Goal: Task Accomplishment & Management: Use online tool/utility

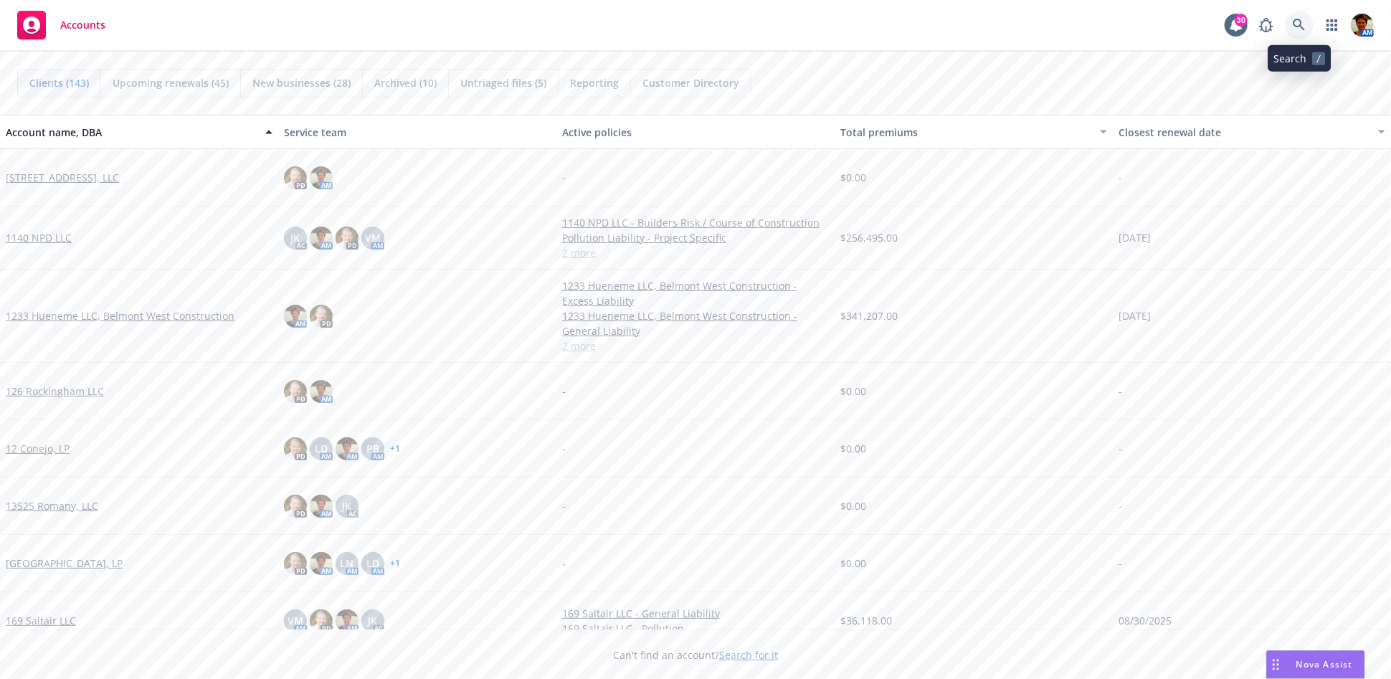
click at [1251, 27] on link at bounding box center [1299, 25] width 29 height 29
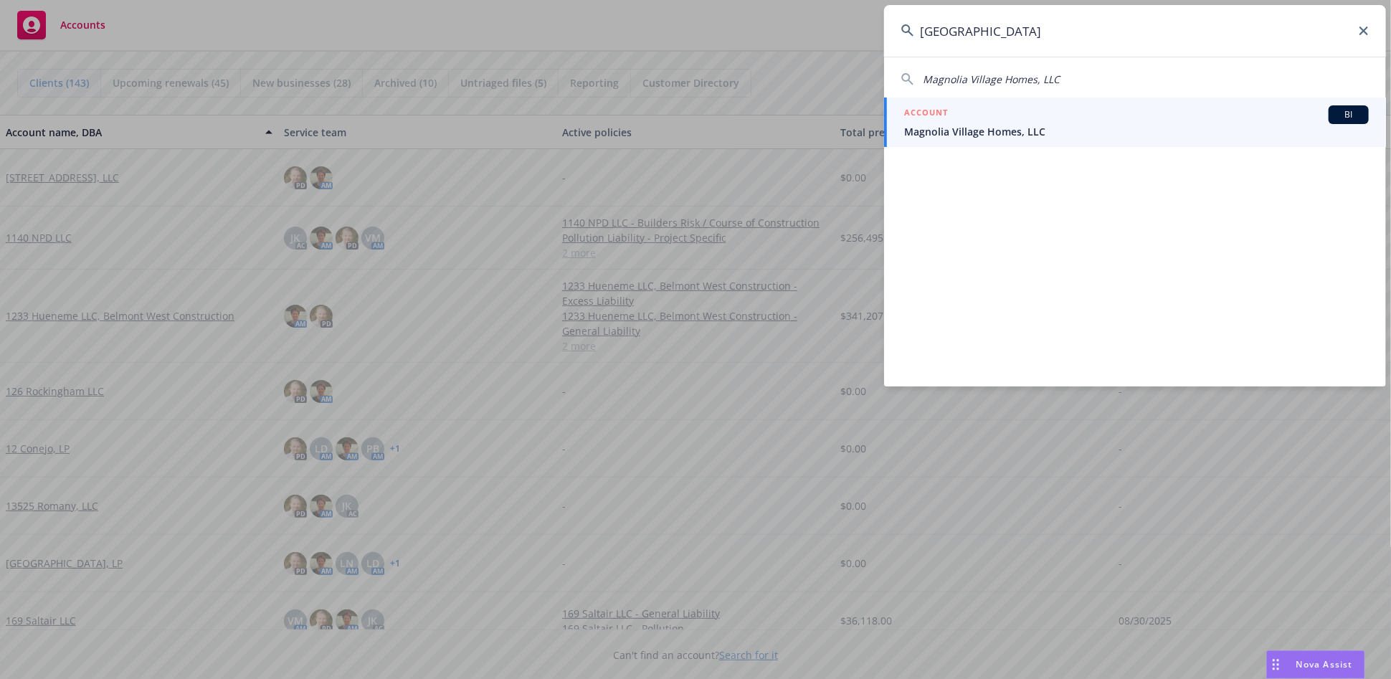
type input "magnolia village"
click at [999, 133] on span "Magnolia Village Homes, LLC" at bounding box center [1136, 131] width 465 height 15
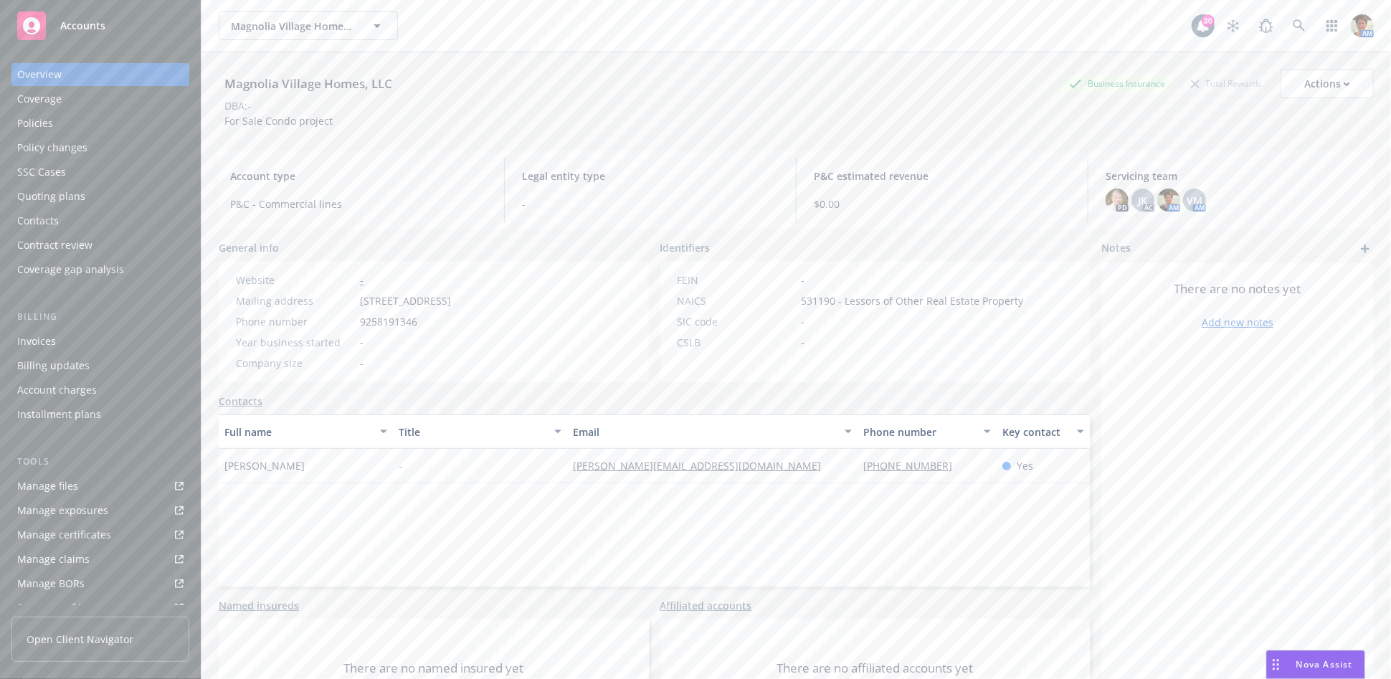
click at [55, 204] on div "Quoting plans" at bounding box center [51, 196] width 68 height 23
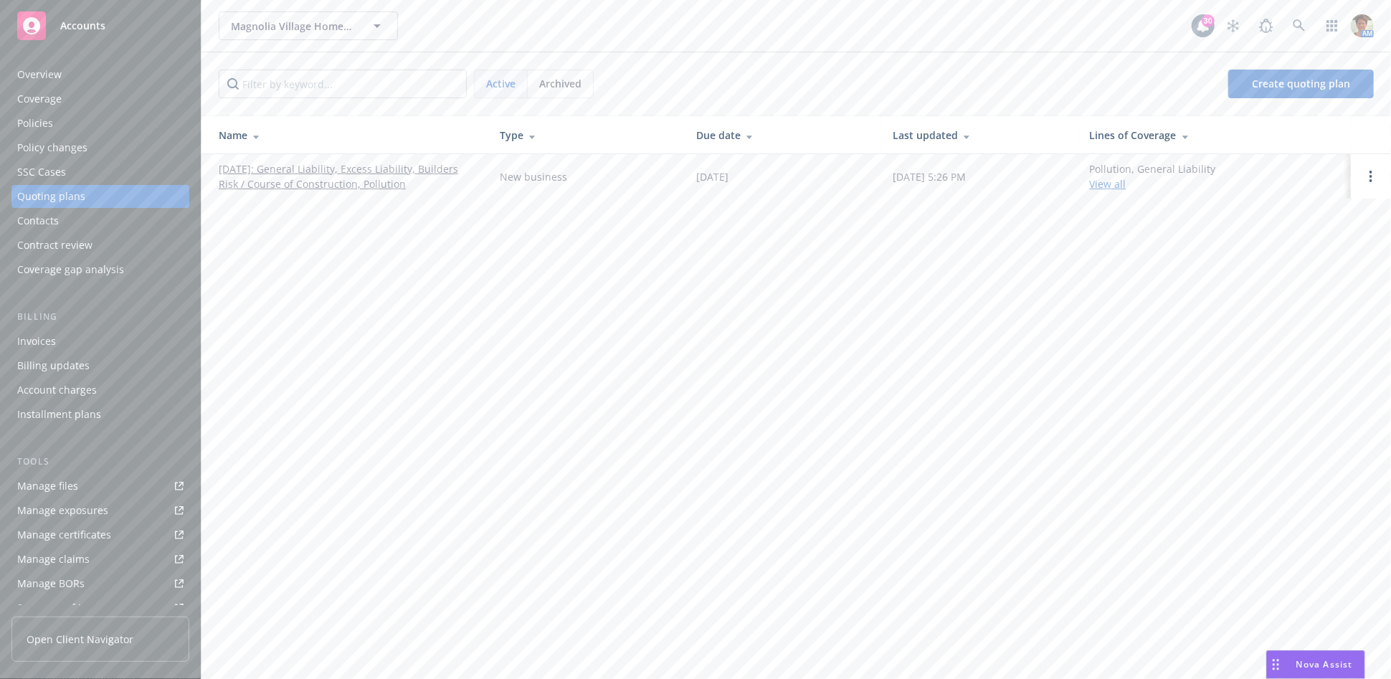
click at [344, 174] on link "[DATE]: General Liability, Excess Liability, Builders Risk / Course of Construc…" at bounding box center [348, 176] width 258 height 30
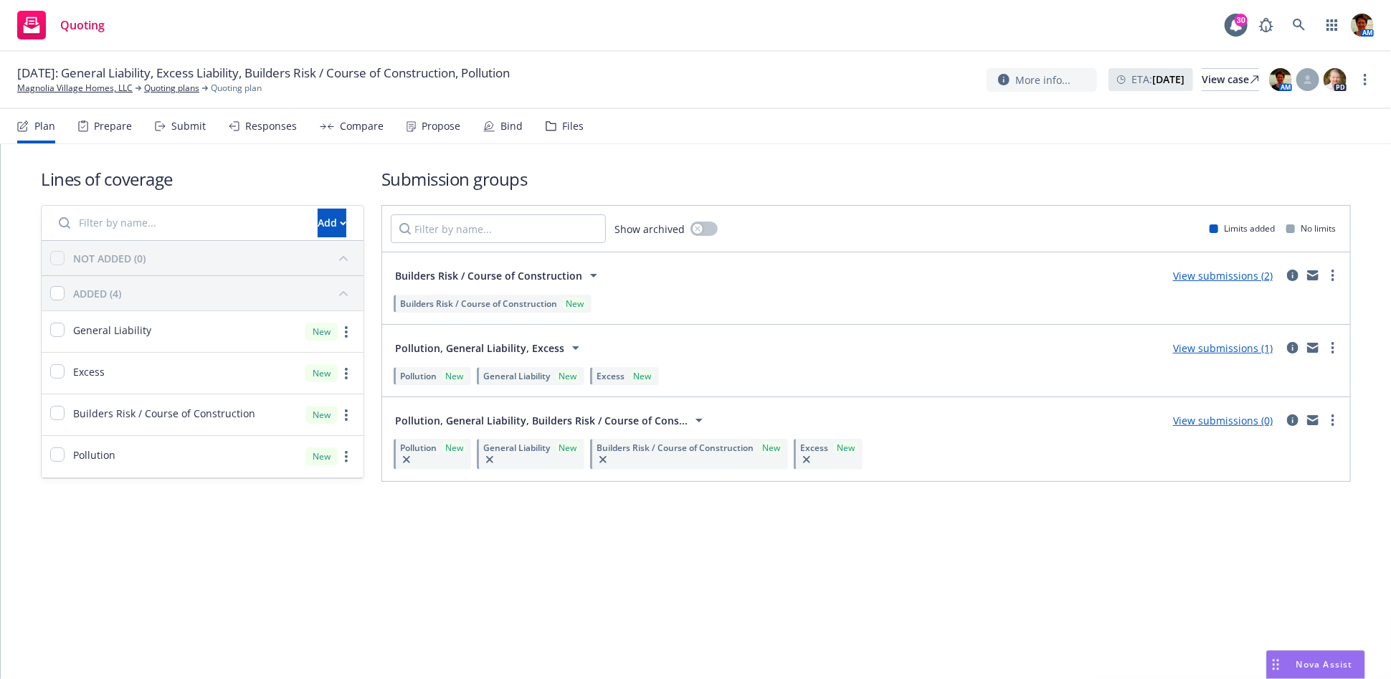
click at [253, 129] on div "Responses" at bounding box center [271, 125] width 52 height 11
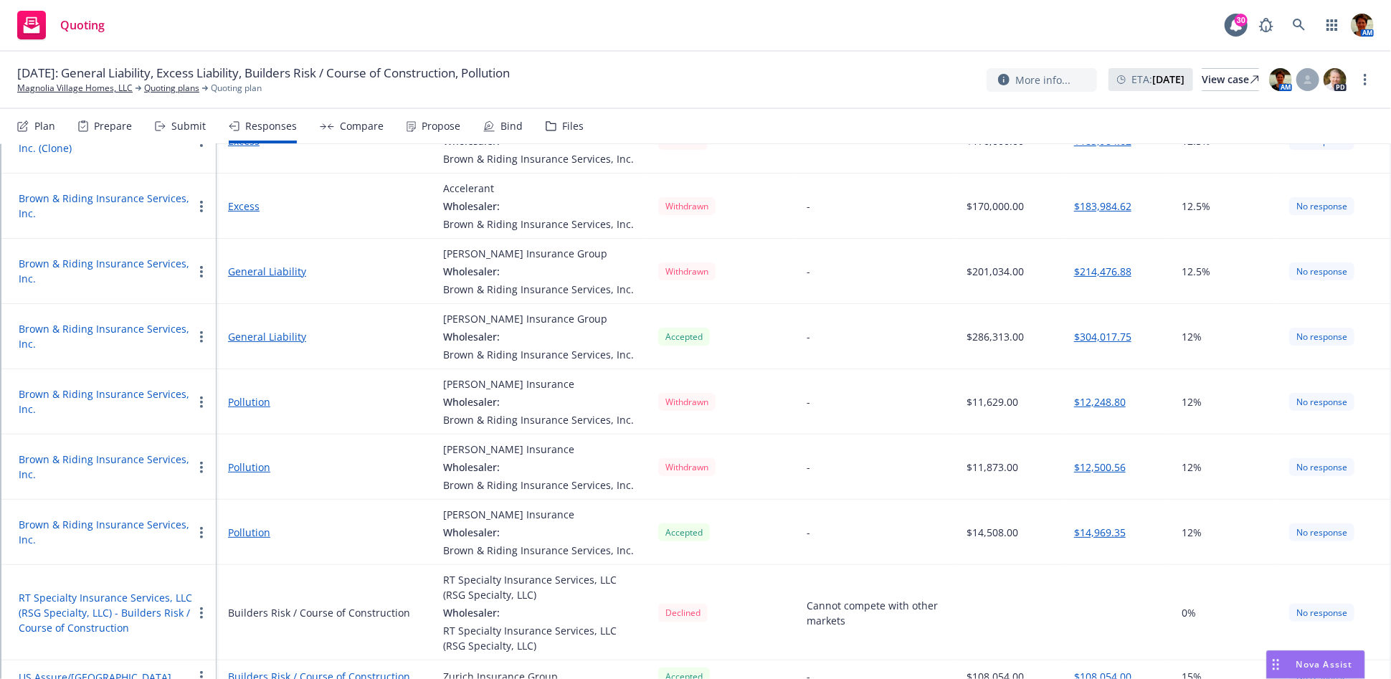
scroll to position [275, 0]
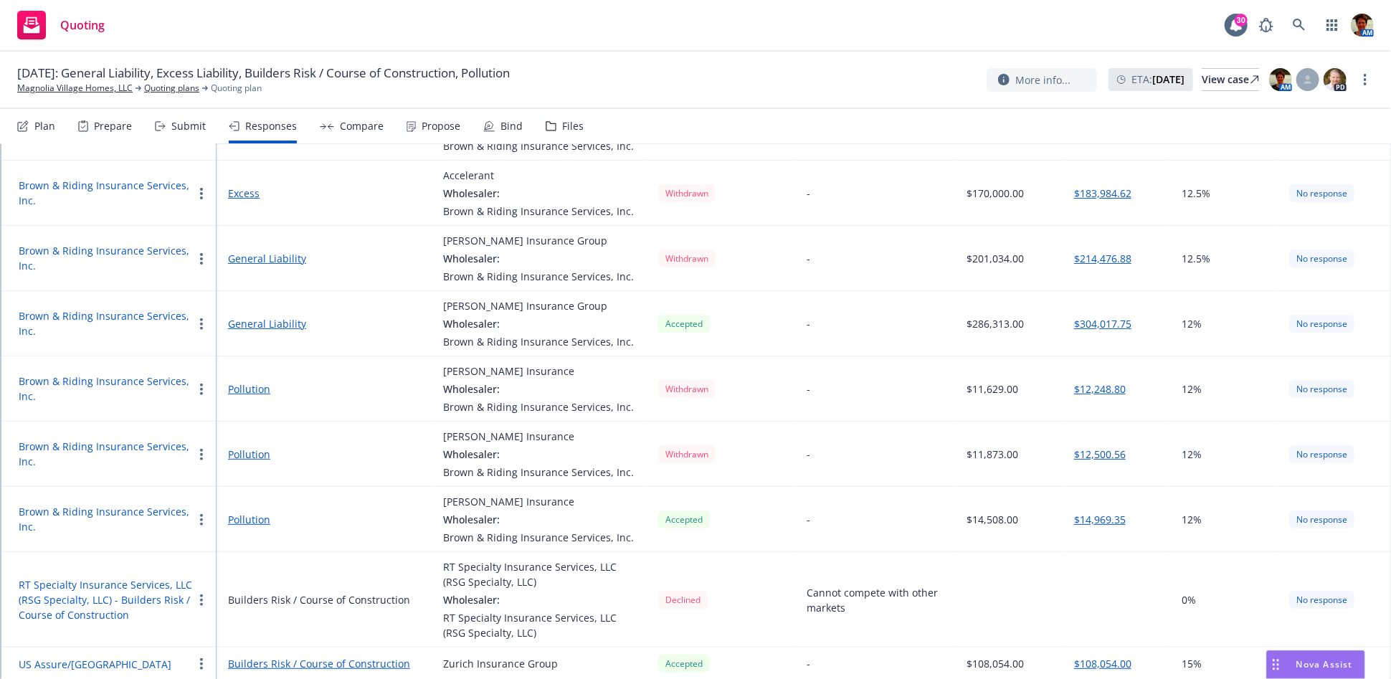
click at [201, 664] on icon "button" at bounding box center [201, 663] width 3 height 11
drag, startPoint x: 303, startPoint y: 525, endPoint x: 332, endPoint y: 525, distance: 29.4
click at [332, 525] on span "Withdraw carrier quote" at bounding box center [266, 519] width 147 height 14
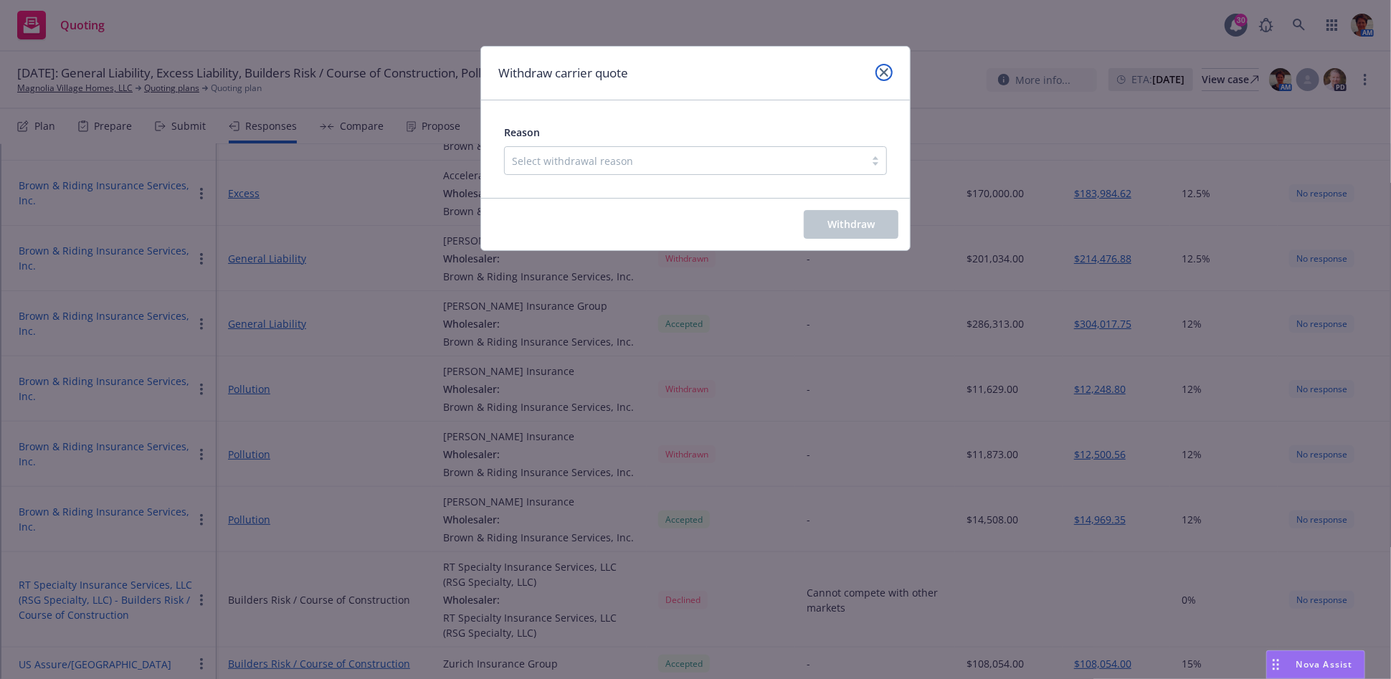
click at [883, 75] on icon "close" at bounding box center [884, 72] width 9 height 9
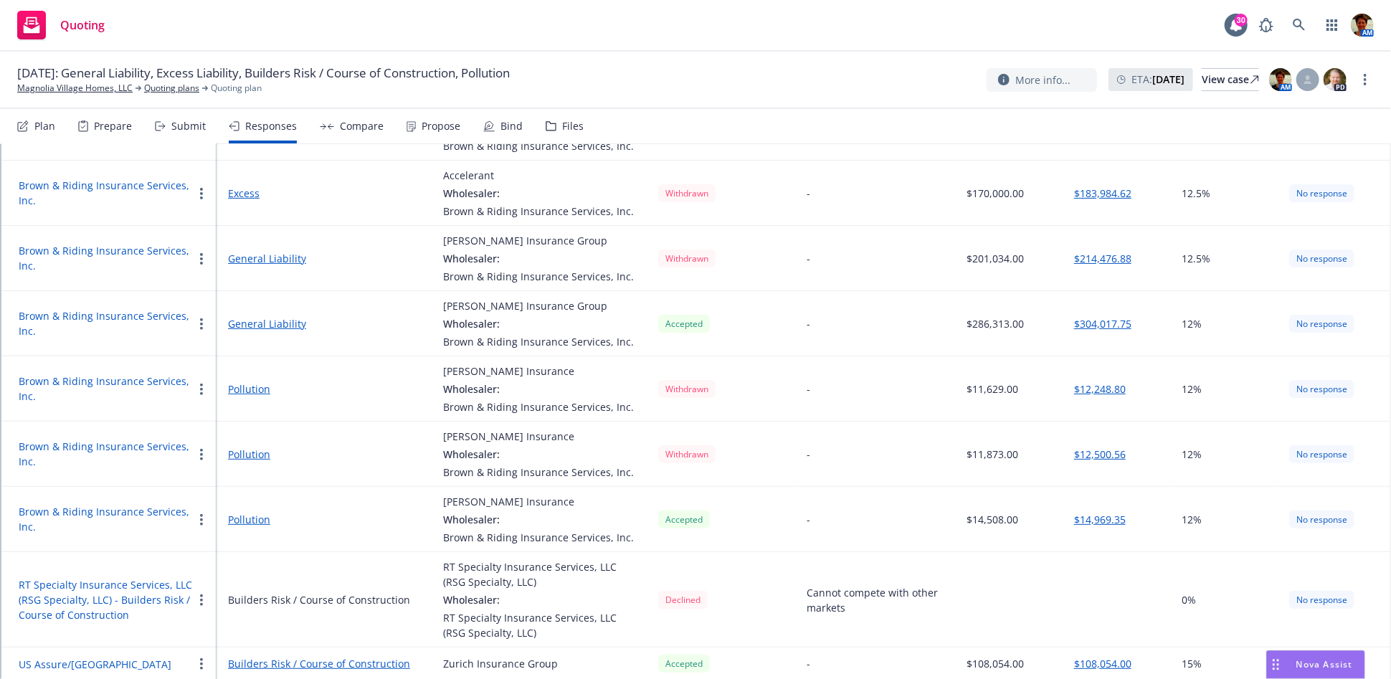
click at [197, 664] on button "button" at bounding box center [201, 664] width 17 height 17
click at [269, 554] on span "Edit display name" at bounding box center [253, 548] width 120 height 14
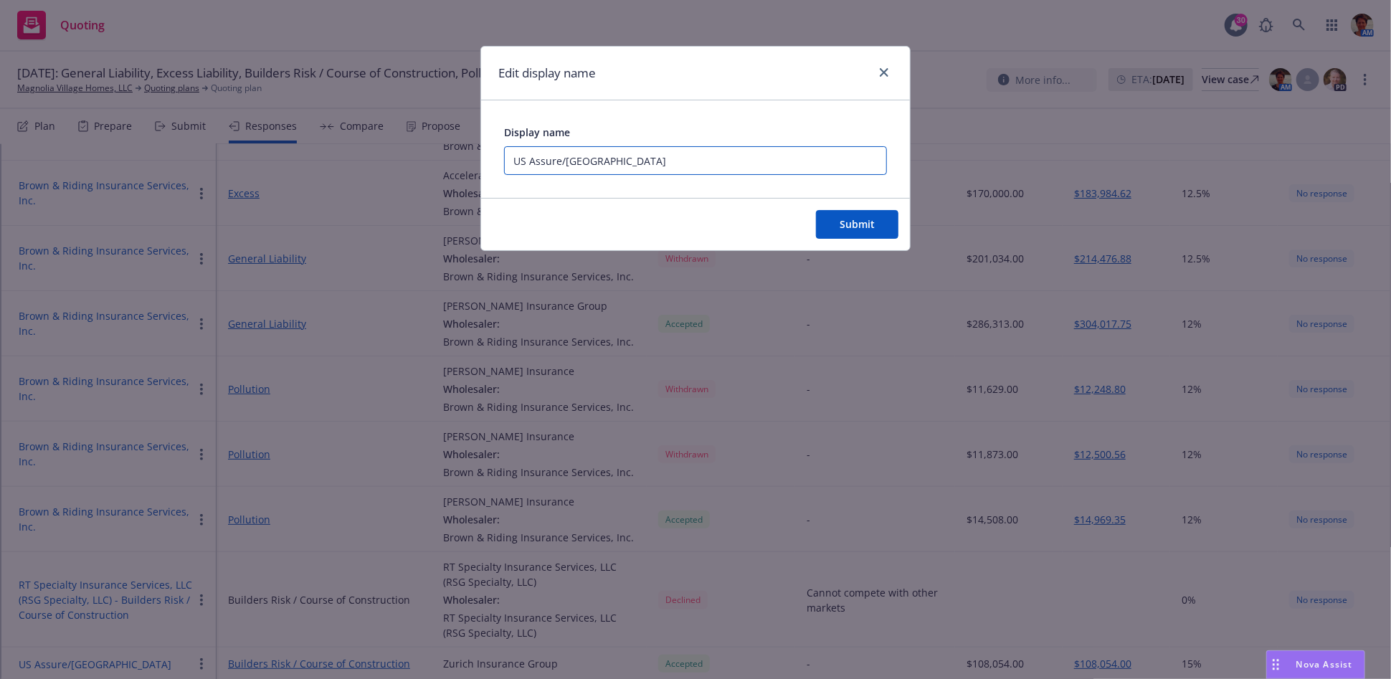
click at [749, 156] on input "US Assure/Zurich" at bounding box center [695, 160] width 383 height 29
click at [790, 158] on input "US Assure/Zurich - Hard Costs - $13,054" at bounding box center [695, 160] width 383 height 29
click at [740, 166] on input "US Assure/Zurich - Hard Costs - $13,402,335" at bounding box center [695, 160] width 383 height 29
click at [653, 164] on input "US Assure/Zurich - Hard Costs - $13,402,335" at bounding box center [695, 160] width 383 height 29
type input "US Assure/Zurich - Hard Costs only - $13,402,335"
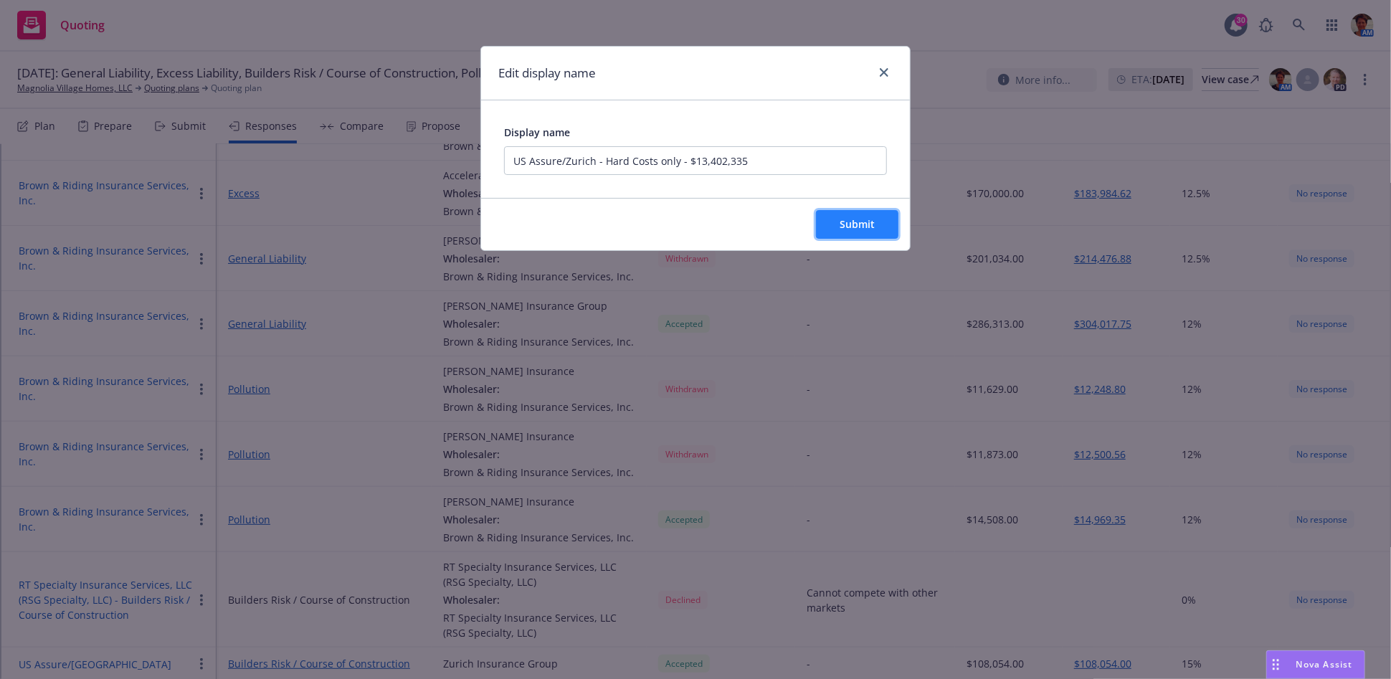
click at [843, 231] on span "Submit" at bounding box center [857, 224] width 35 height 14
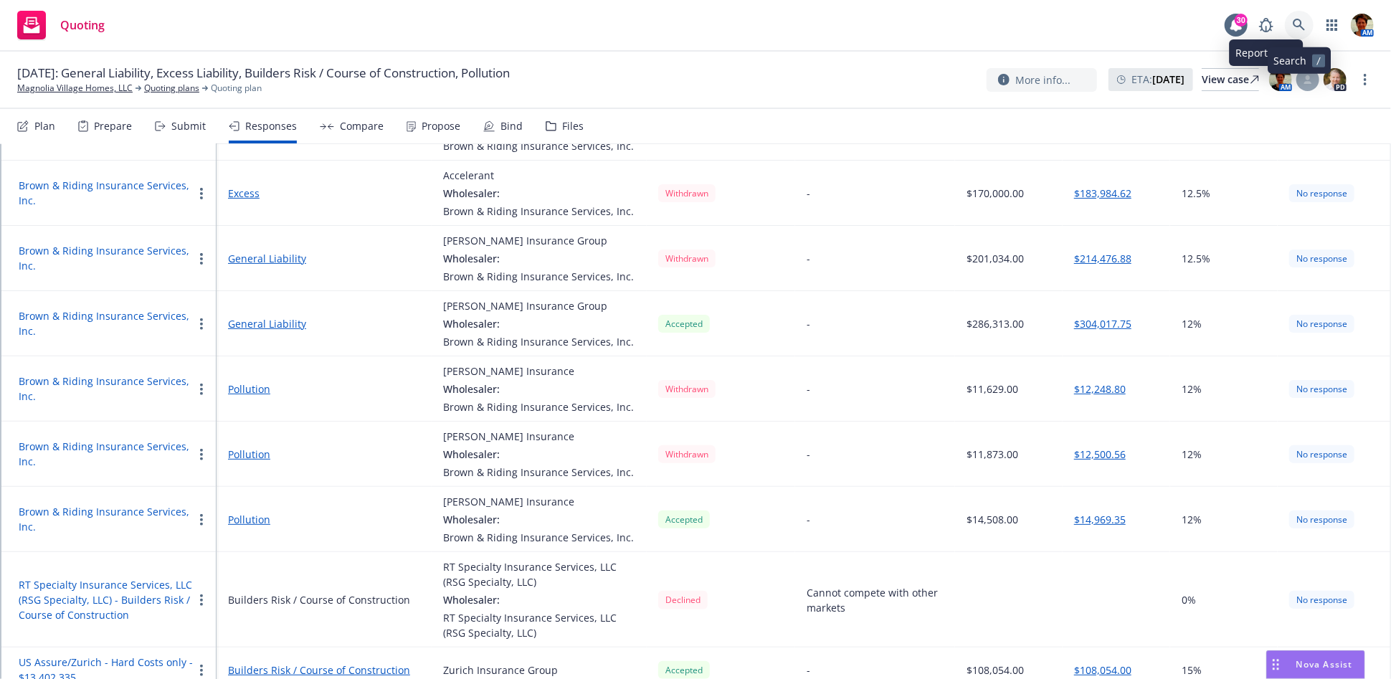
click at [1297, 32] on link at bounding box center [1299, 25] width 29 height 29
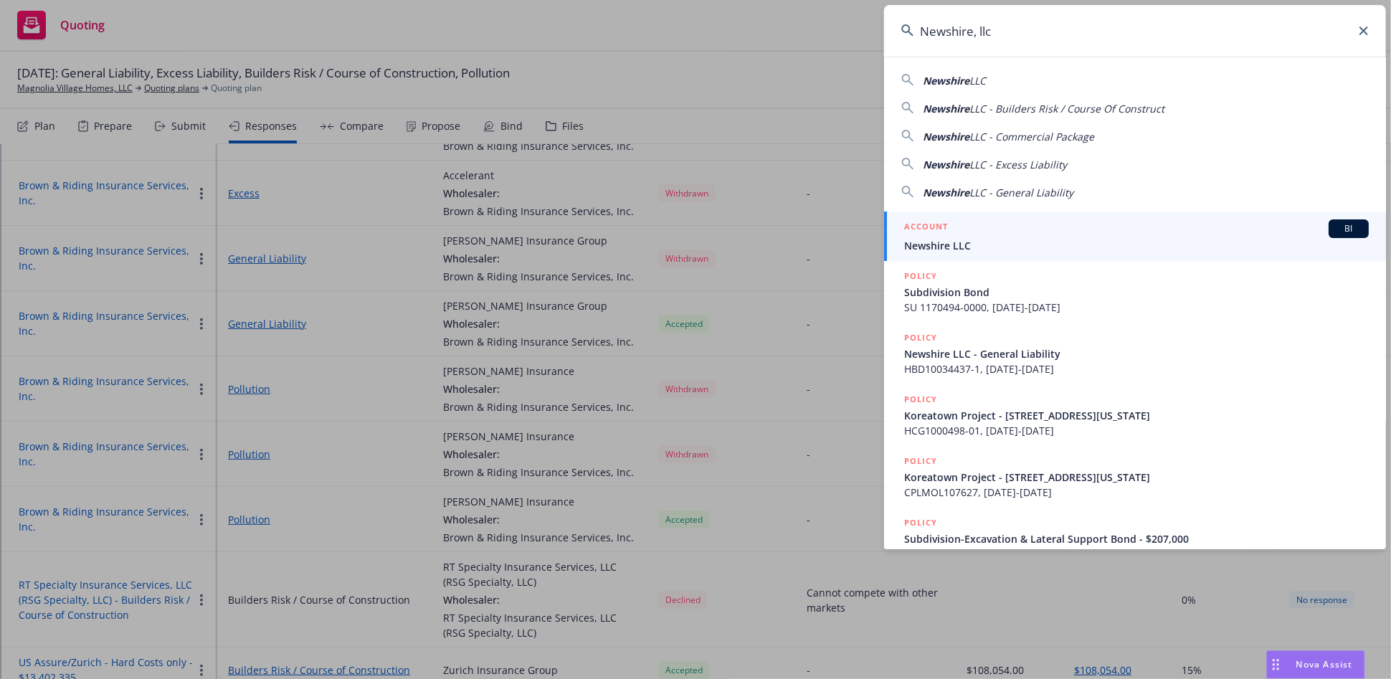
type input "Newshire, llc"
click at [1035, 241] on span "Newshire LLC" at bounding box center [1136, 245] width 465 height 15
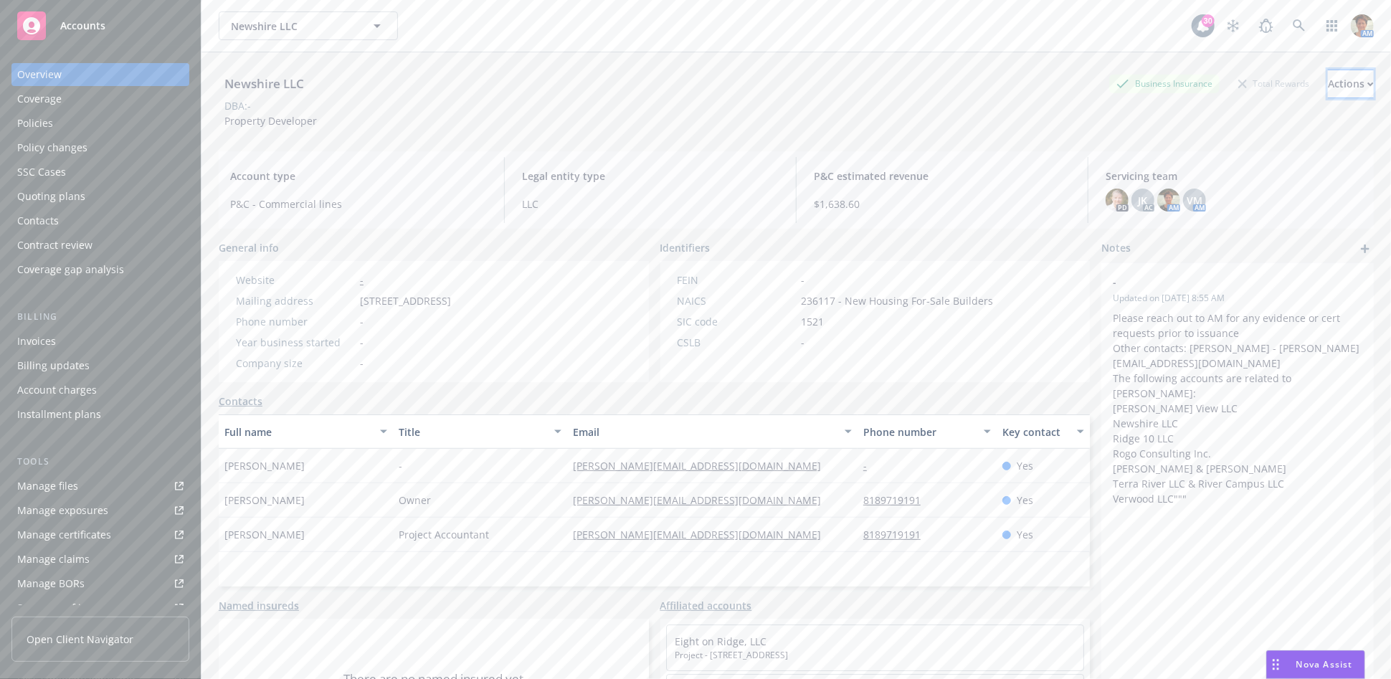
click at [1328, 79] on div "Actions" at bounding box center [1351, 83] width 46 height 27
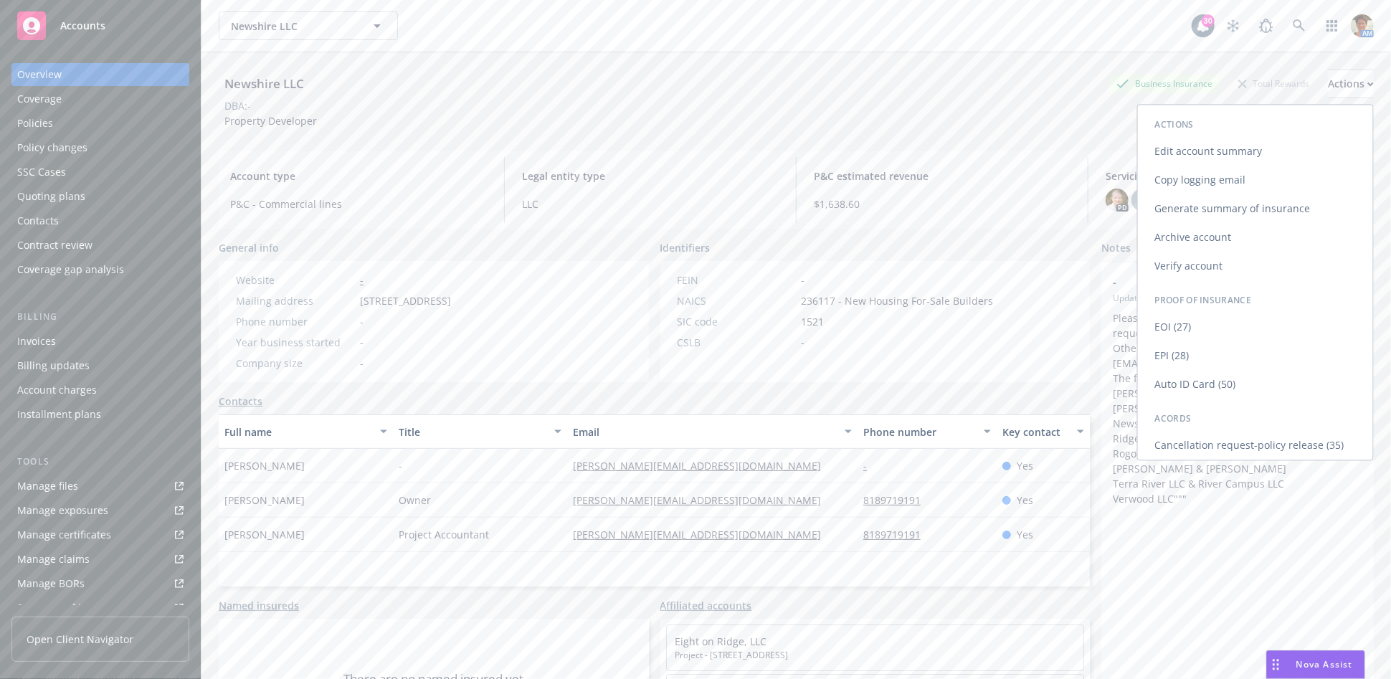
click at [1214, 179] on link "Copy logging email" at bounding box center [1255, 180] width 235 height 29
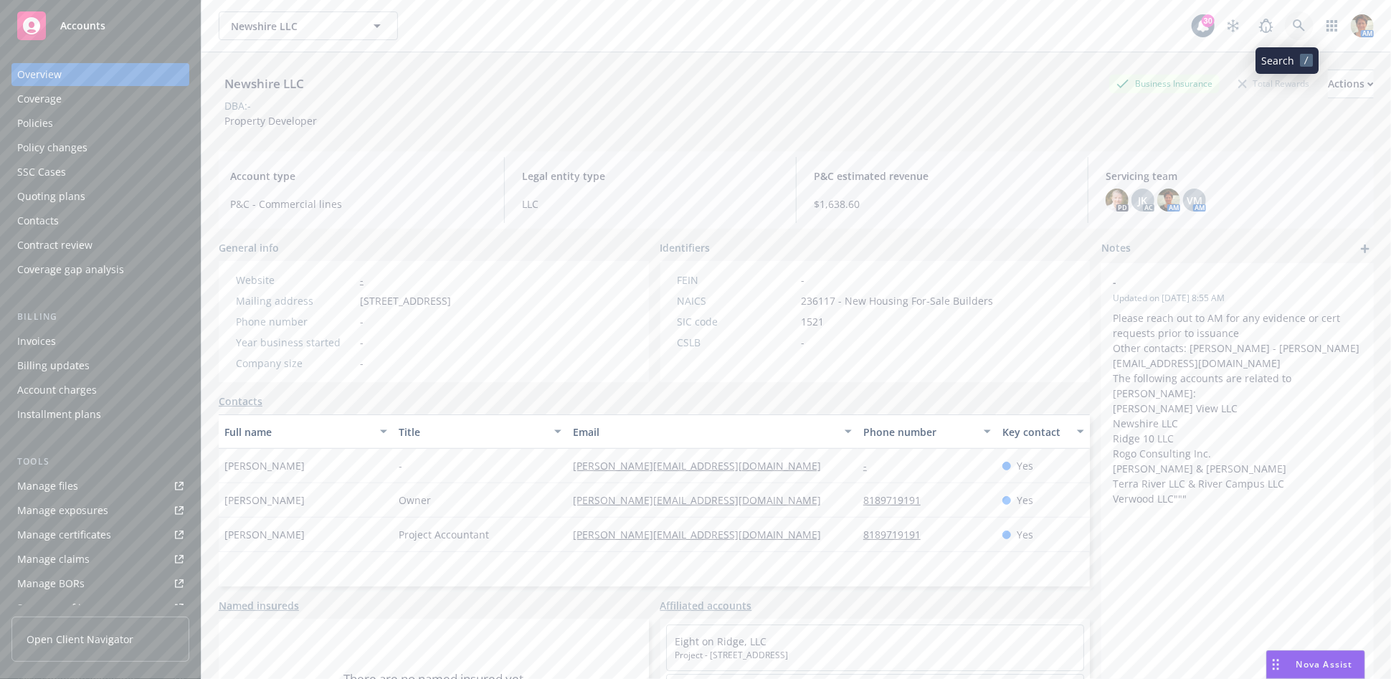
click at [1293, 29] on icon at bounding box center [1299, 25] width 13 height 13
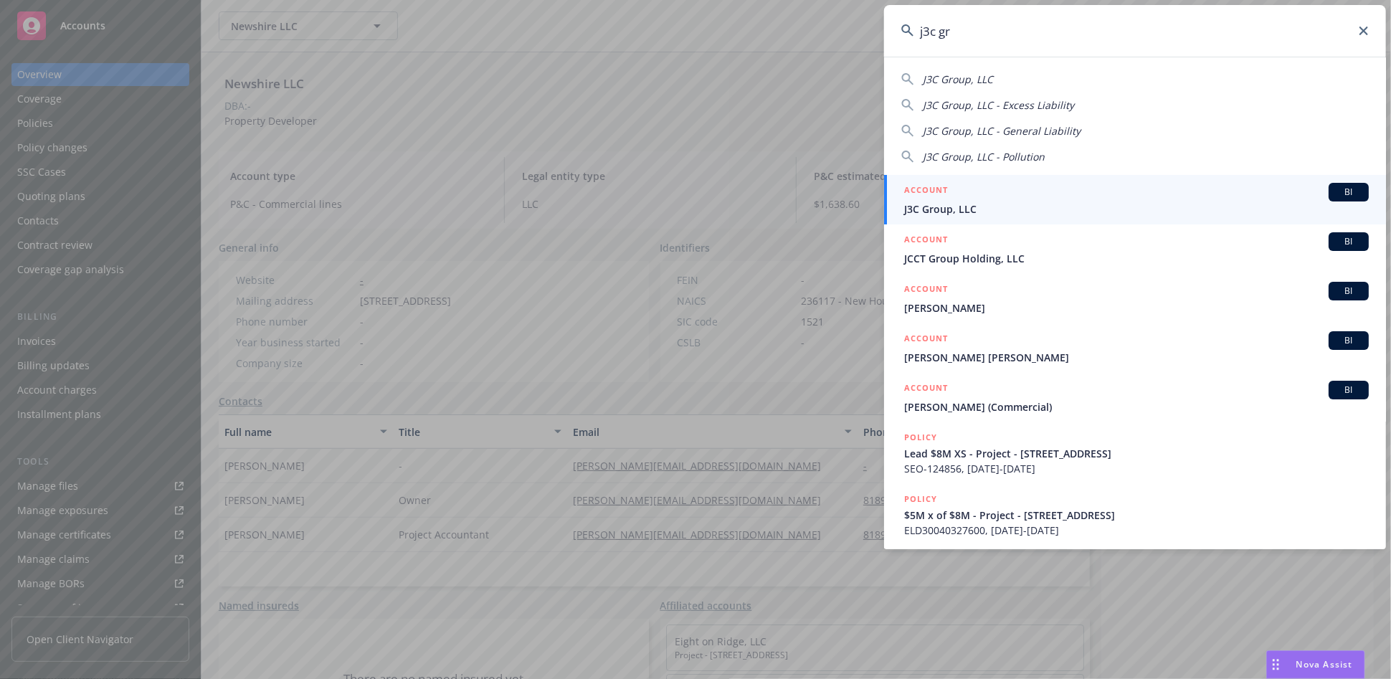
type input "j3c gr"
click at [940, 198] on h5 "ACCOUNT" at bounding box center [926, 191] width 44 height 17
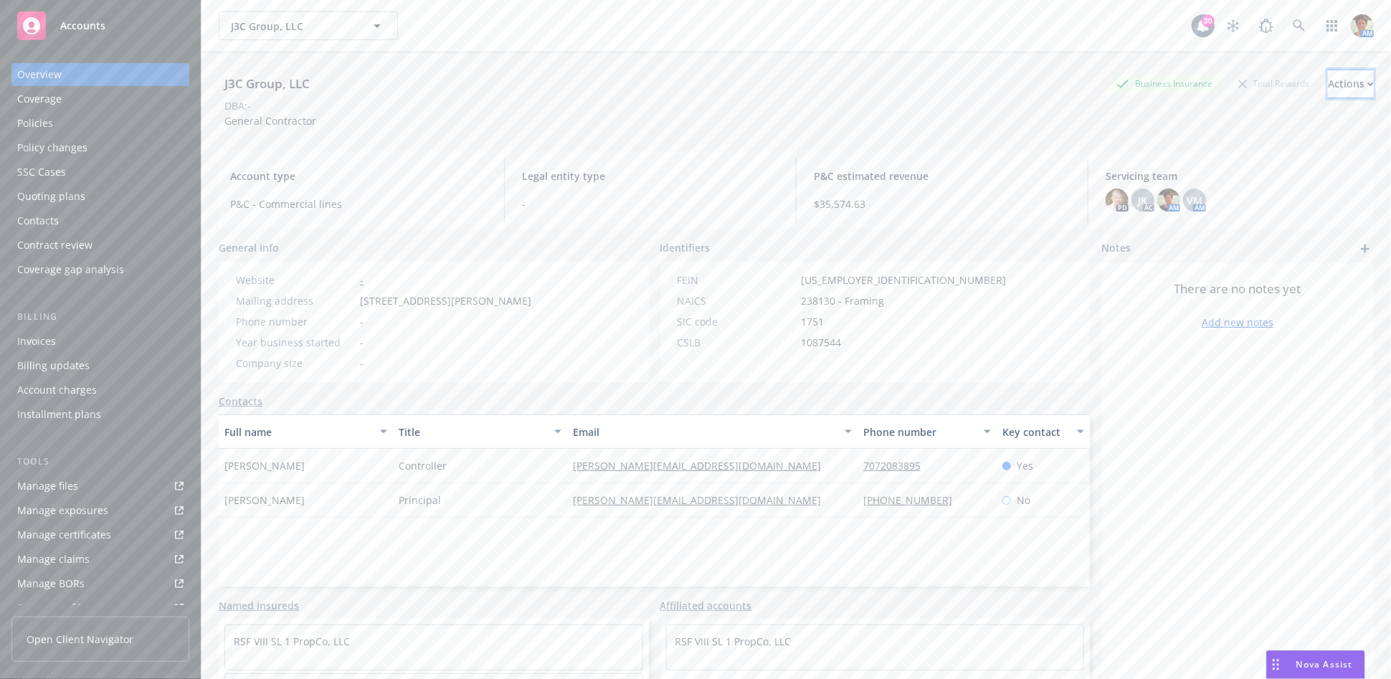
click at [1328, 84] on div "Actions" at bounding box center [1351, 83] width 46 height 27
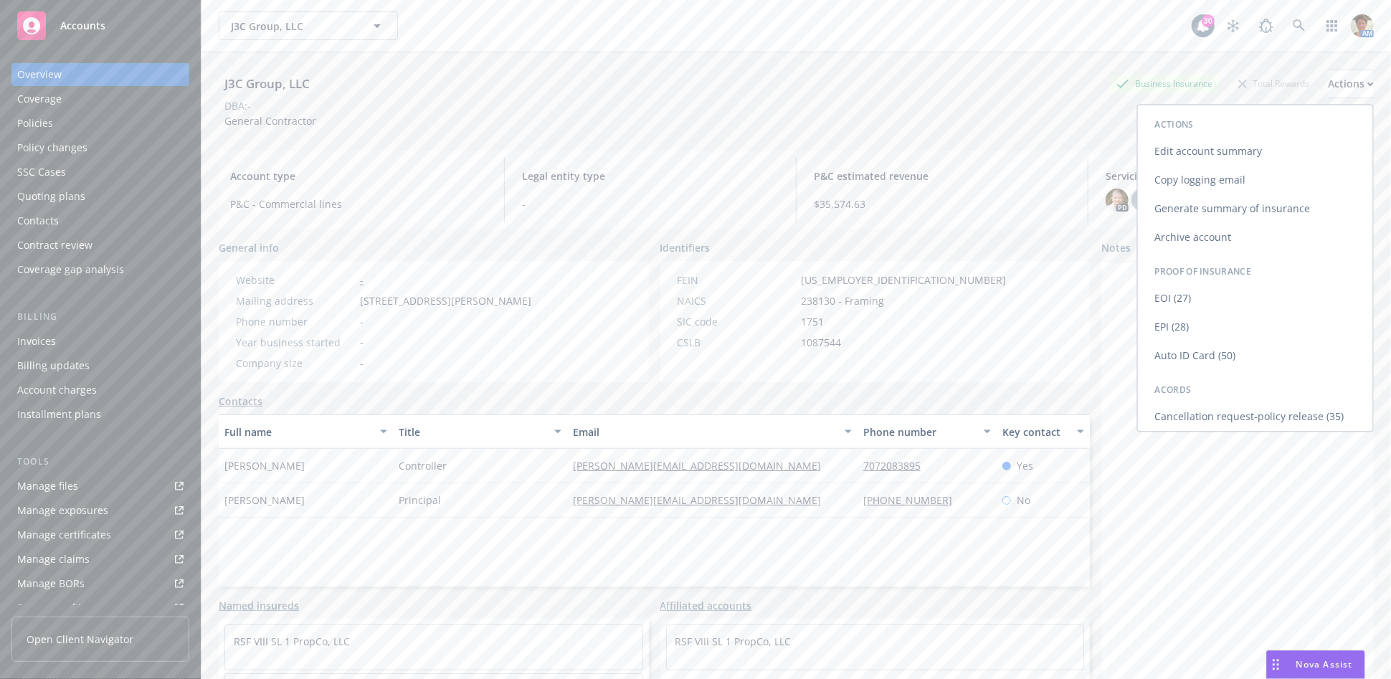
click at [1217, 176] on link "Copy logging email" at bounding box center [1255, 180] width 235 height 29
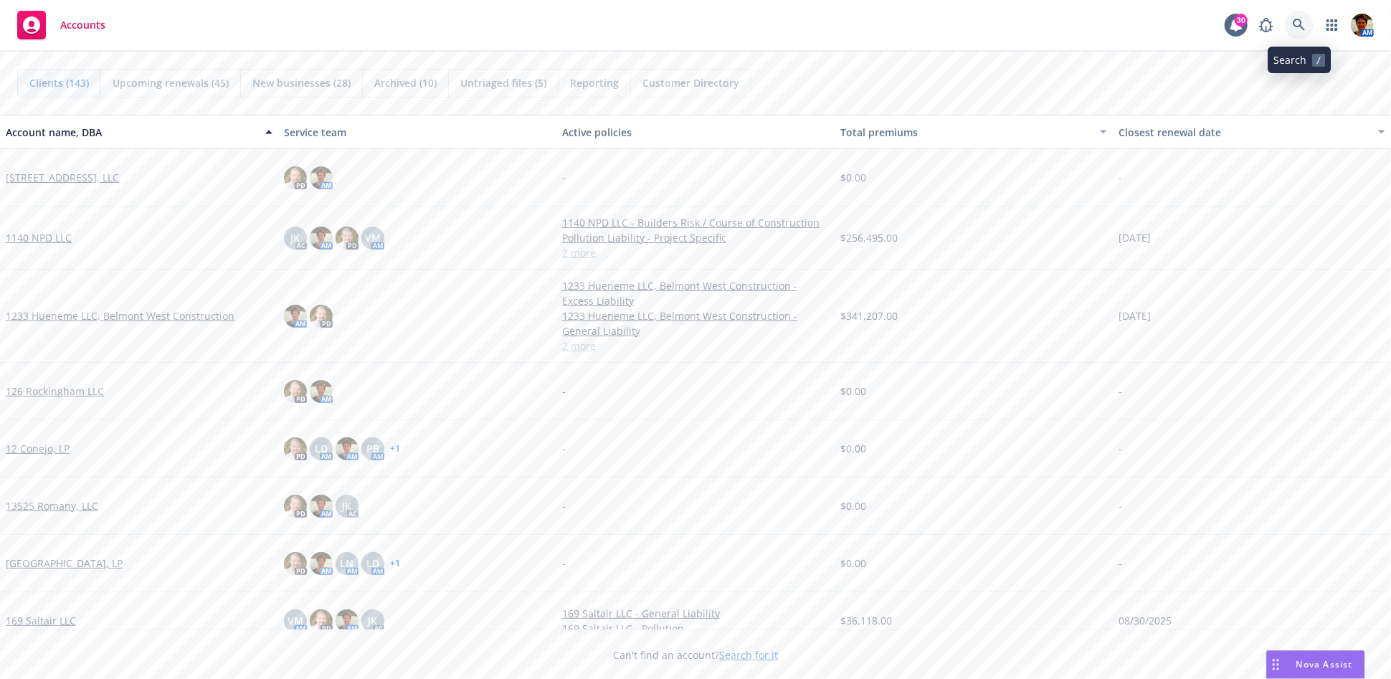
click at [1289, 27] on link at bounding box center [1299, 25] width 29 height 29
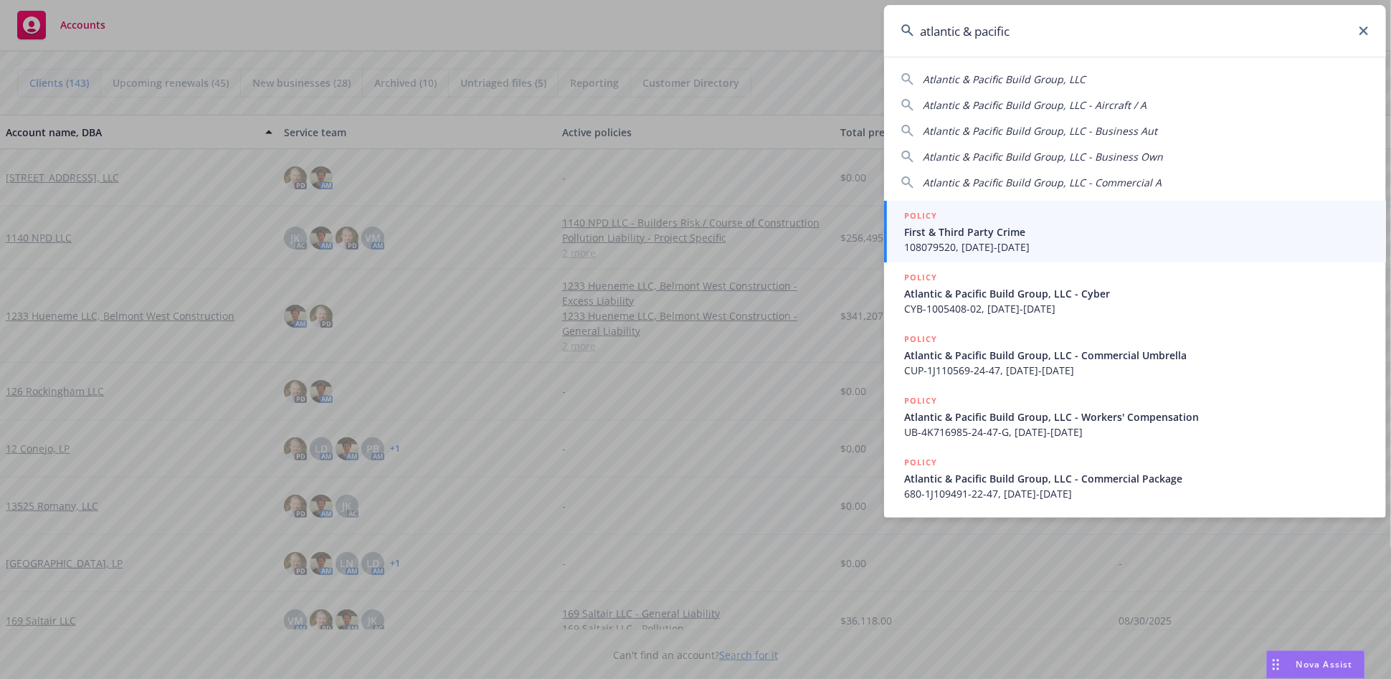
click at [1016, 75] on span "Atlantic & Pacific Build Group, LLC" at bounding box center [1004, 79] width 163 height 14
type input "Atlantic & Pacific Build Group, LLC"
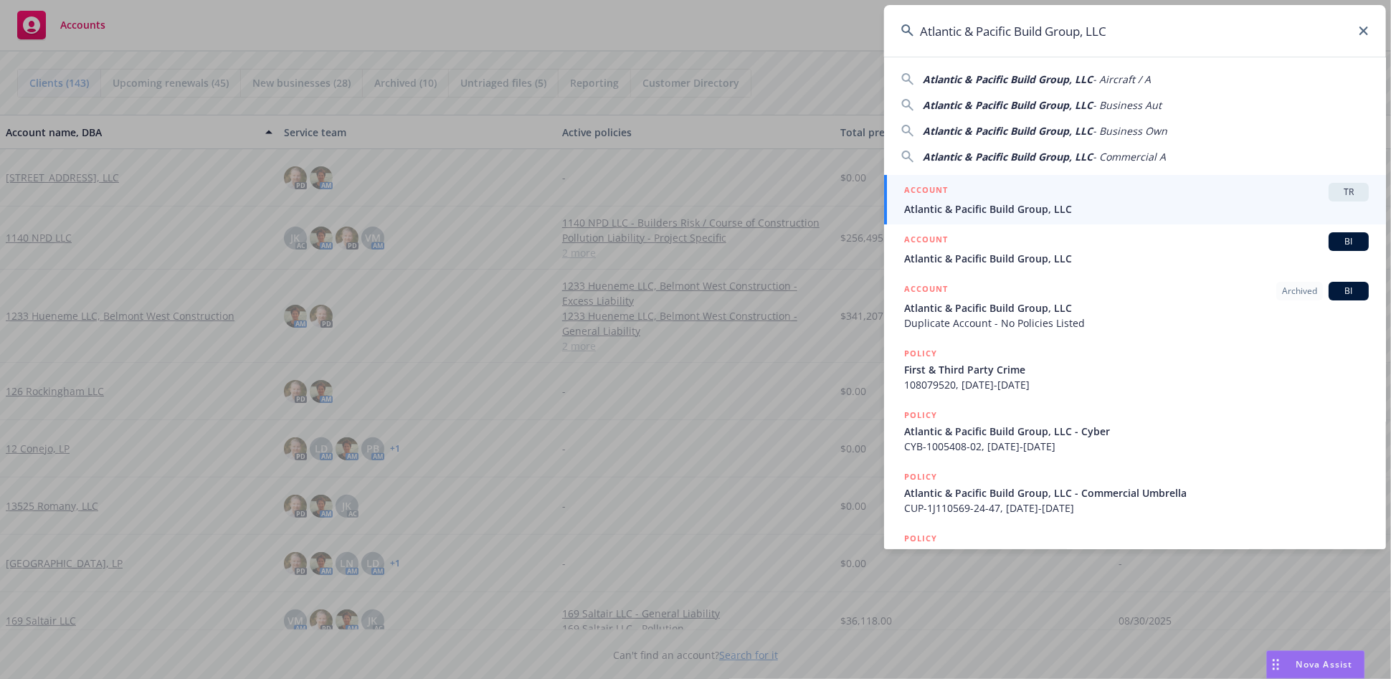
click at [982, 207] on span "Atlantic & Pacific Build Group, LLC" at bounding box center [1136, 209] width 465 height 15
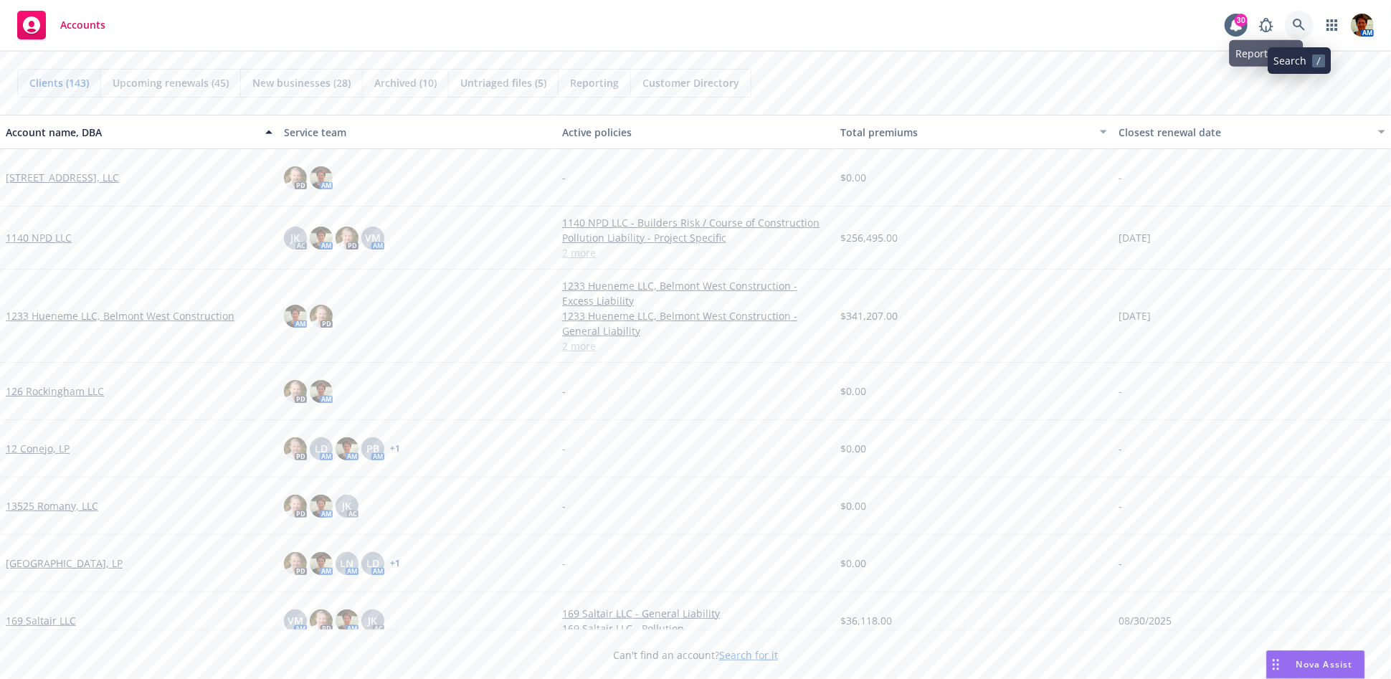
click at [1295, 22] on icon at bounding box center [1299, 25] width 13 height 13
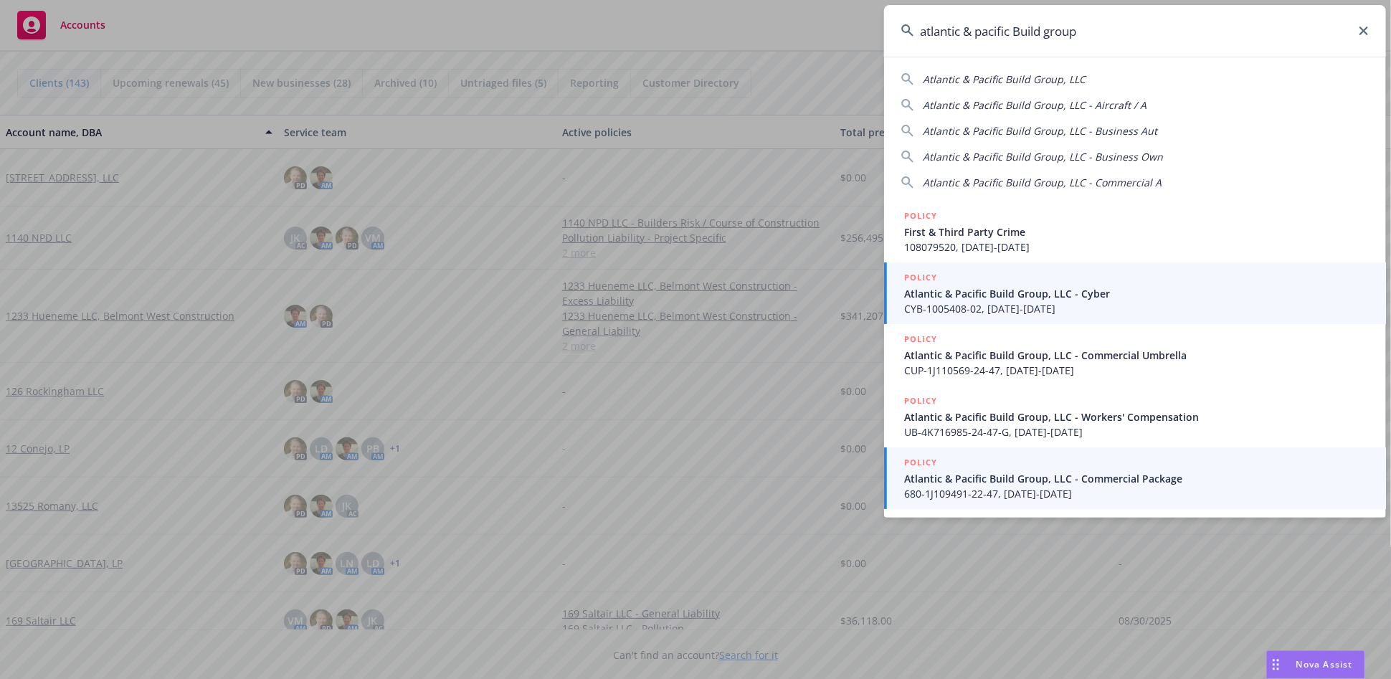
type input "atlantic & pacific Build group"
click at [988, 482] on span "Atlantic & Pacific Build Group, LLC - Commercial Package" at bounding box center [1136, 478] width 465 height 15
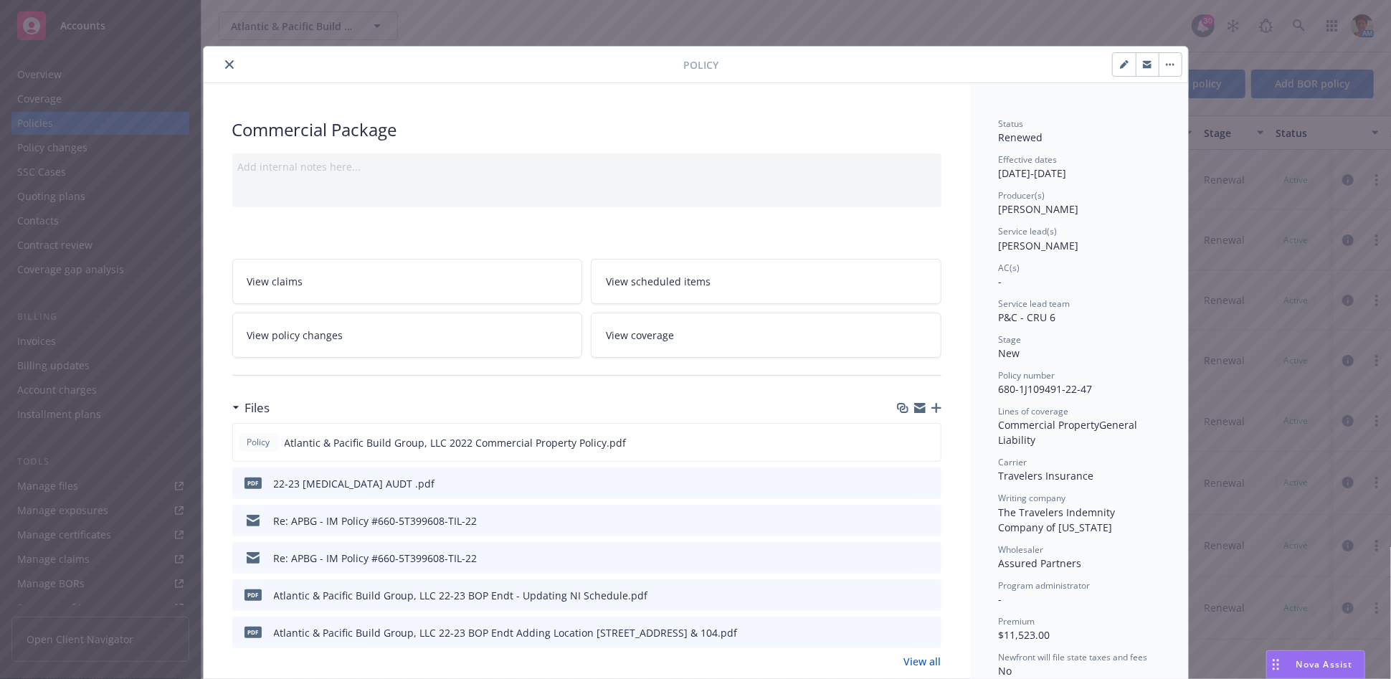
click at [225, 66] on icon "close" at bounding box center [229, 64] width 9 height 9
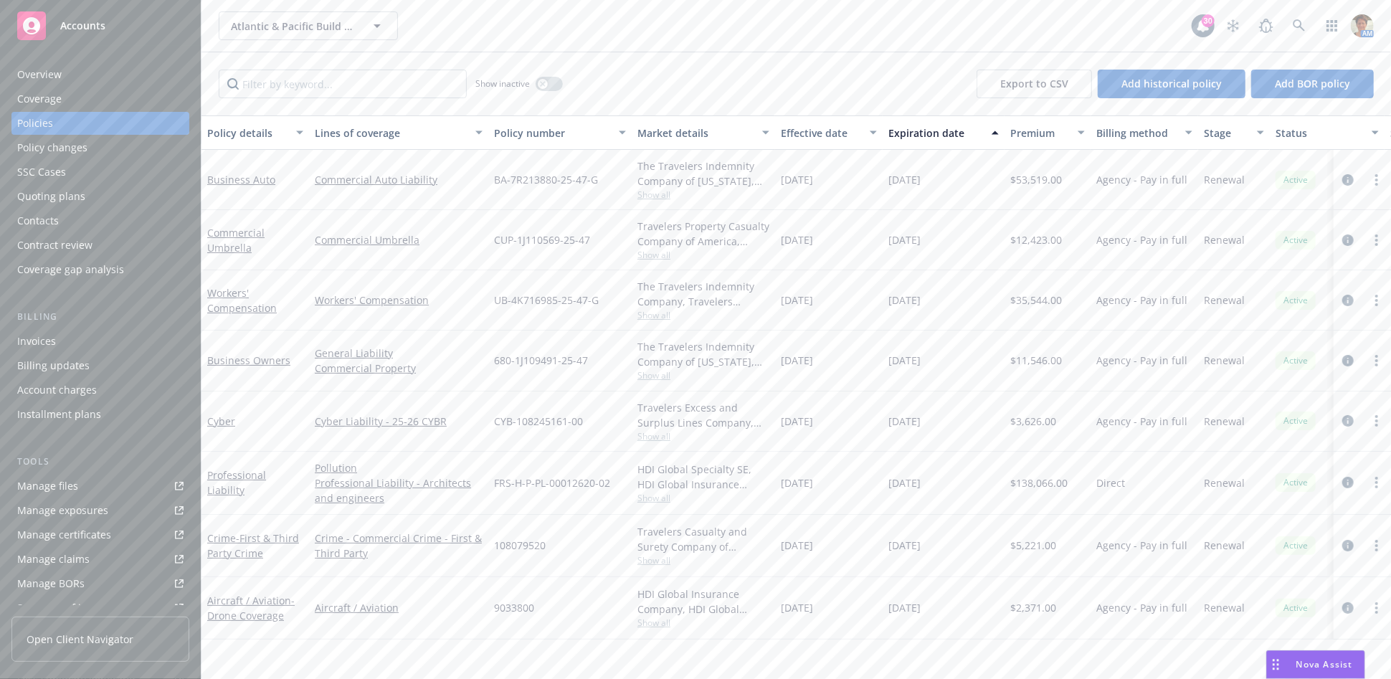
click at [83, 199] on div "Quoting plans" at bounding box center [100, 196] width 166 height 23
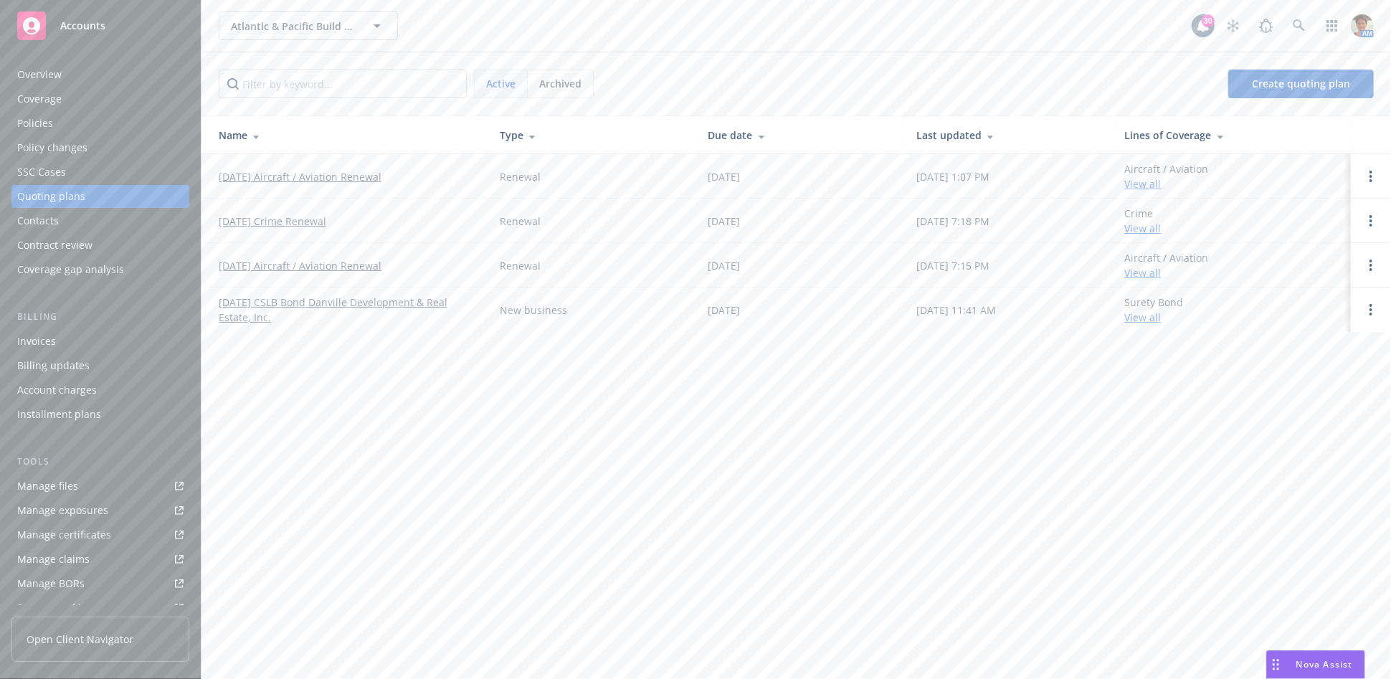
click at [556, 73] on div "Archived" at bounding box center [560, 83] width 65 height 27
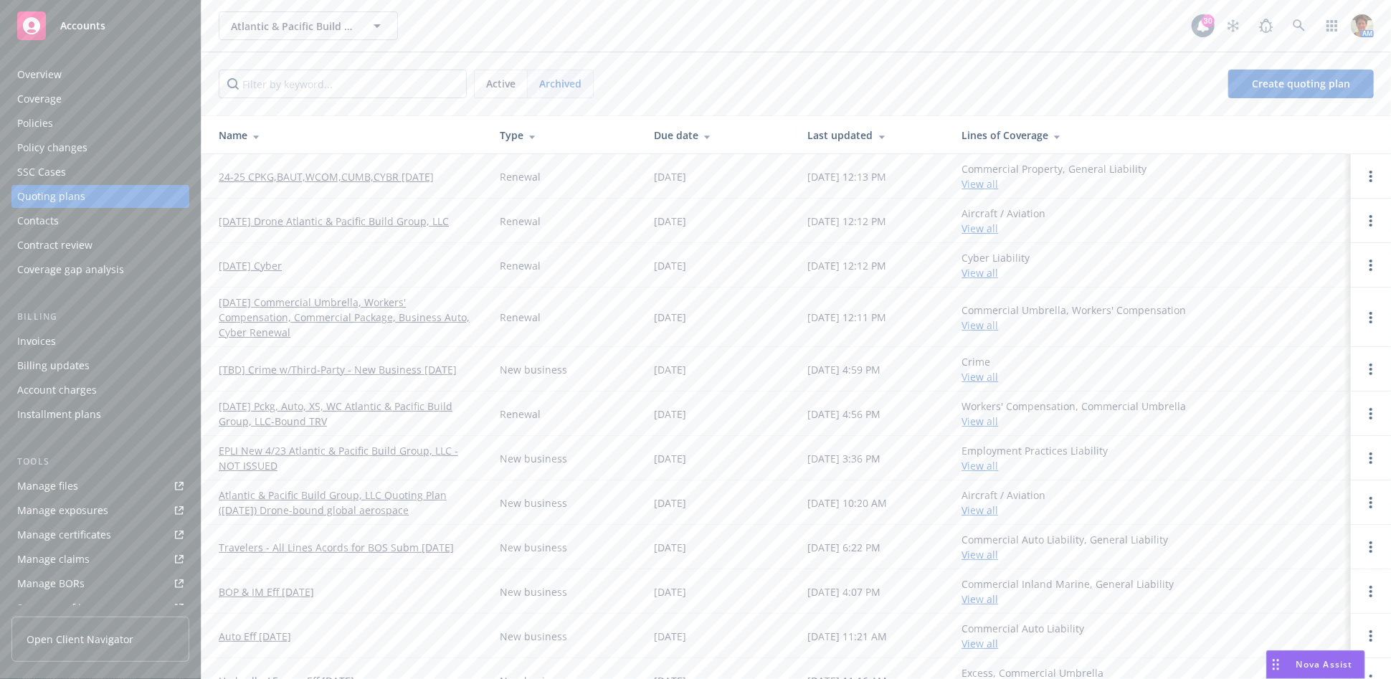
click at [335, 312] on link "05/01/25 Commercial Umbrella, Workers' Compensation, Commercial Package, Busine…" at bounding box center [348, 317] width 258 height 45
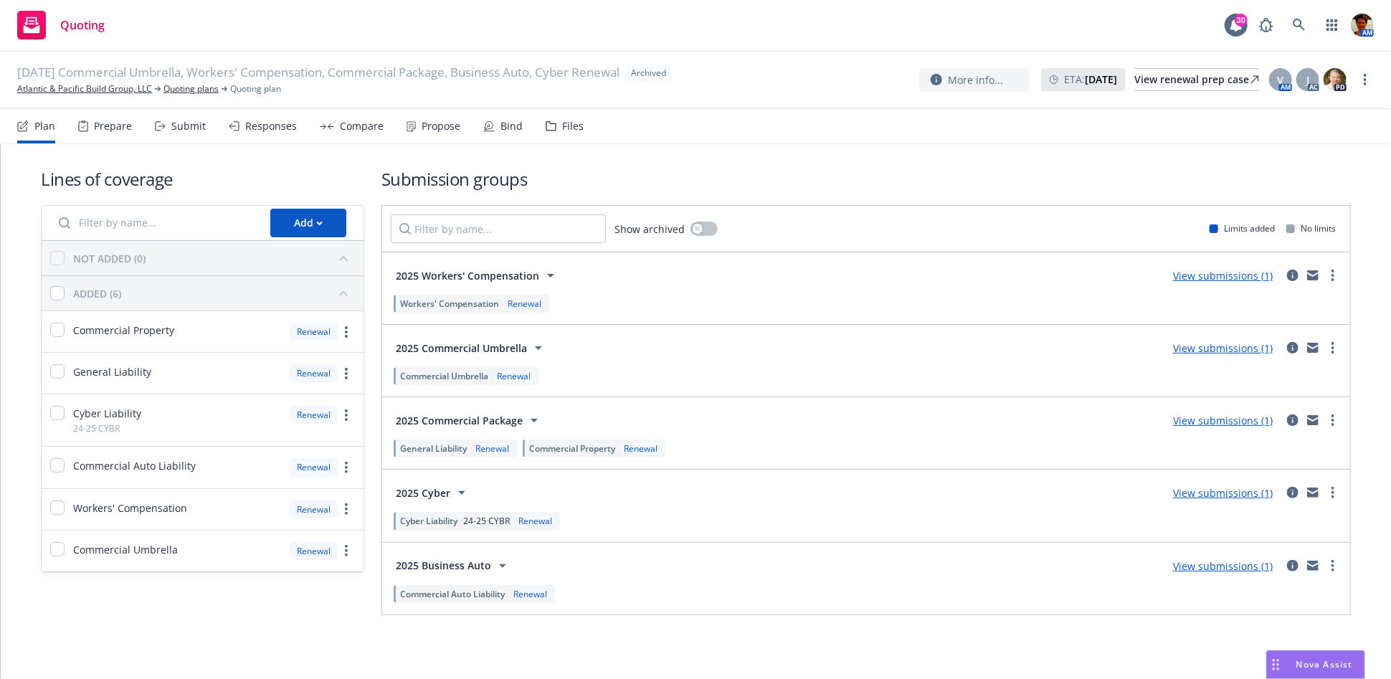
click at [565, 129] on div "Files" at bounding box center [573, 125] width 22 height 11
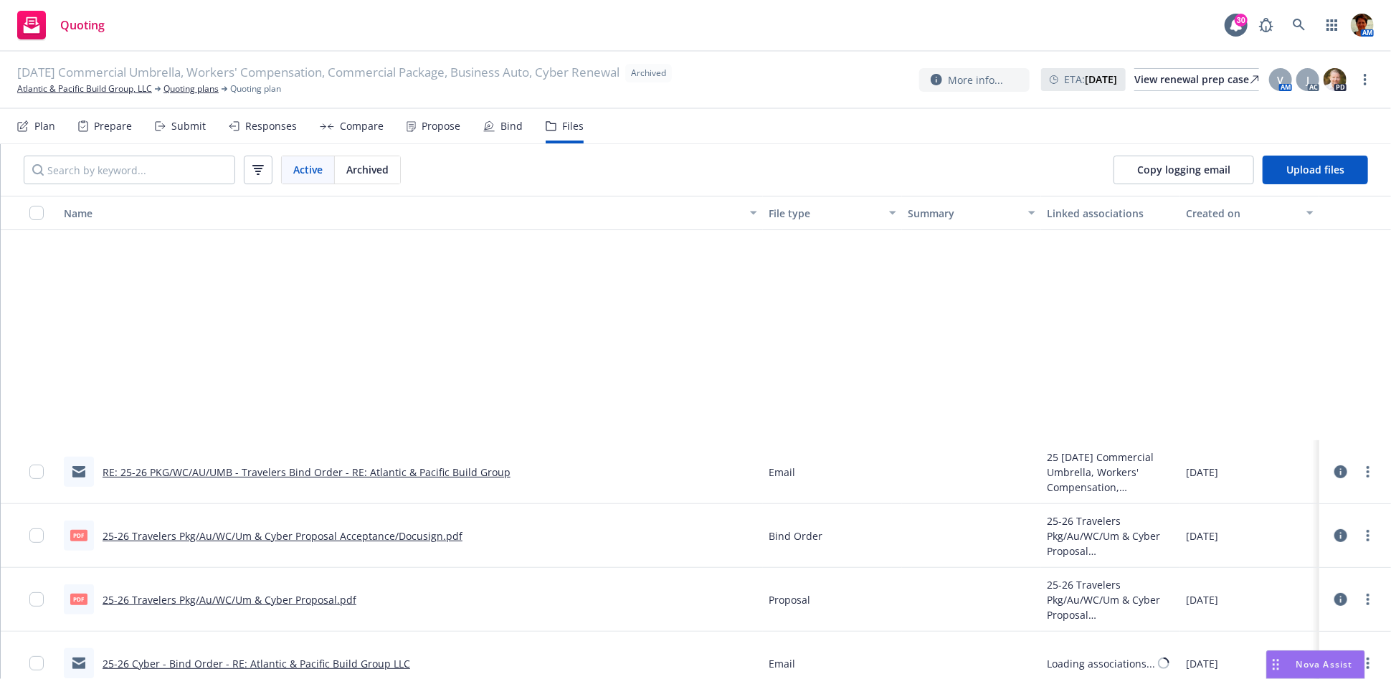
scroll to position [478, 0]
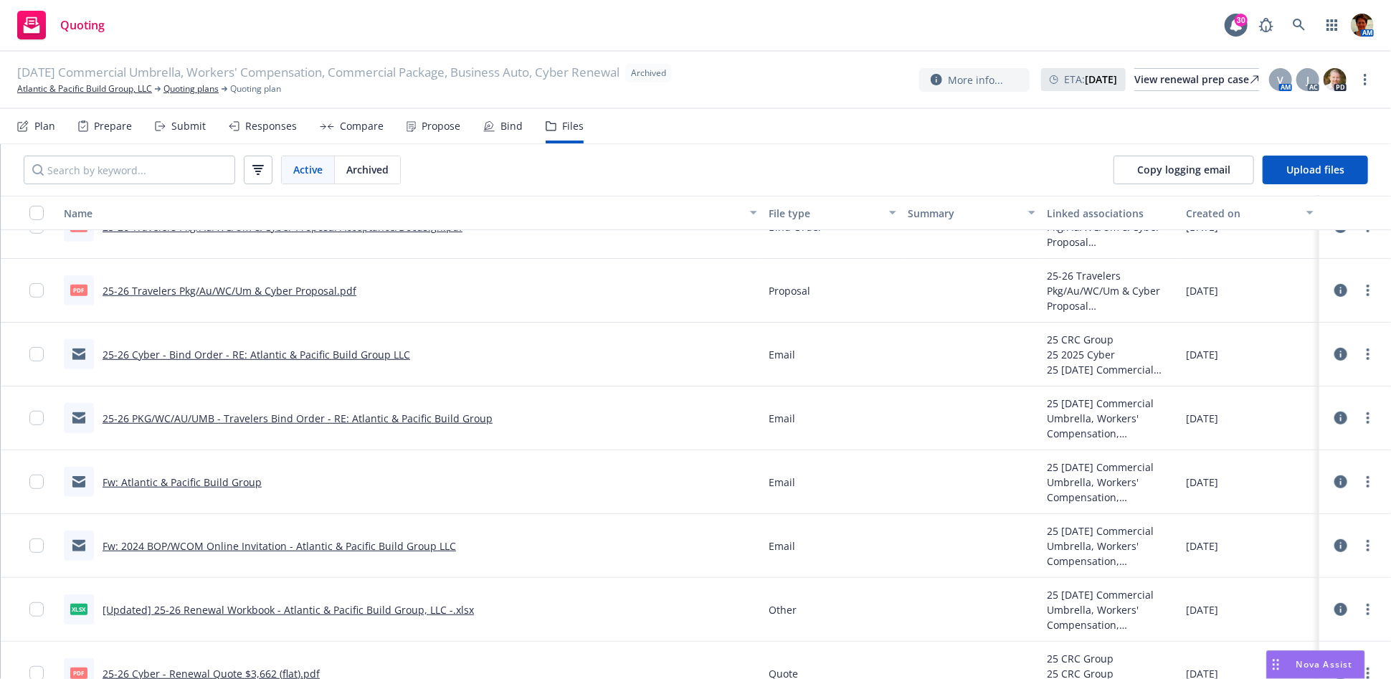
click at [379, 610] on link "[Updated] 25-26 Renewal Workbook - Atlantic & Pacific Build Group, LLC -.xlsx" at bounding box center [288, 610] width 371 height 14
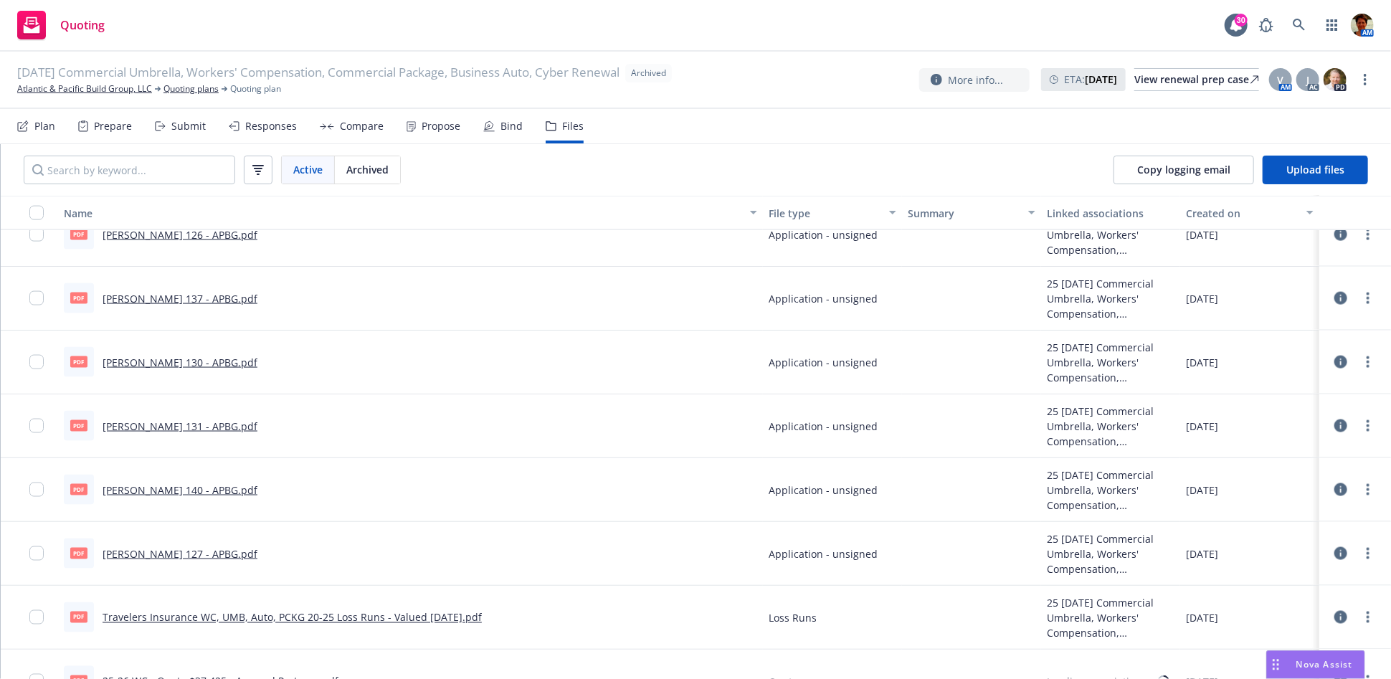
scroll to position [1354, 0]
click at [196, 361] on link "ACORD 130 - APBG.pdf" at bounding box center [180, 362] width 155 height 14
click at [1303, 35] on link at bounding box center [1299, 25] width 29 height 29
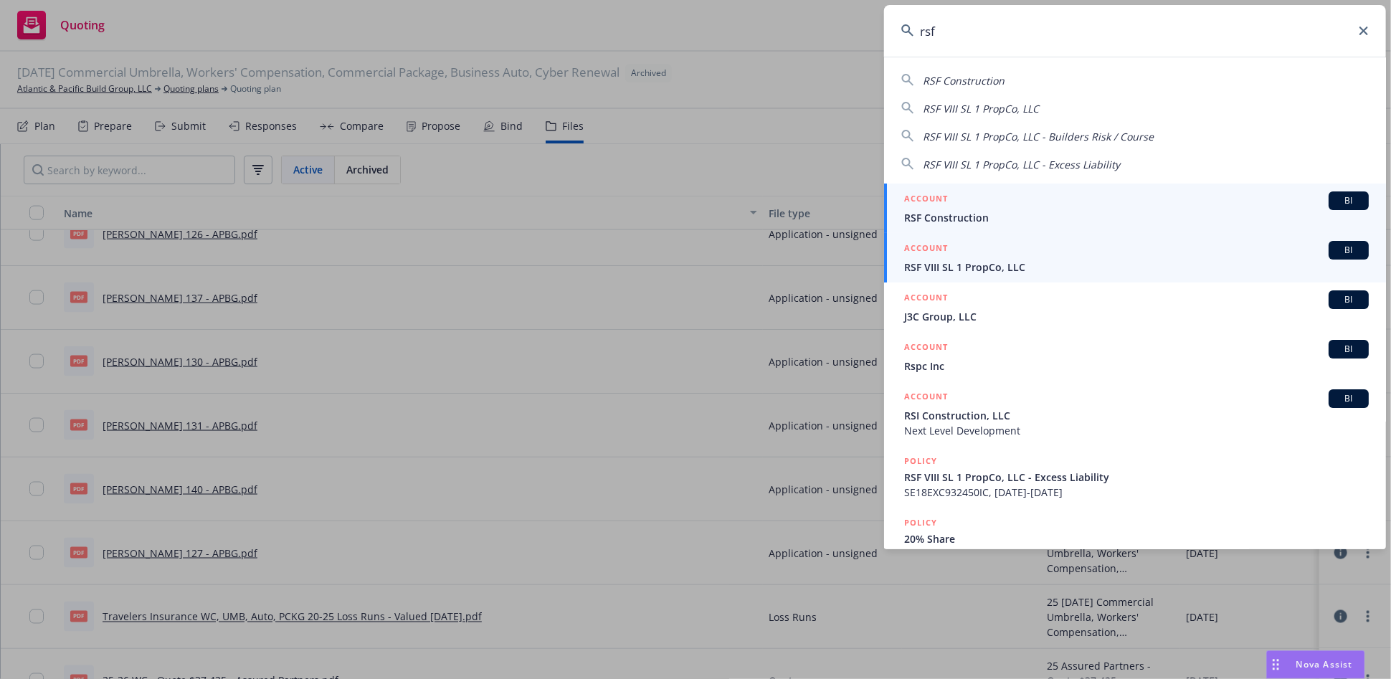
type input "rsf"
click at [938, 269] on span "RSF VIII SL 1 PropCo, LLC" at bounding box center [1136, 267] width 465 height 15
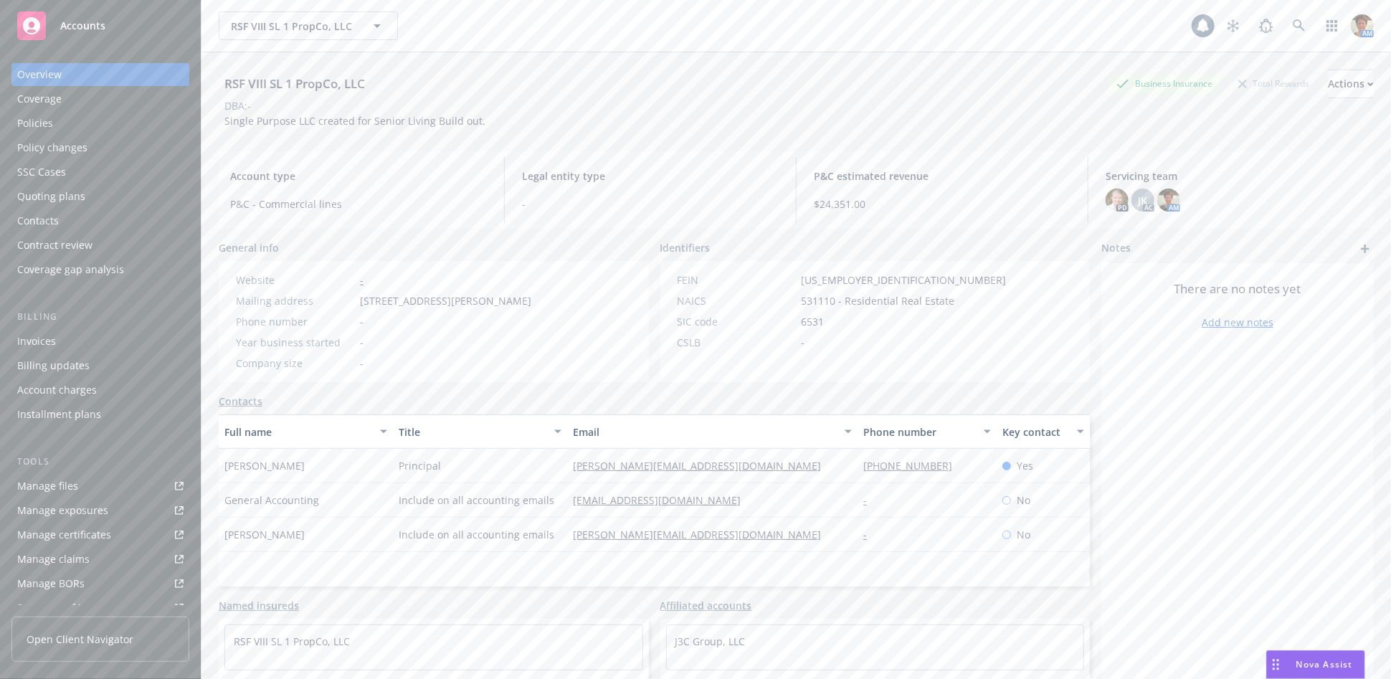
click at [80, 197] on div "Quoting plans" at bounding box center [51, 196] width 68 height 23
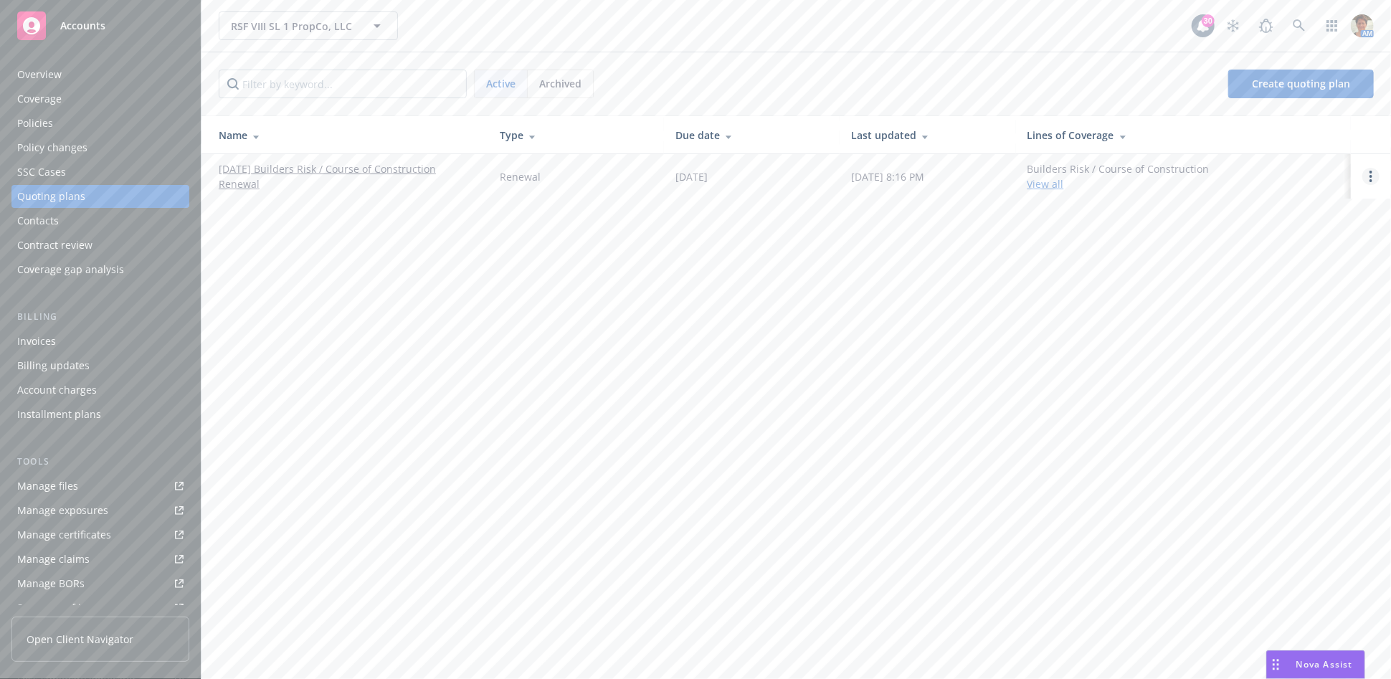
click at [1368, 174] on link "Open options" at bounding box center [1371, 176] width 17 height 17
click at [1288, 83] on span "Copy logging email" at bounding box center [1298, 79] width 126 height 14
click at [1302, 31] on icon at bounding box center [1299, 25] width 13 height 13
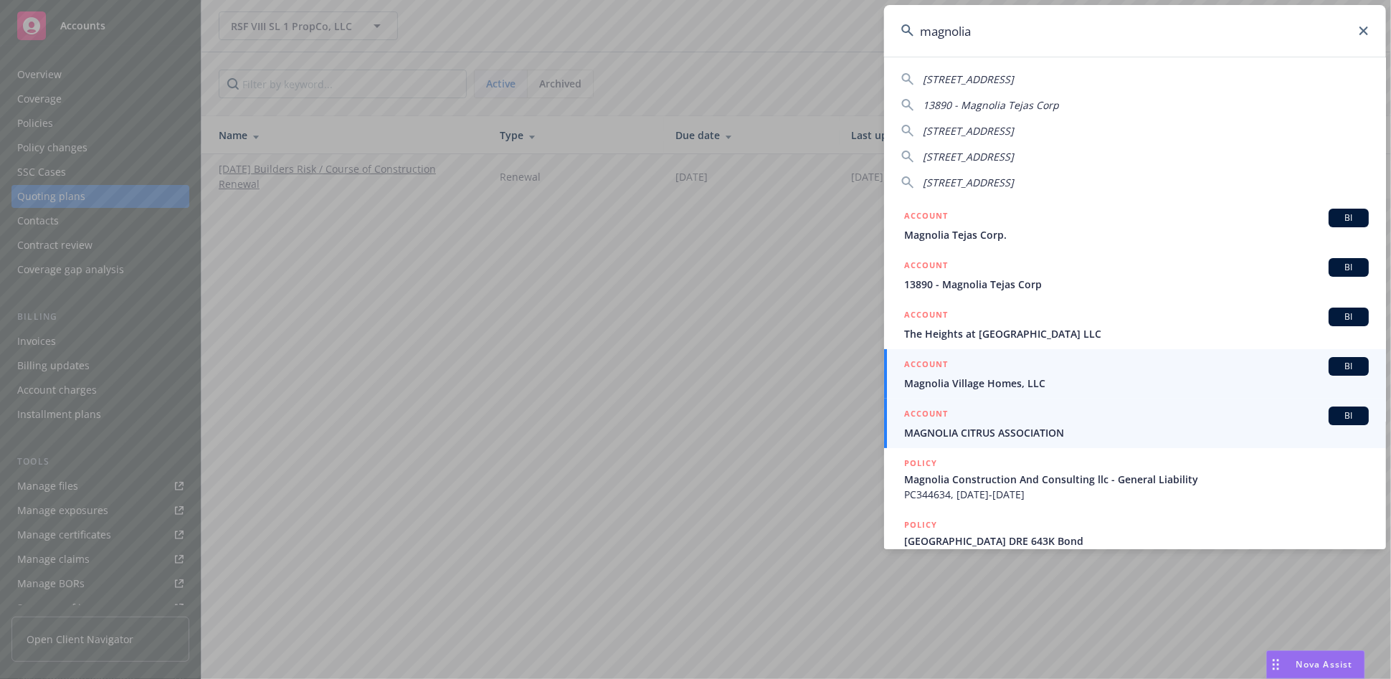
type input "magnolia"
click at [987, 382] on span "Magnolia Village Homes, LLC" at bounding box center [1136, 383] width 465 height 15
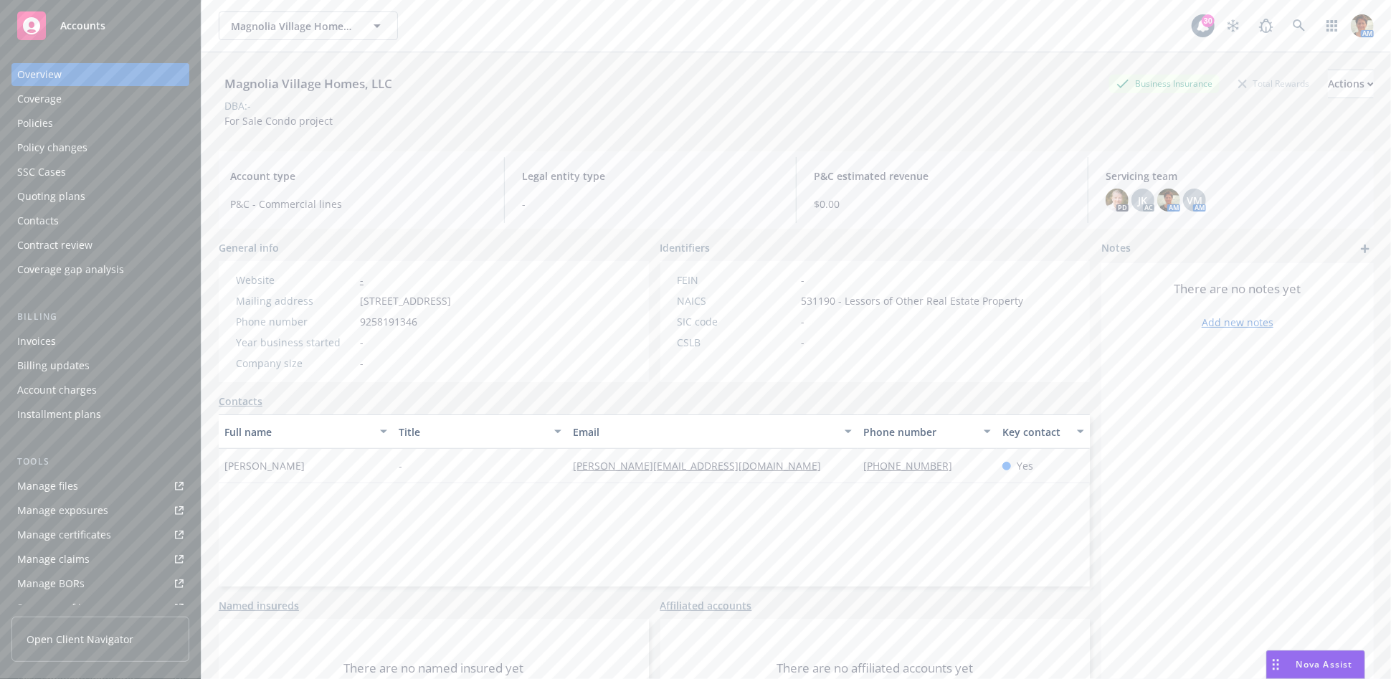
click at [51, 201] on div "Quoting plans" at bounding box center [51, 196] width 68 height 23
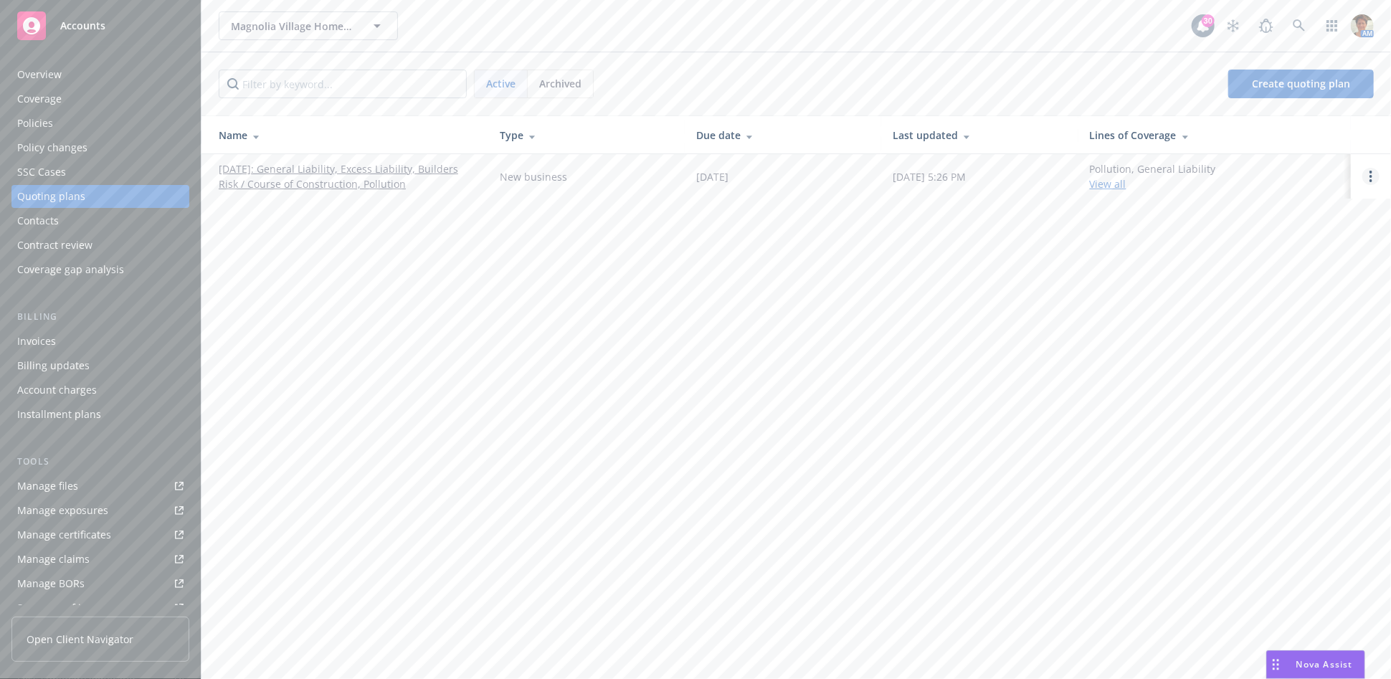
click at [1373, 174] on icon "Open options" at bounding box center [1371, 176] width 3 height 11
click at [1281, 82] on span "Copy logging email" at bounding box center [1298, 79] width 126 height 14
click at [1304, 29] on icon at bounding box center [1299, 25] width 12 height 12
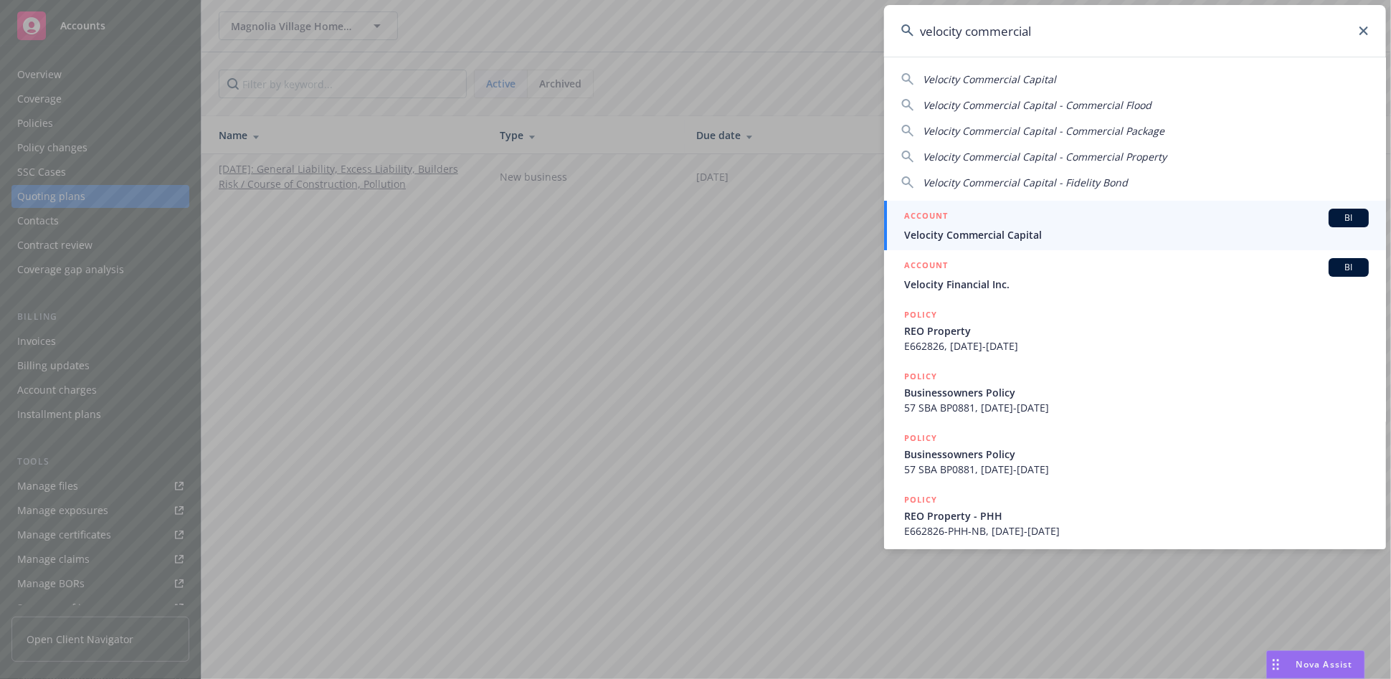
type input "velocity commercial"
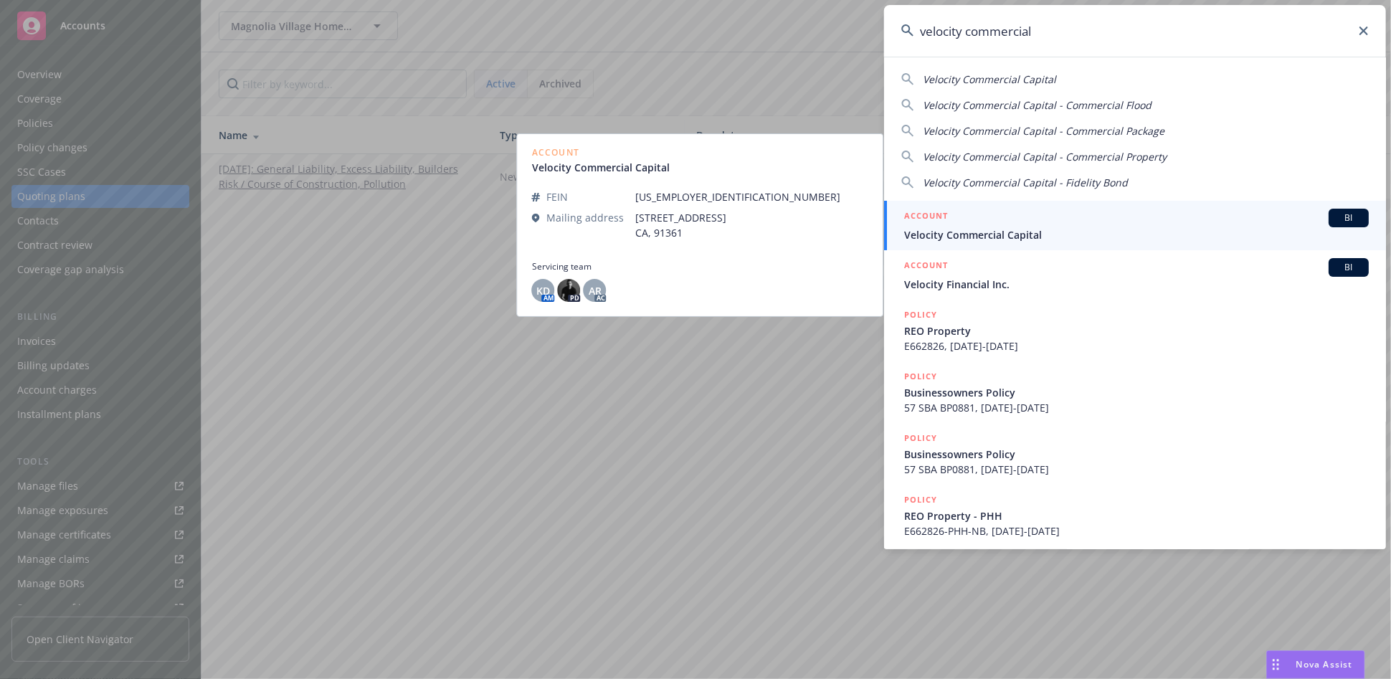
click at [970, 245] on link "ACCOUNT BI Velocity Commercial Capital" at bounding box center [1135, 225] width 502 height 49
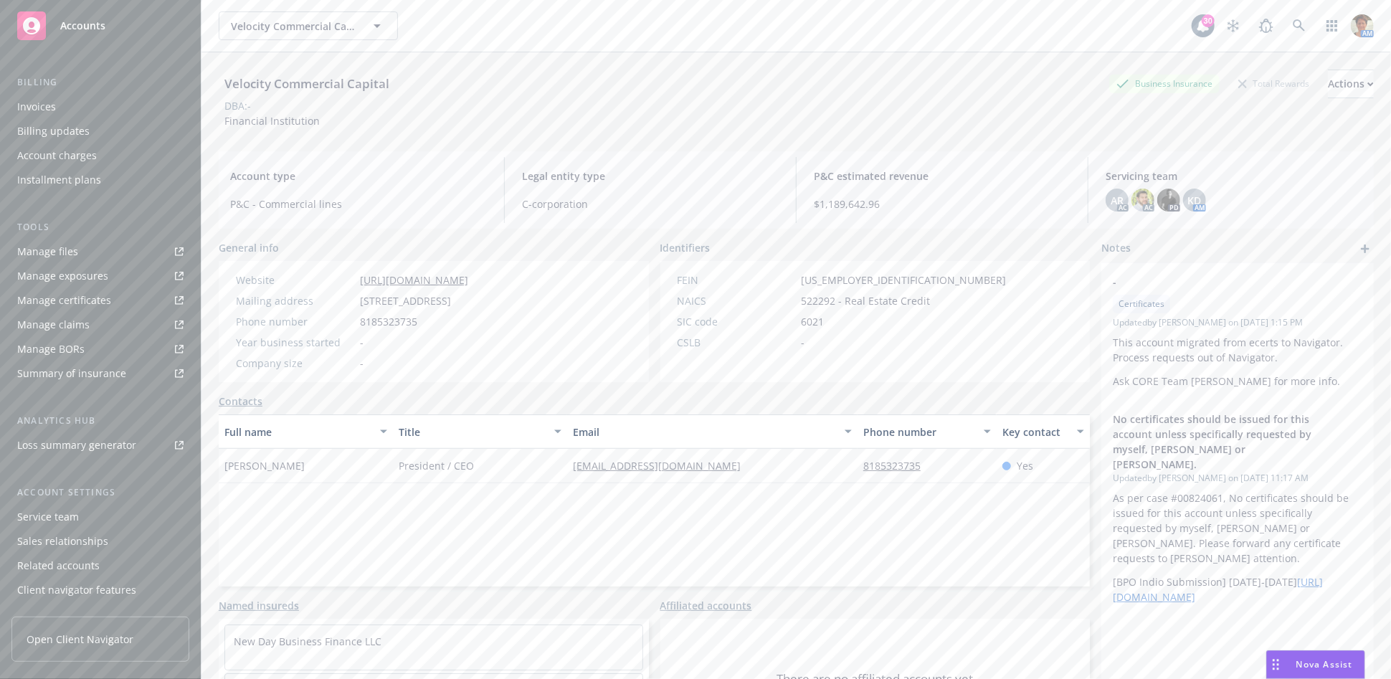
scroll to position [254, 0]
click at [91, 498] on div "Service team" at bounding box center [100, 497] width 166 height 23
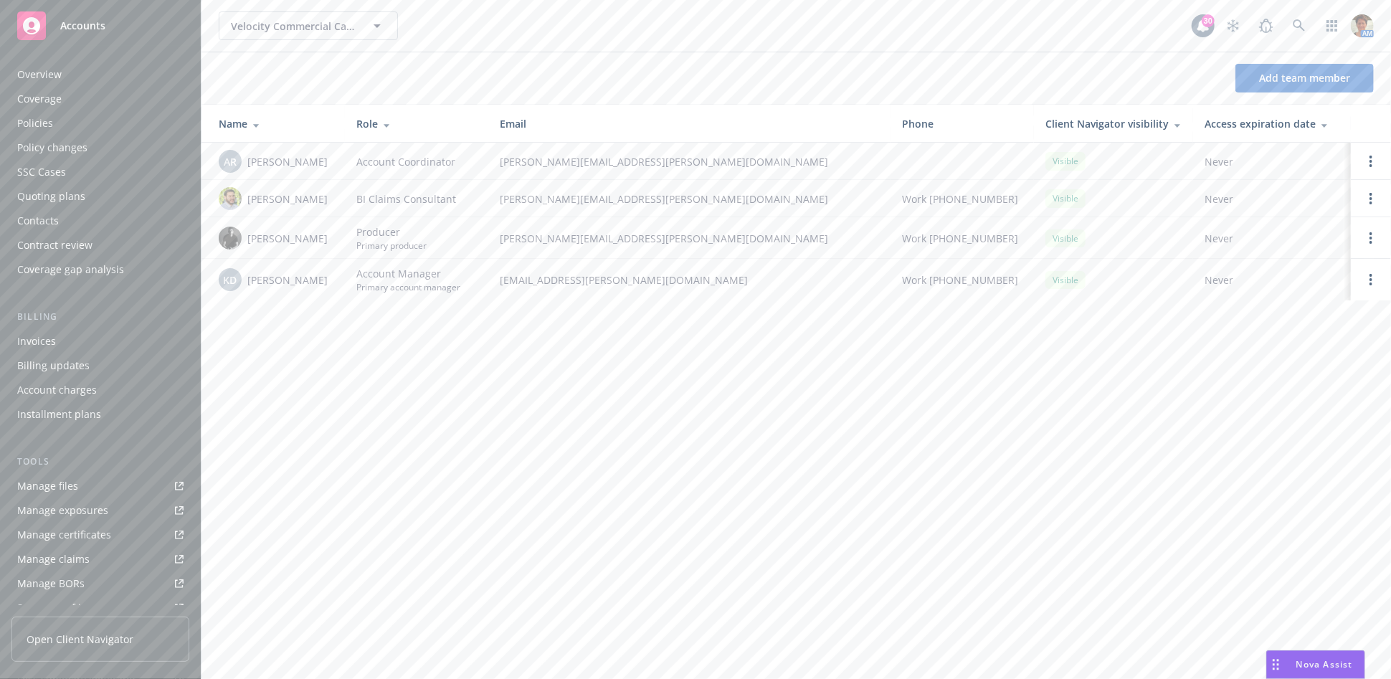
click at [39, 74] on div "Overview" at bounding box center [39, 74] width 44 height 23
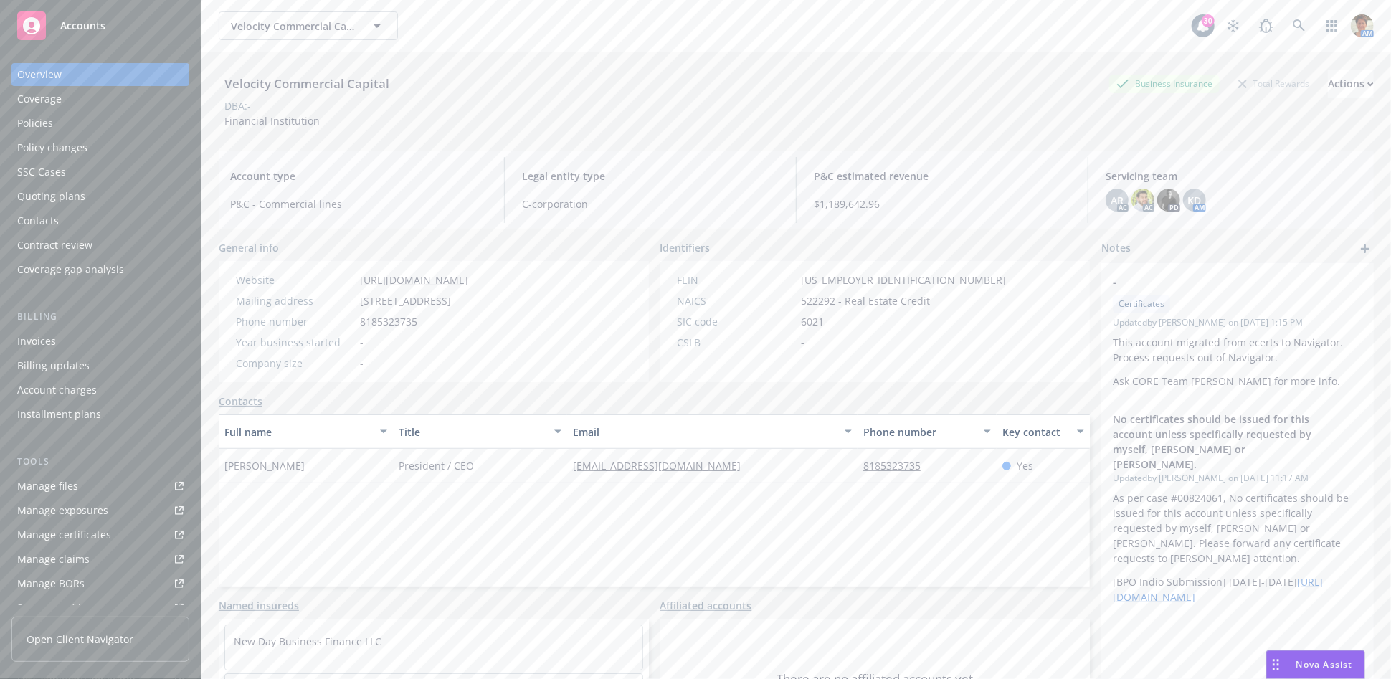
click at [42, 127] on div "Policies" at bounding box center [35, 123] width 36 height 23
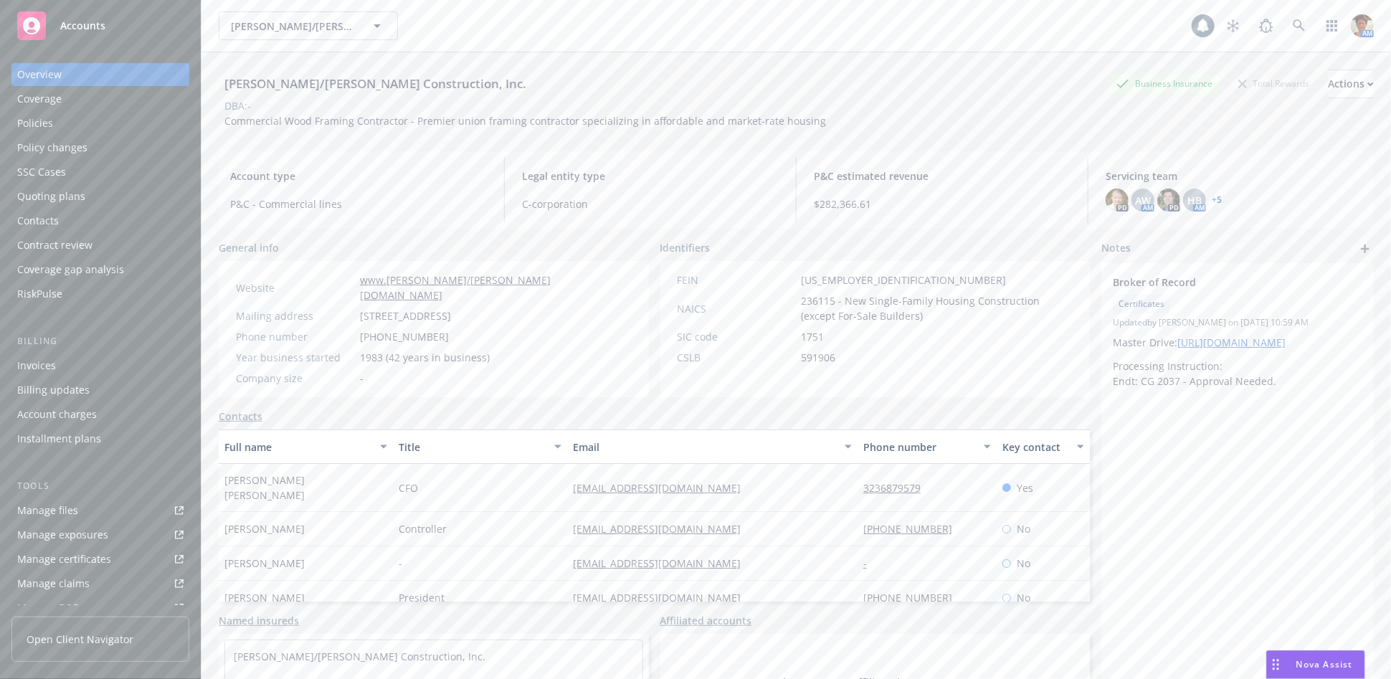
click at [36, 121] on div "Policies" at bounding box center [35, 123] width 36 height 23
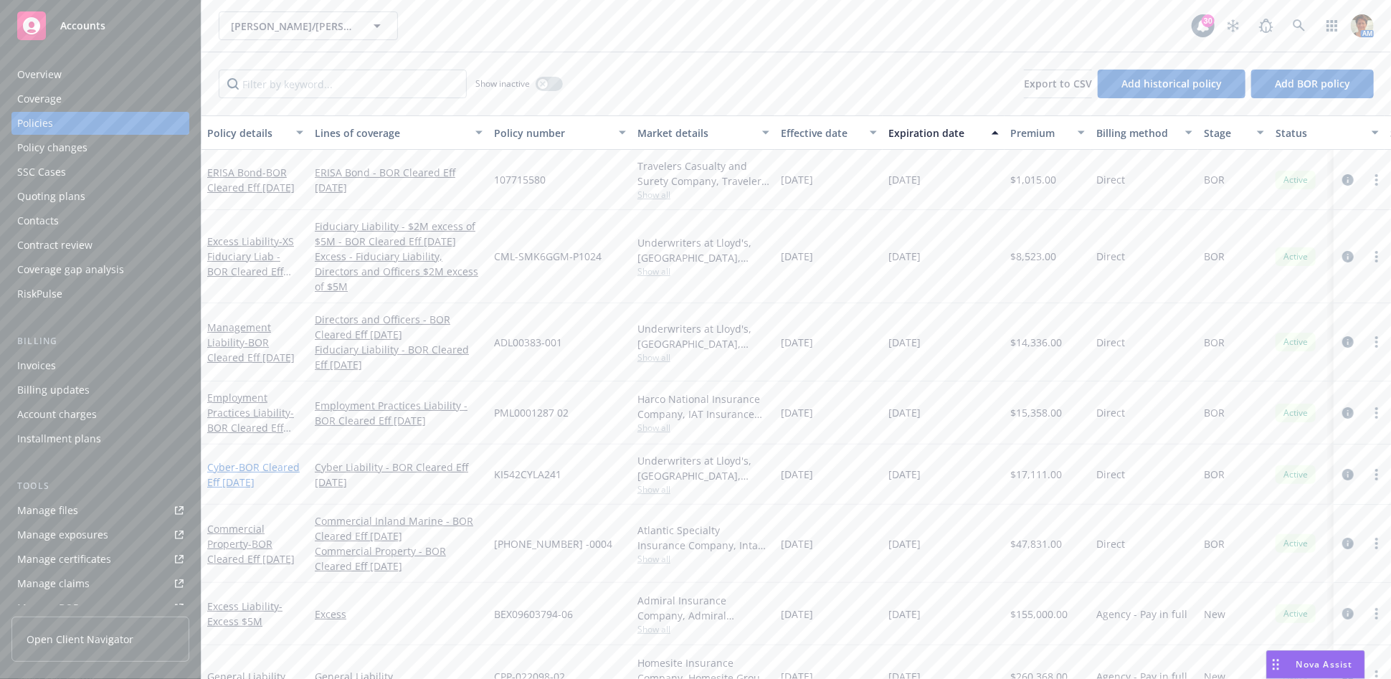
click at [257, 462] on span "- BOR Cleared Eff 5/19/2025" at bounding box center [253, 474] width 93 height 29
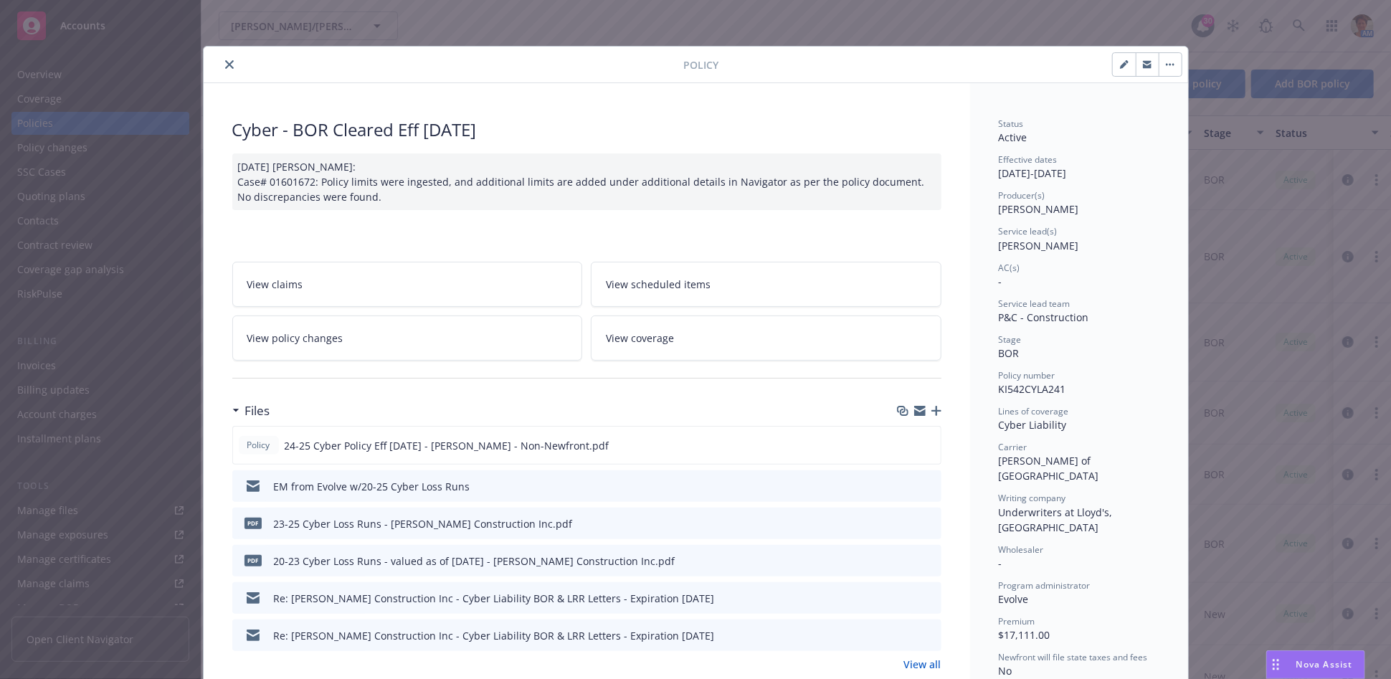
scroll to position [80, 0]
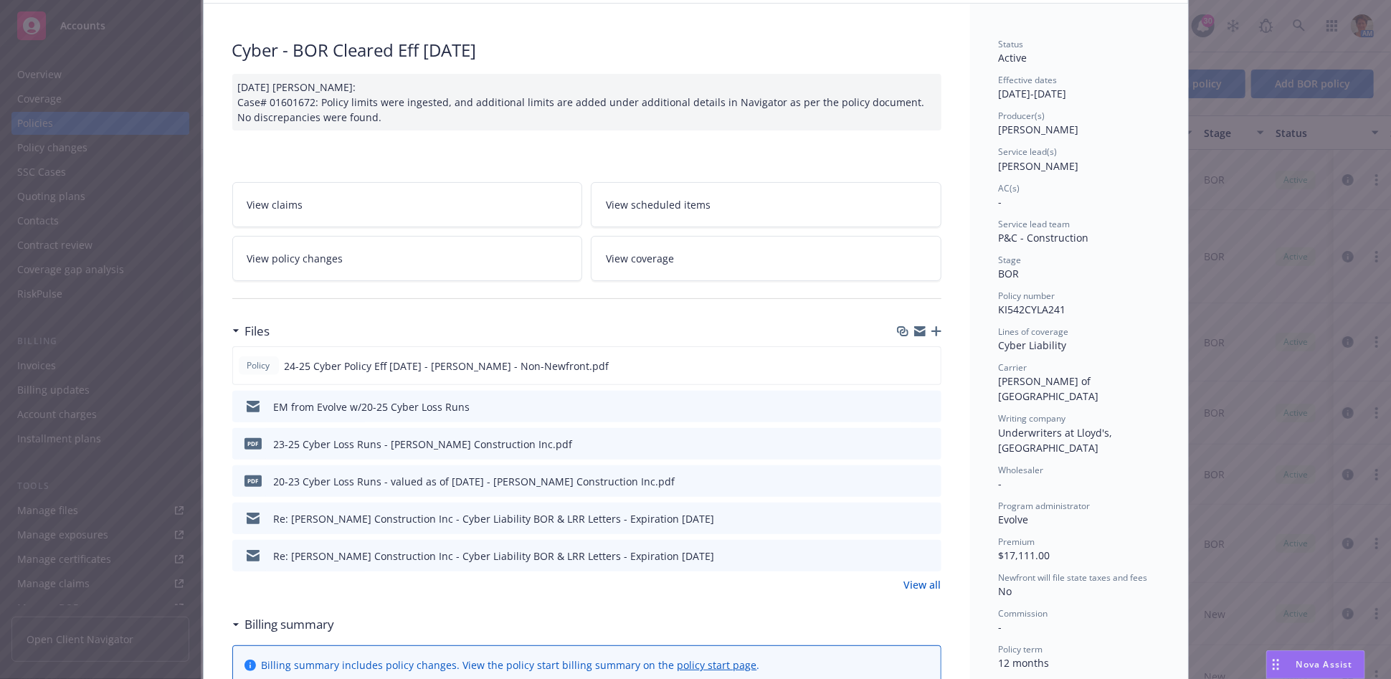
click at [924, 589] on link "View all" at bounding box center [922, 584] width 37 height 15
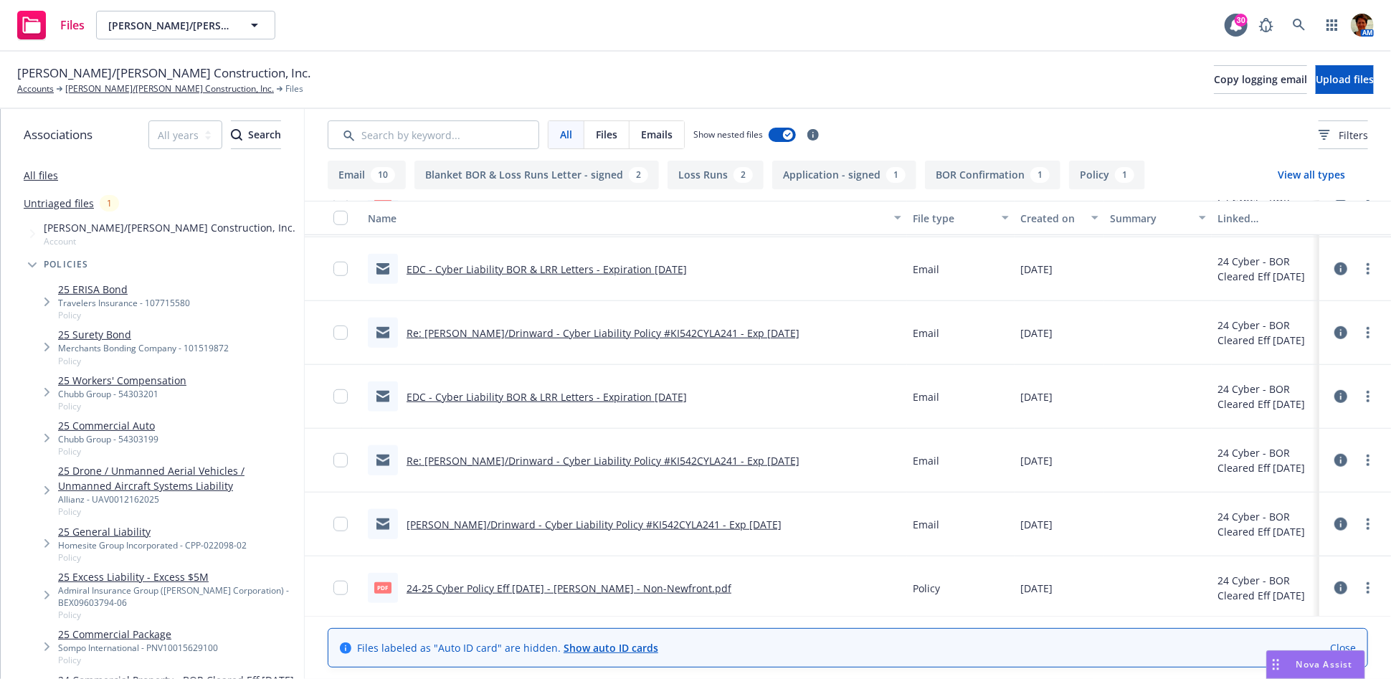
scroll to position [696, 0]
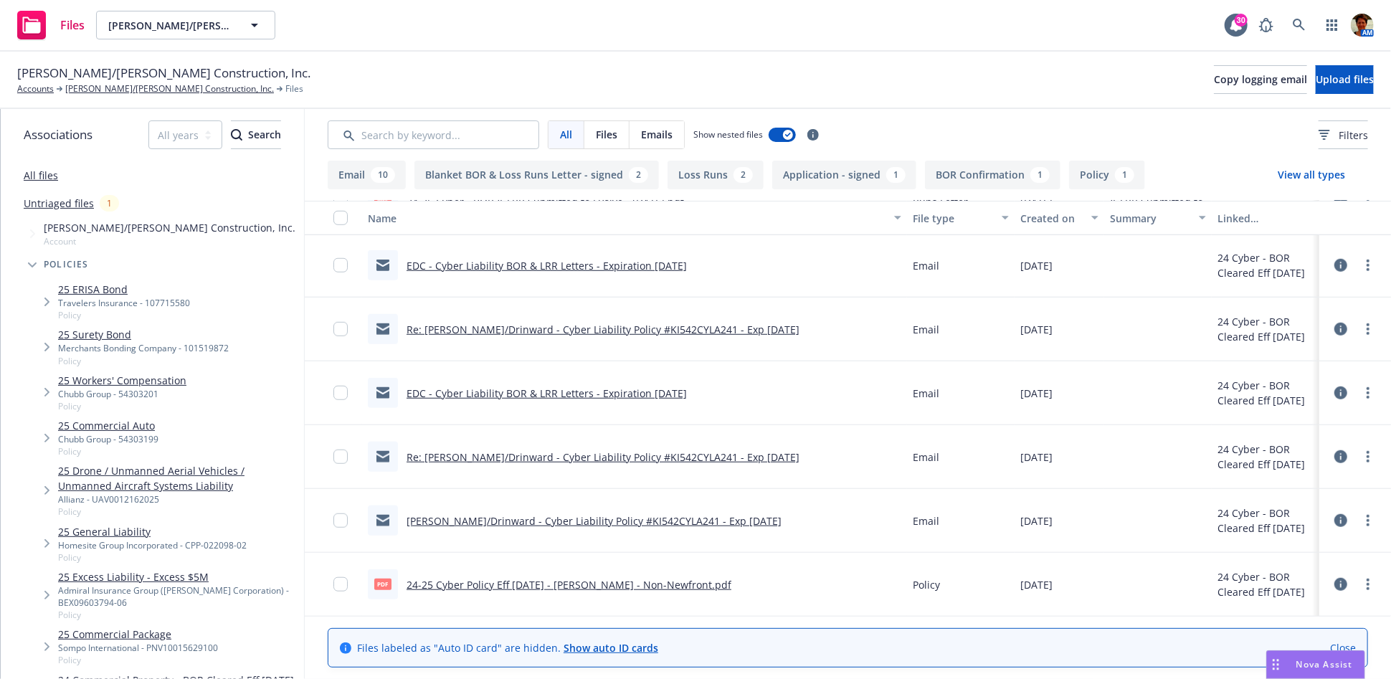
click at [602, 519] on link "Elliott/Drinward - Cyber Liability Policy #KI542CYLA241 - Exp 11/25/2025" at bounding box center [594, 521] width 375 height 14
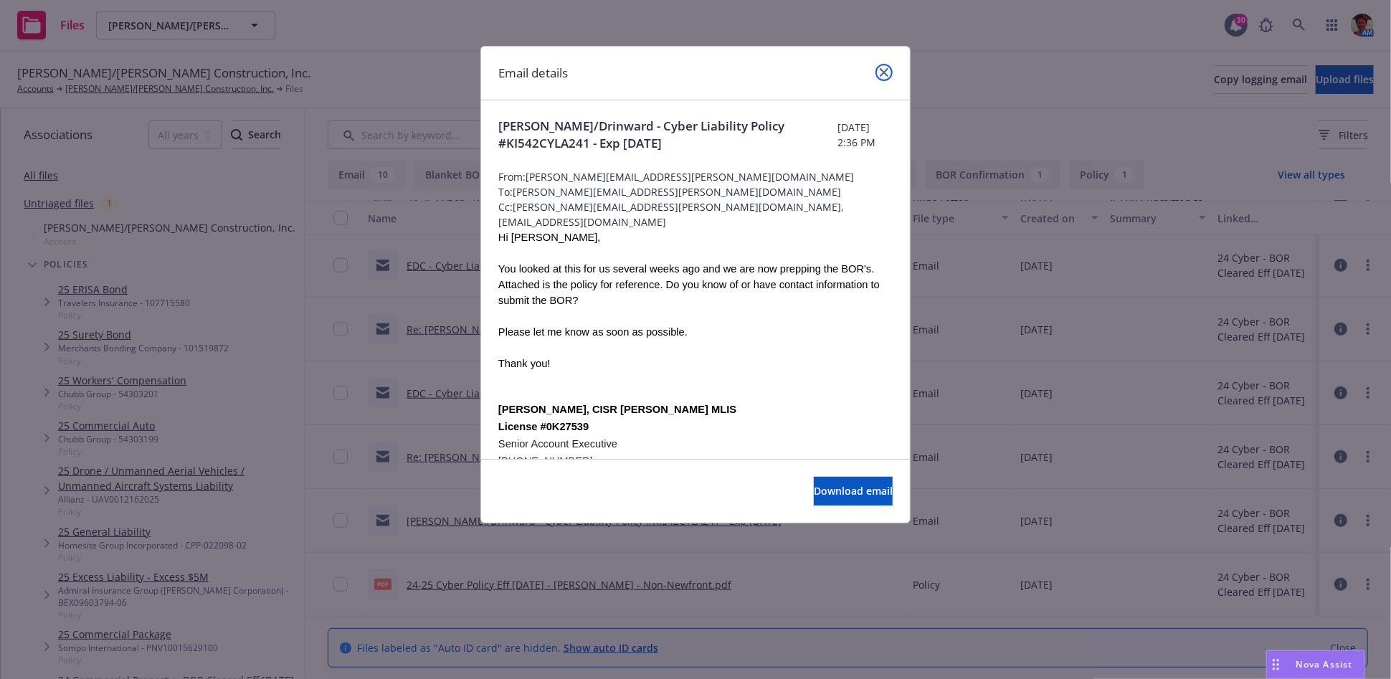
click at [886, 72] on icon "close" at bounding box center [884, 72] width 9 height 9
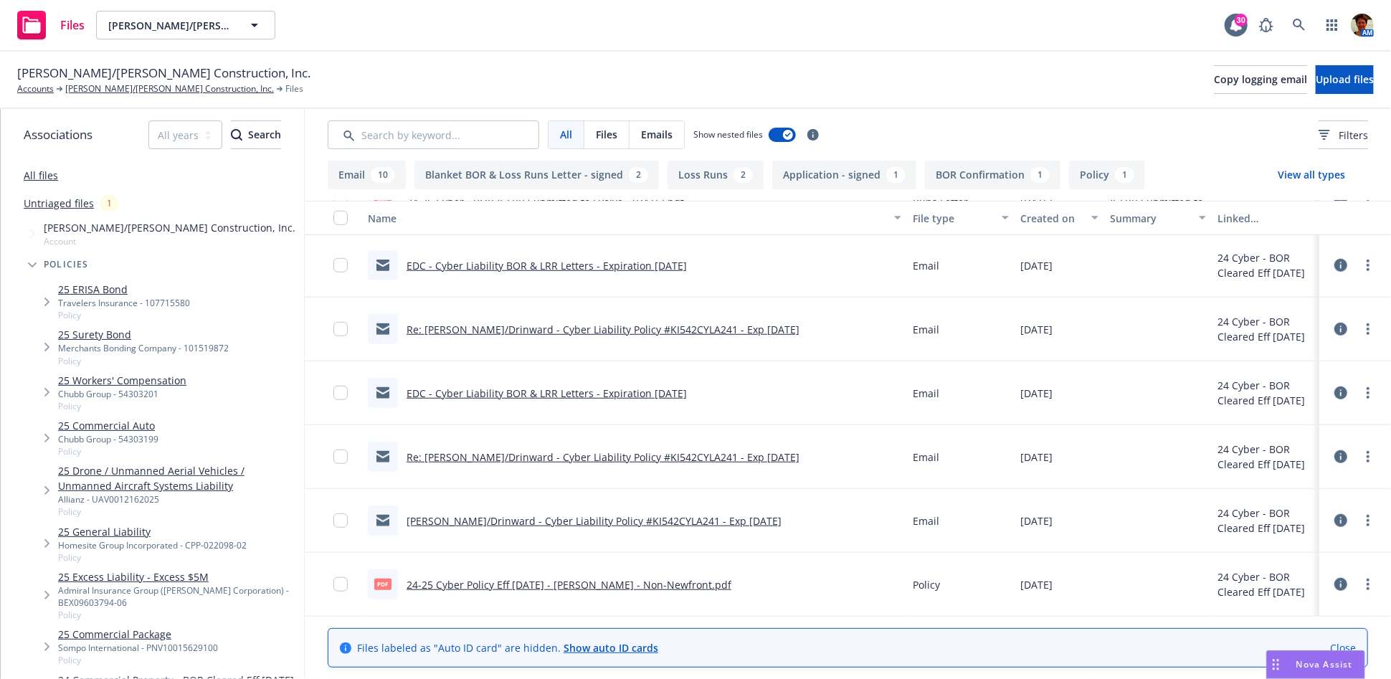
click at [518, 458] on link "Re: Elliott/Drinward - Cyber Liability Policy #KI542CYLA241 - Exp 11/25/2025" at bounding box center [603, 457] width 393 height 14
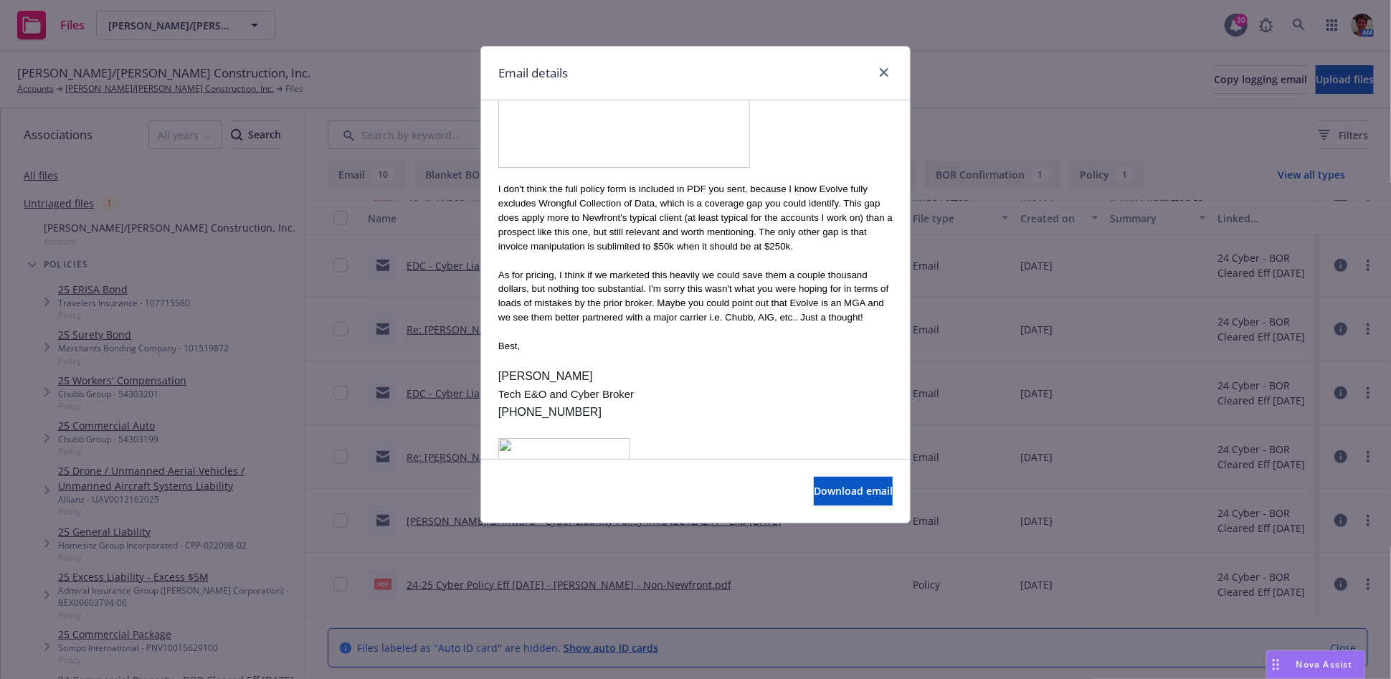
scroll to position [1912, 0]
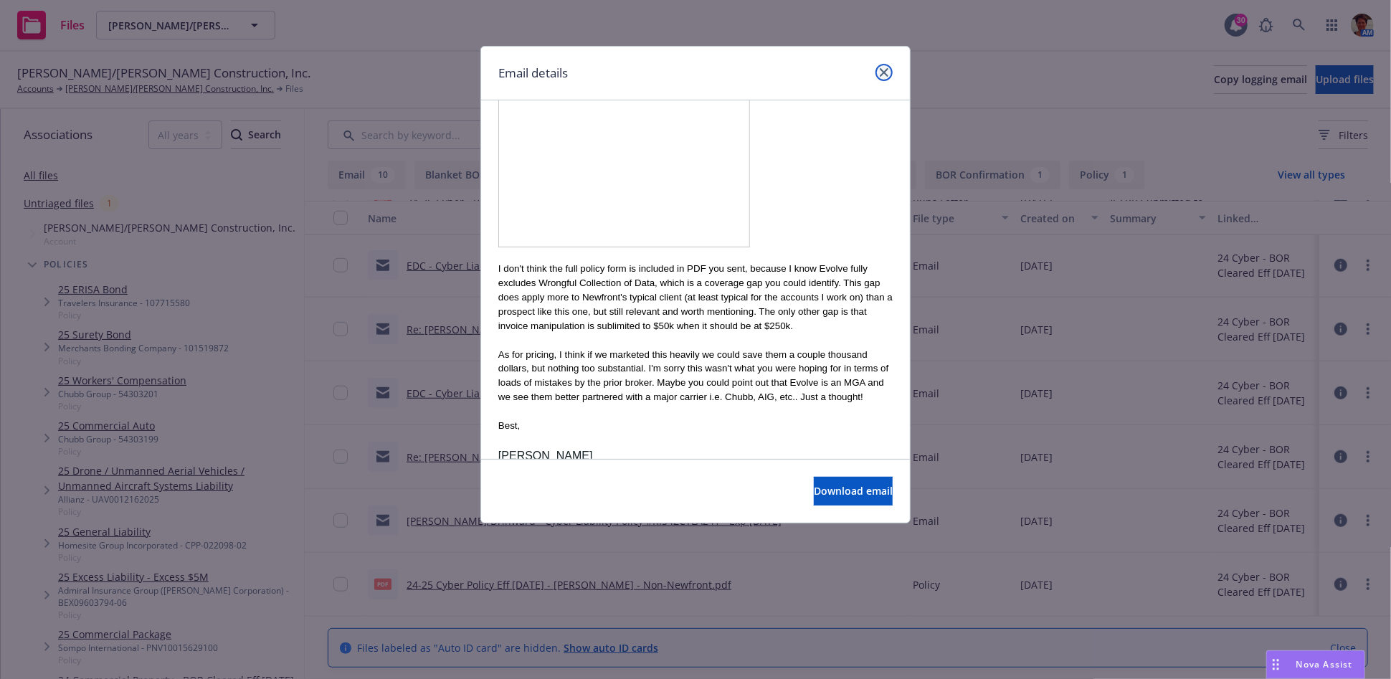
click at [888, 73] on icon "close" at bounding box center [884, 72] width 9 height 9
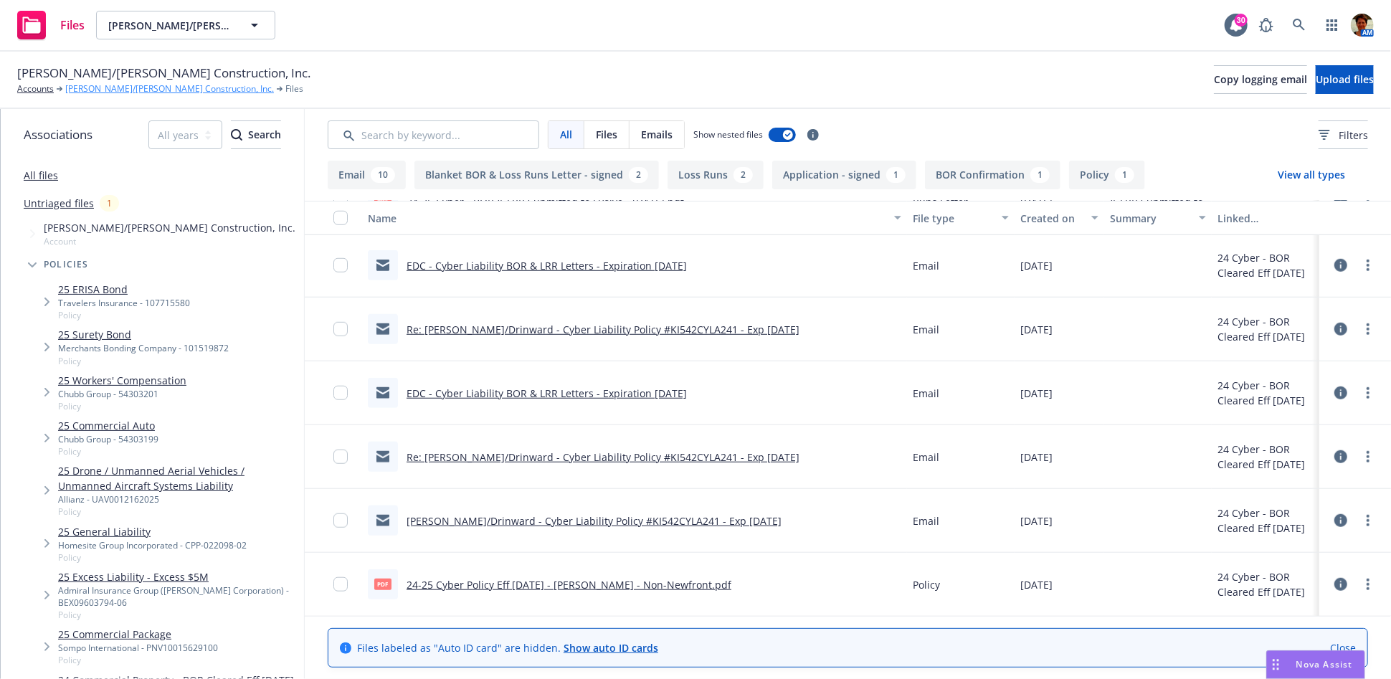
click at [132, 95] on link "Elliott/Drinkward Construction, Inc." at bounding box center [169, 88] width 209 height 13
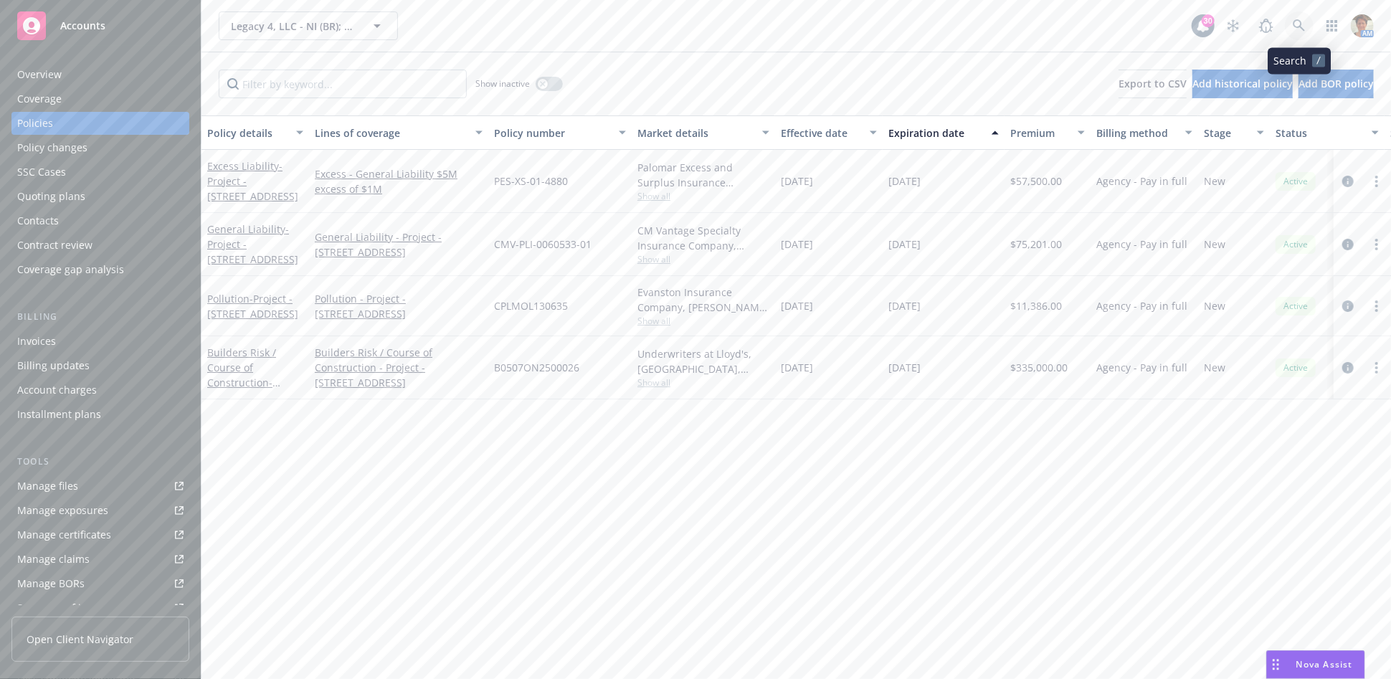
drag, startPoint x: 0, startPoint y: 0, endPoint x: 1301, endPoint y: 37, distance: 1301.5
click at [1301, 37] on link at bounding box center [1299, 25] width 29 height 29
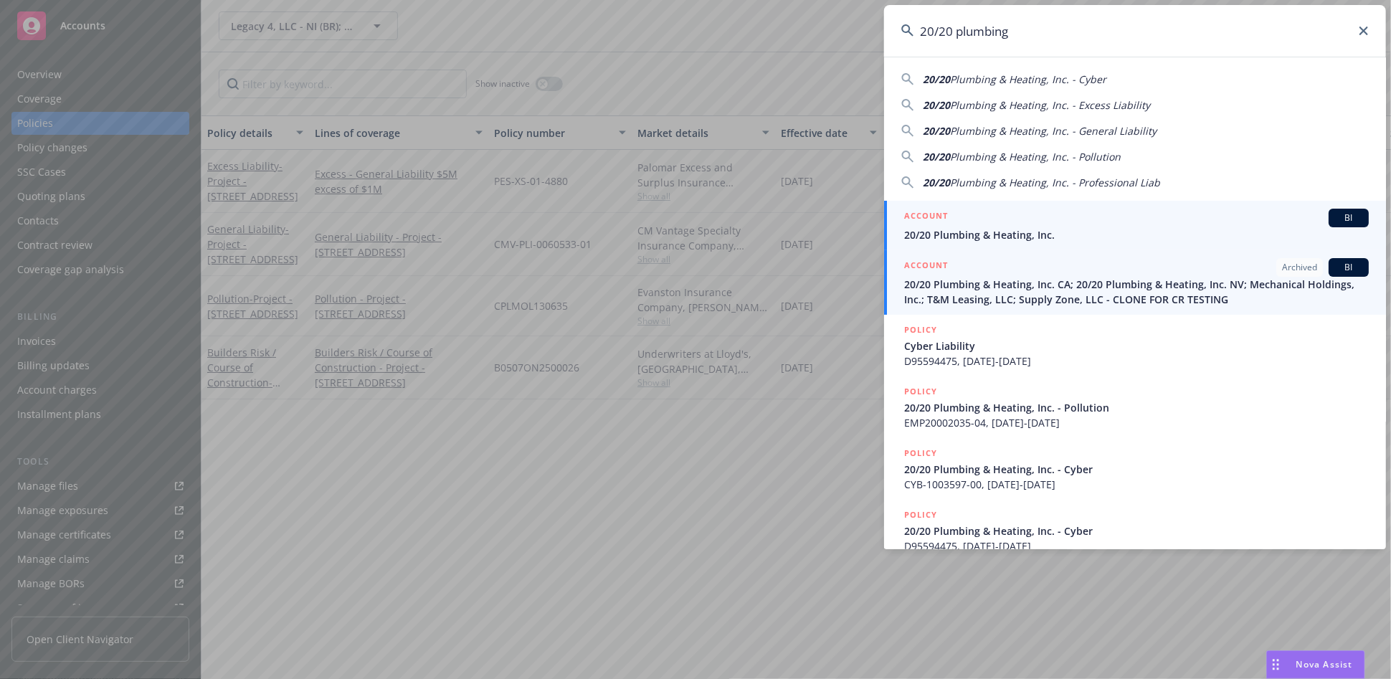
type input "20/20 plumbing"
click at [998, 229] on span "20/20 Plumbing & Heating, Inc." at bounding box center [1136, 234] width 465 height 15
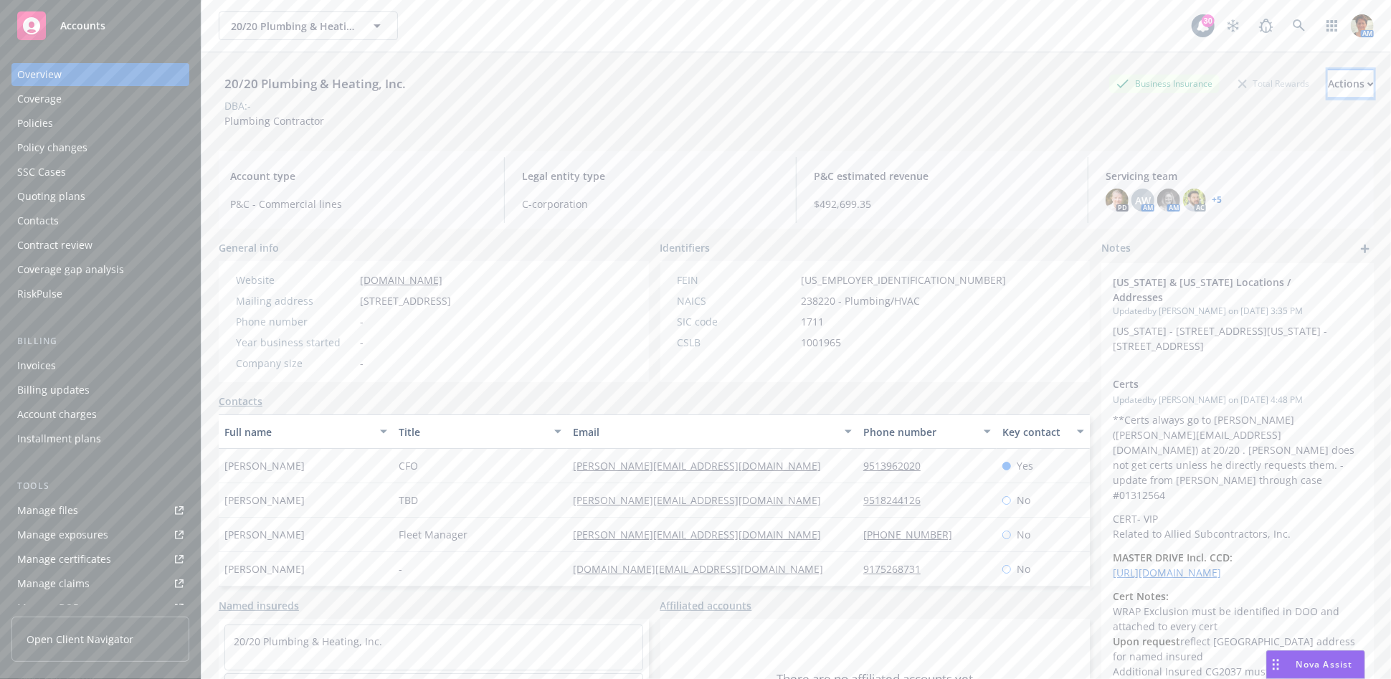
click at [1328, 85] on div "Actions" at bounding box center [1351, 83] width 46 height 27
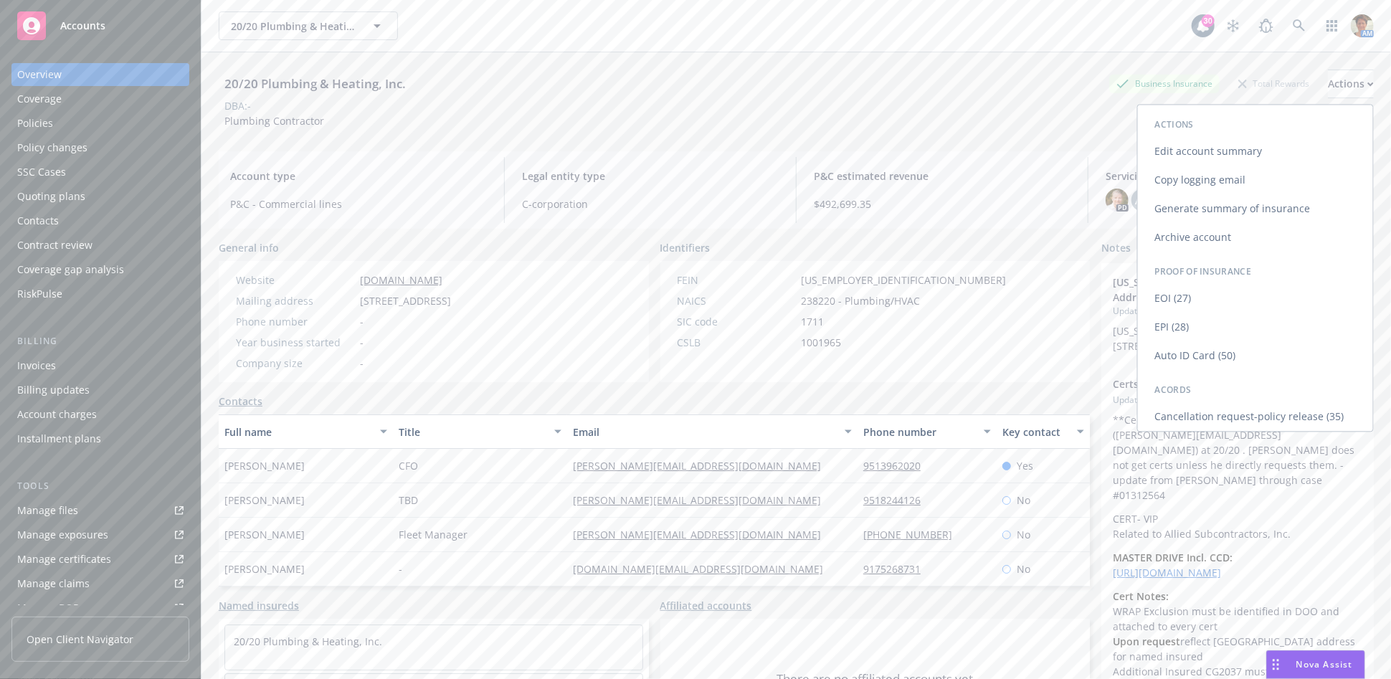
click at [1204, 180] on link "Copy logging email" at bounding box center [1255, 180] width 235 height 29
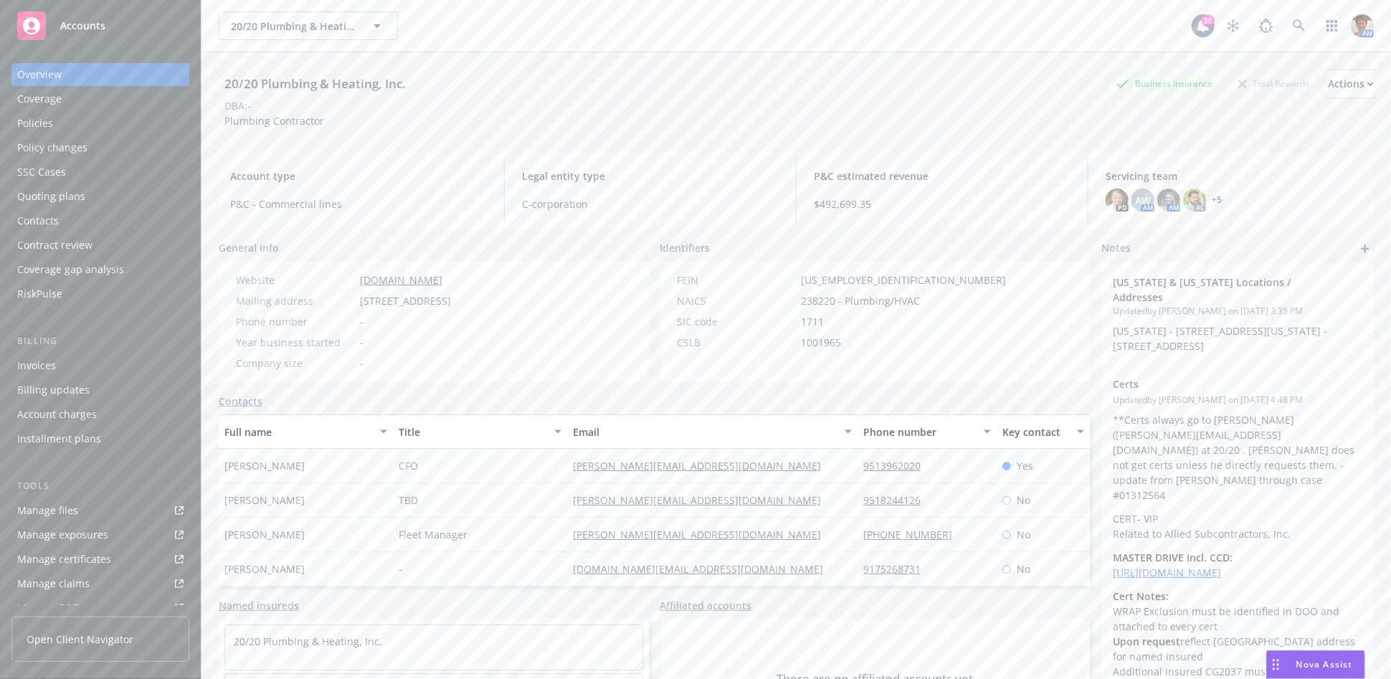
click at [24, 511] on div "Manage files" at bounding box center [47, 510] width 61 height 23
drag, startPoint x: 1289, startPoint y: 23, endPoint x: 1272, endPoint y: 58, distance: 39.5
click at [1293, 24] on icon at bounding box center [1299, 25] width 13 height 13
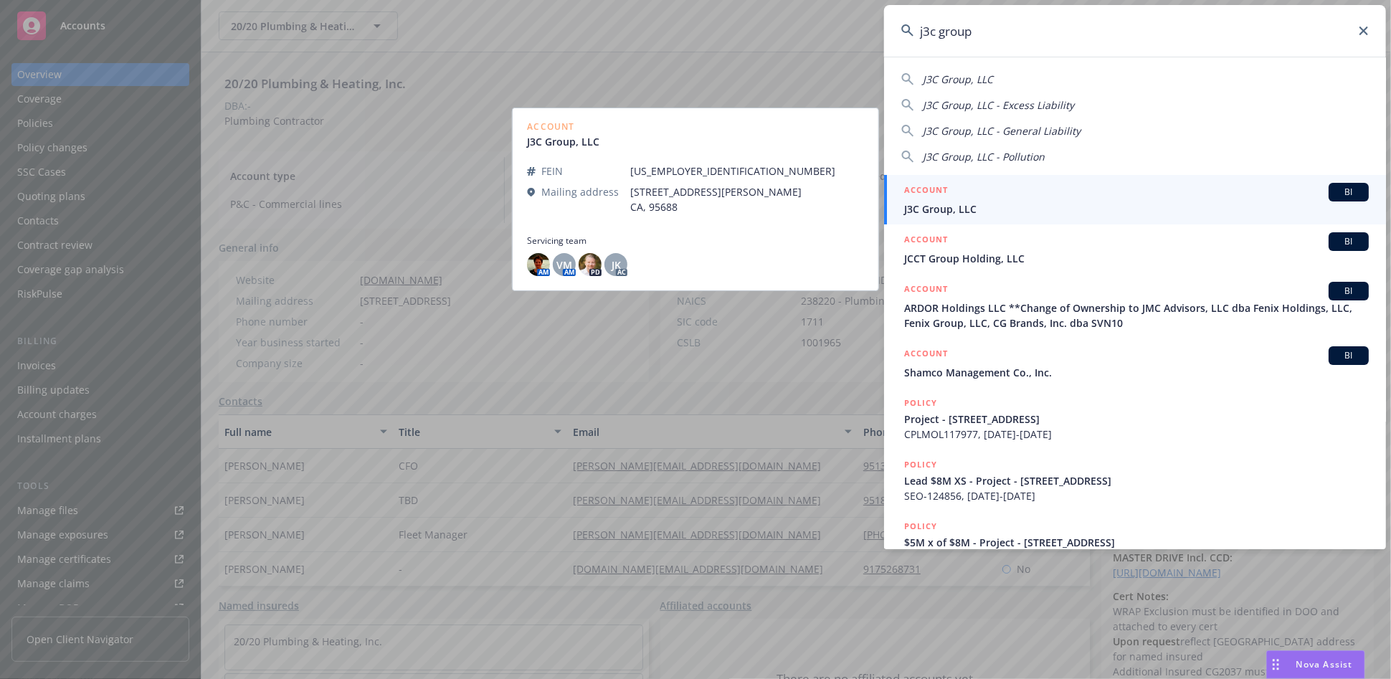
type input "j3c group"
click at [930, 198] on h5 "ACCOUNT" at bounding box center [926, 191] width 44 height 17
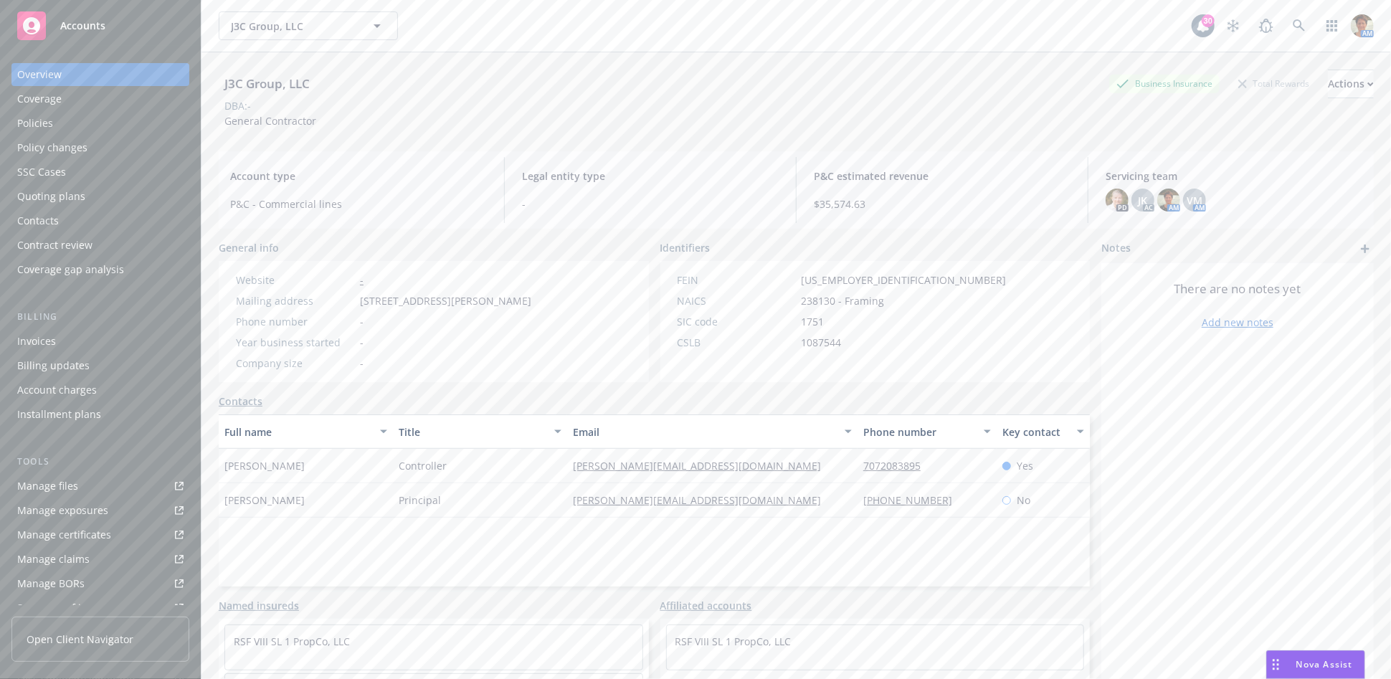
click at [37, 118] on div "Policies" at bounding box center [35, 123] width 36 height 23
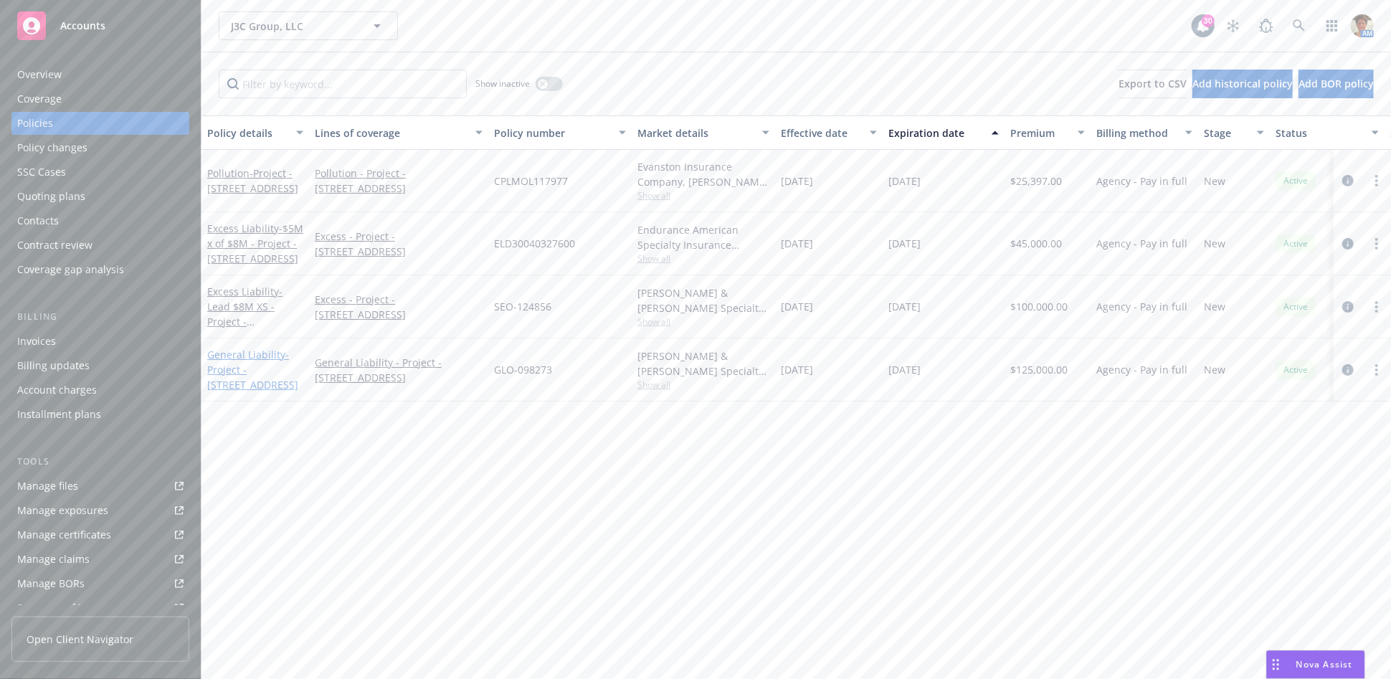
click at [243, 375] on span "- Project - 5630 Soquel Drive, Soquel CA" at bounding box center [252, 370] width 91 height 44
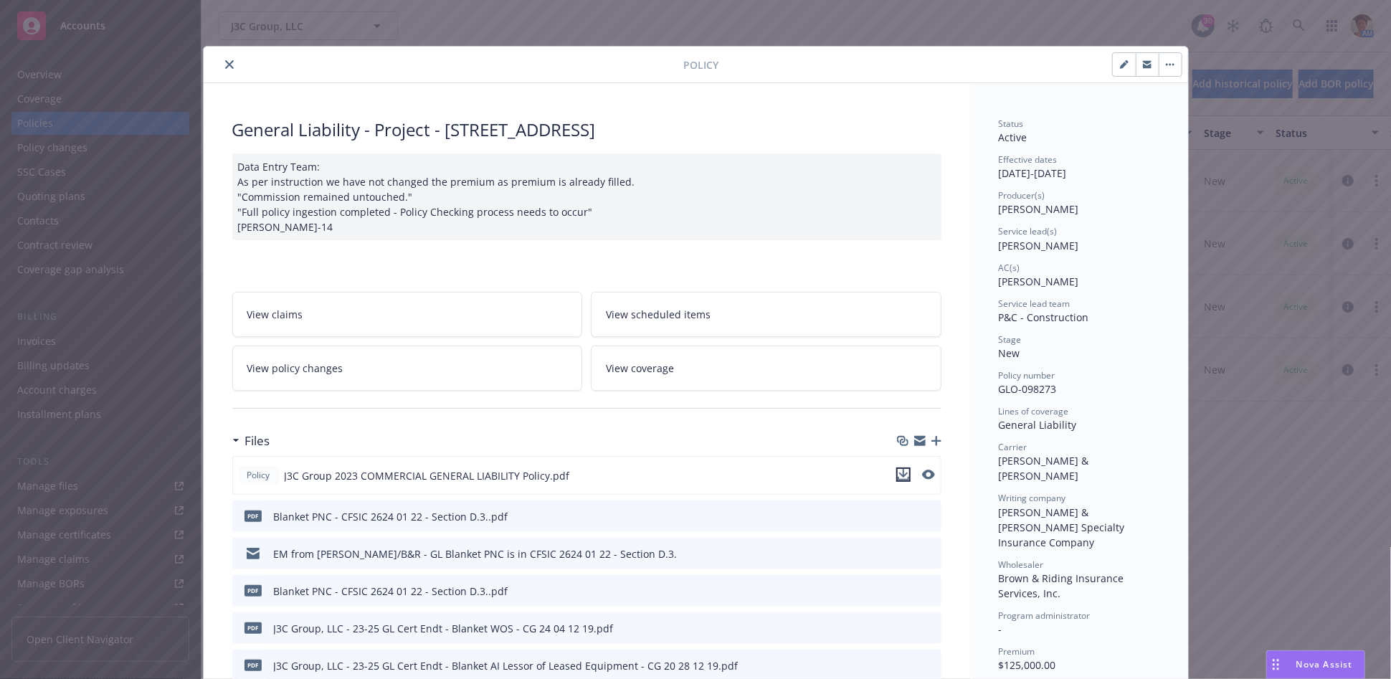
click at [901, 469] on icon "download file" at bounding box center [903, 474] width 11 height 11
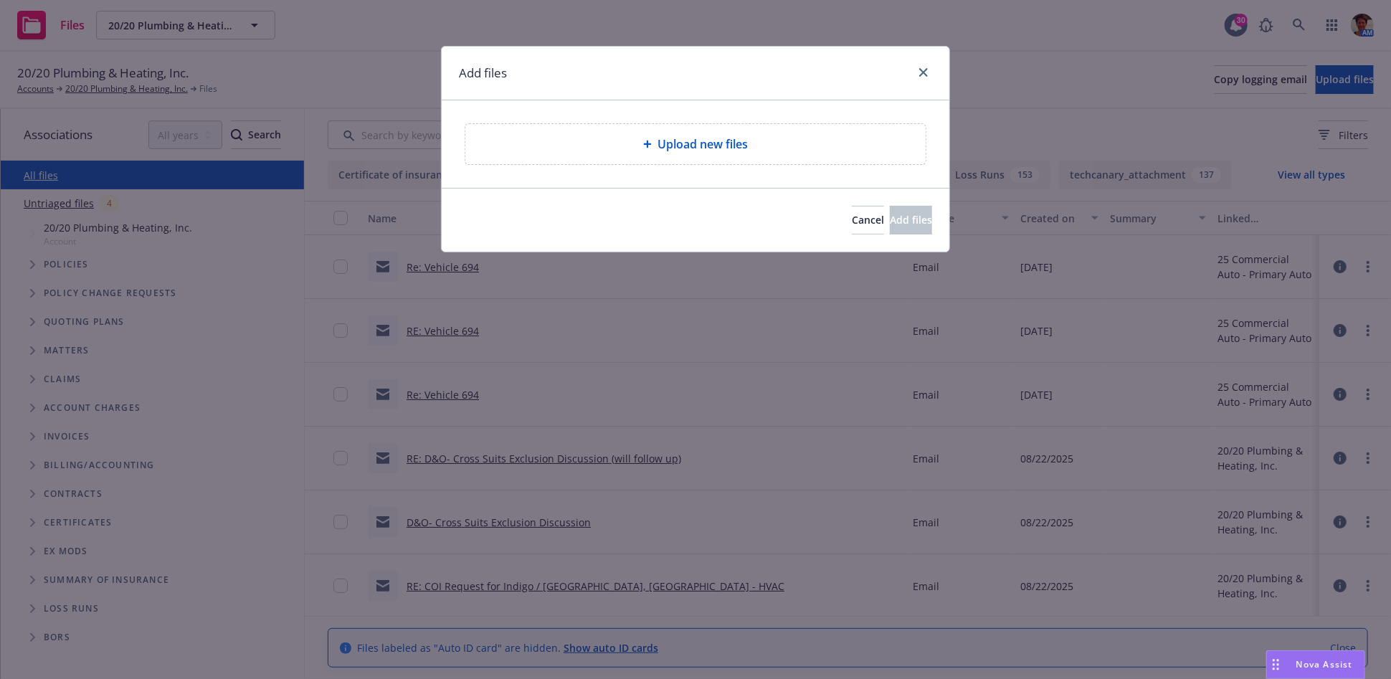
click at [630, 140] on div "Upload new files" at bounding box center [695, 144] width 437 height 17
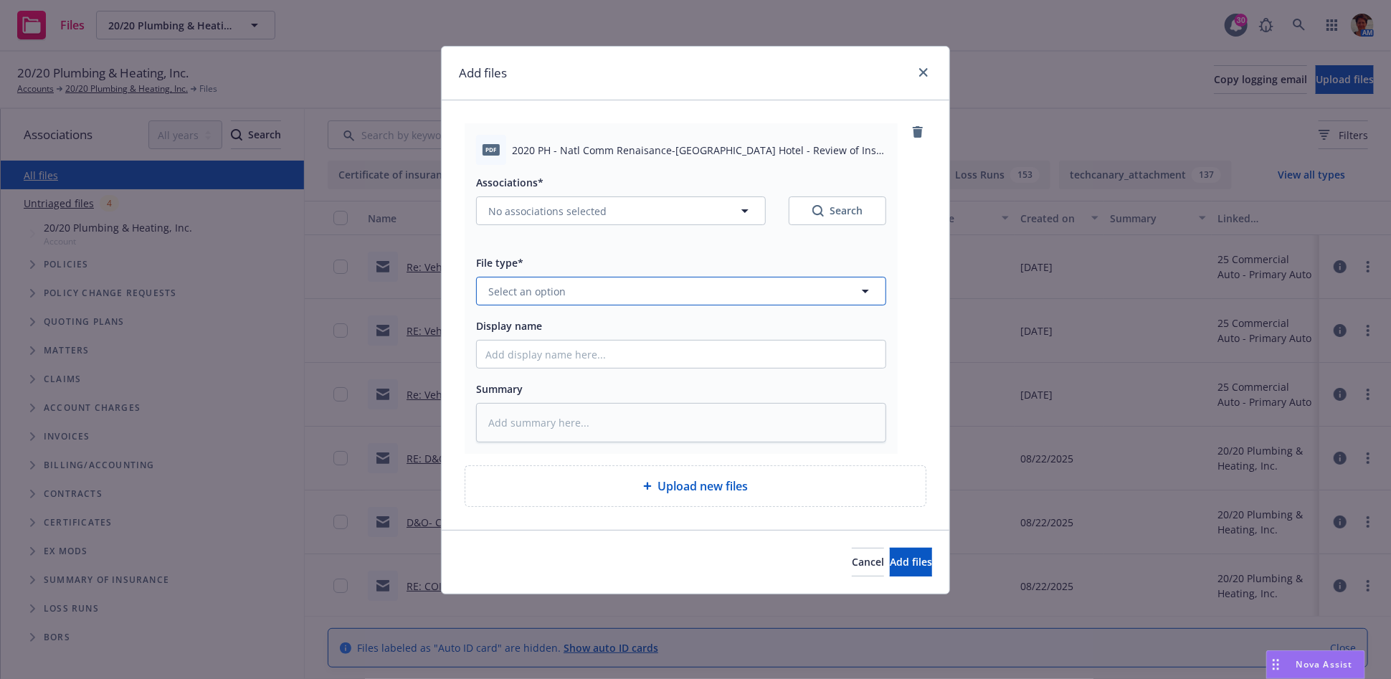
click at [559, 293] on span "Select an option" at bounding box center [526, 291] width 77 height 15
type input "contract"
click at [552, 331] on div "Contract" at bounding box center [682, 331] width 392 height 21
click at [567, 220] on button "No associations selected" at bounding box center [621, 211] width 290 height 29
type textarea "x"
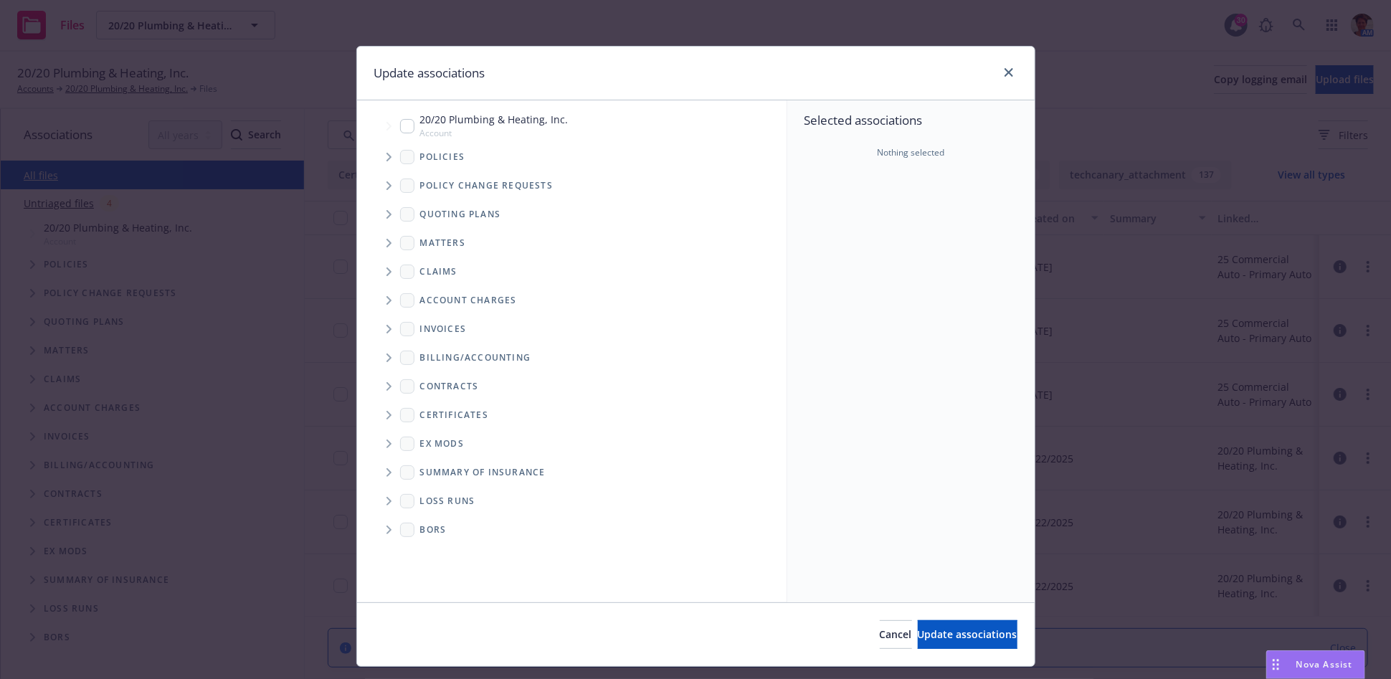
drag, startPoint x: 401, startPoint y: 130, endPoint x: 608, endPoint y: 235, distance: 232.5
click at [405, 131] on input "Tree Example" at bounding box center [407, 126] width 14 height 14
checkbox input "true"
click at [931, 631] on span "Update associations" at bounding box center [968, 635] width 100 height 14
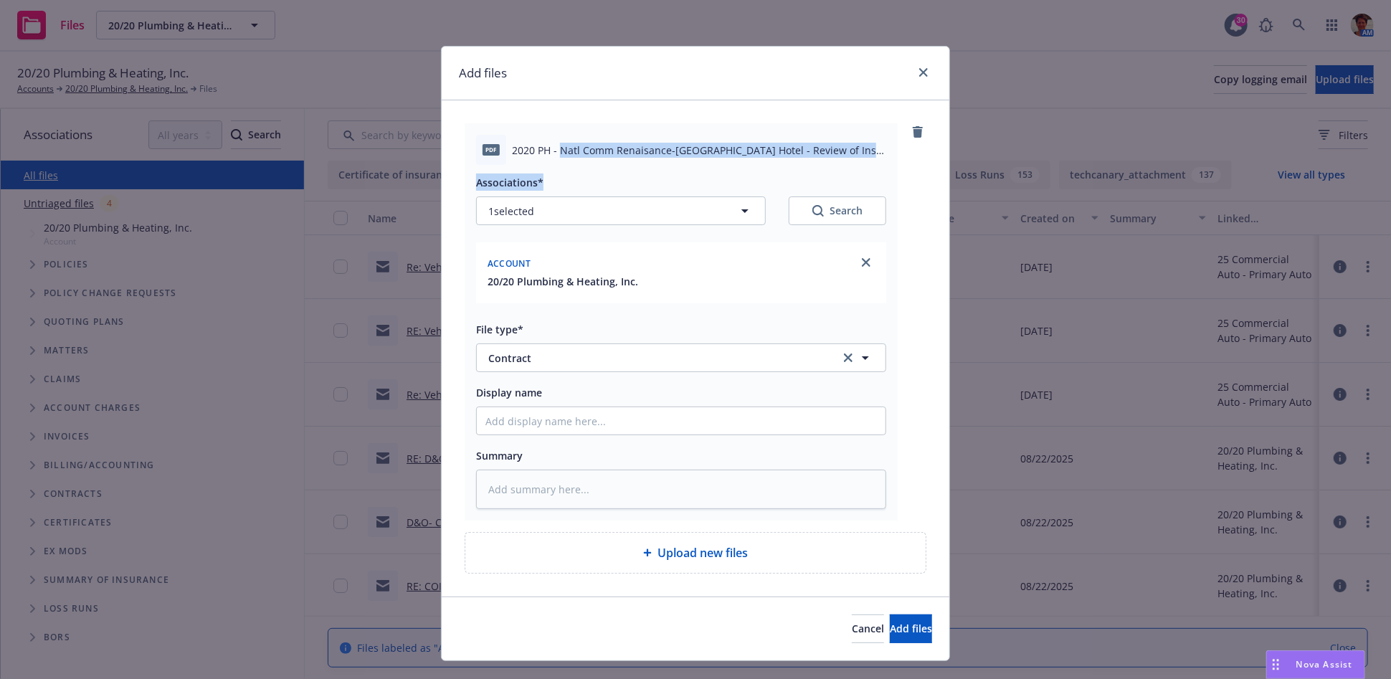
drag, startPoint x: 554, startPoint y: 151, endPoint x: 734, endPoint y: 190, distance: 183.4
click at [734, 190] on div "pdf 2020 PH - Natl Comm Renaisance-[GEOGRAPHIC_DATA] Hotel - Review of Ins Requ…" at bounding box center [681, 321] width 433 height 397
copy div "Natl Comm Renaisance-[GEOGRAPHIC_DATA] Hotel - Review of Ins Requirements [DATE…"
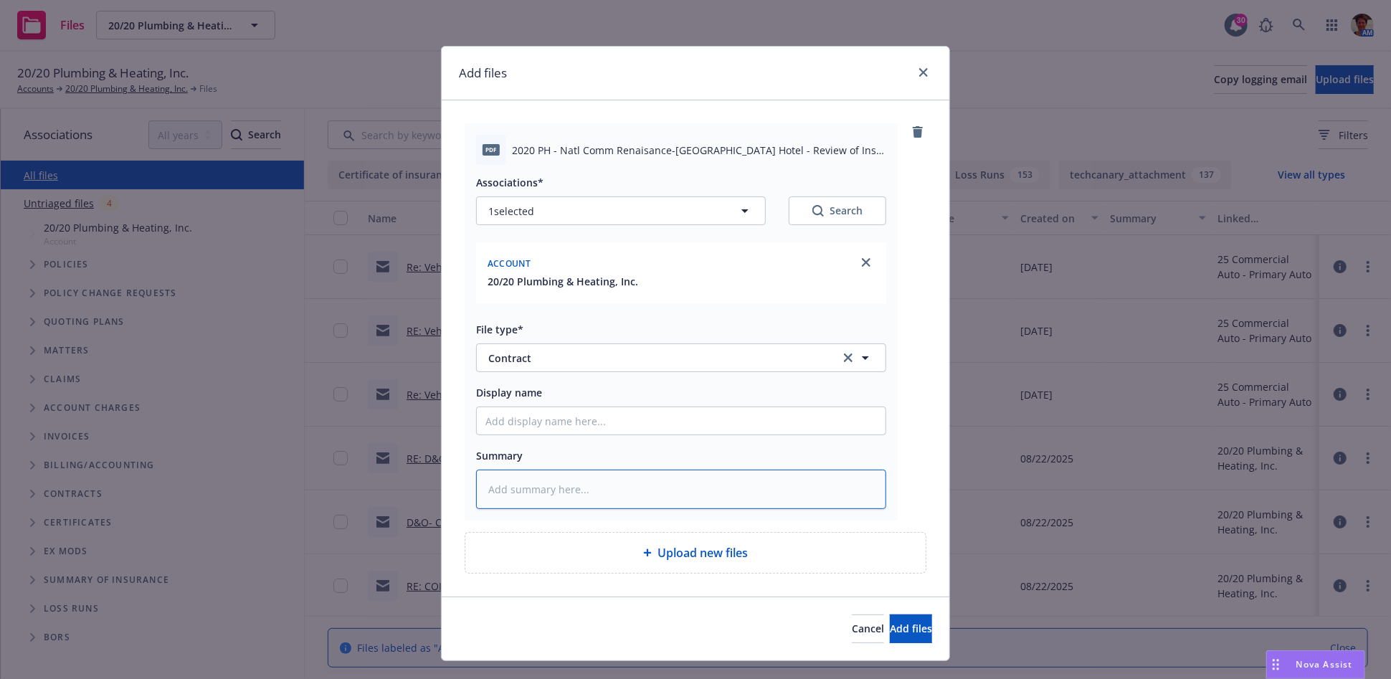
click at [579, 492] on textarea at bounding box center [681, 489] width 410 height 39
paste textarea "Natl Comm Renaisance-[GEOGRAPHIC_DATA] Hotel - Review of Ins Requirements [DATE…"
type textarea "x"
type textarea "Natl Comm Renaisance-[GEOGRAPHIC_DATA] Hotel - Review of Ins Requirements [DATE…"
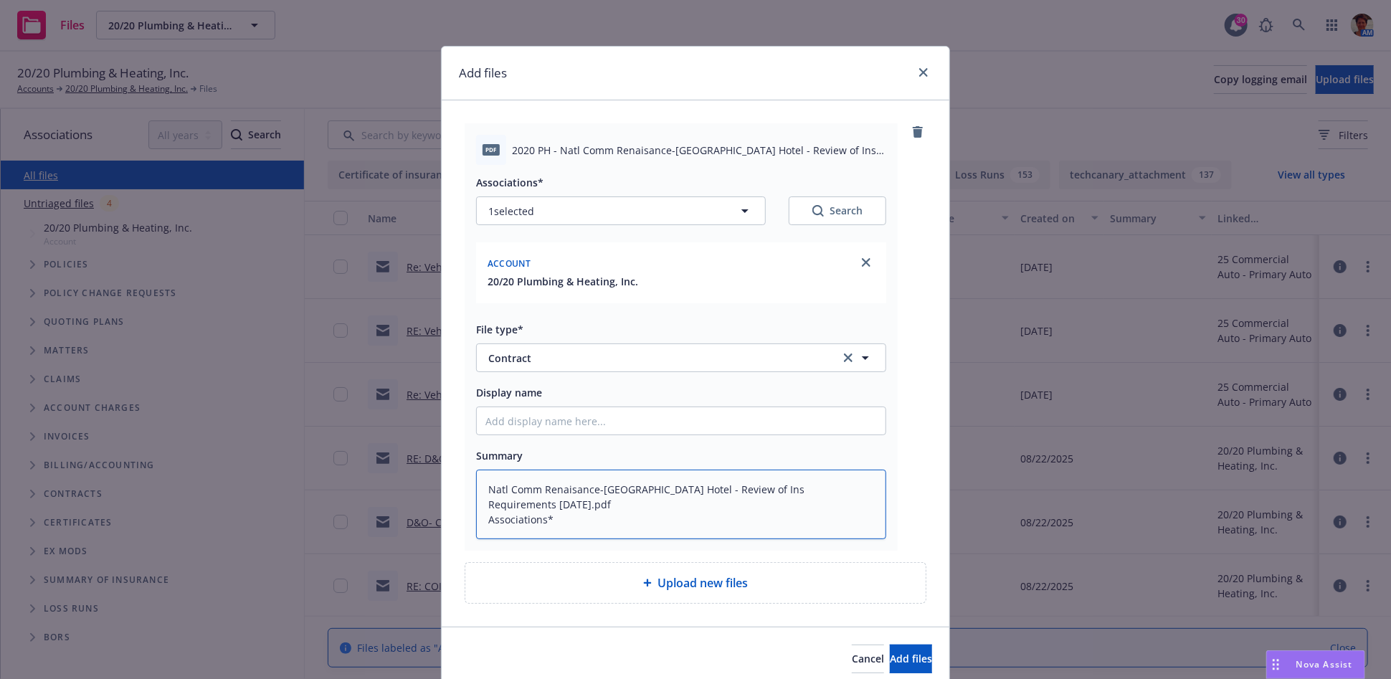
type textarea "x"
type textarea "Natl Comm Renaisance-[GEOGRAPHIC_DATA] Hotel - Review of Ins Requirements [DATE…"
type textarea "x"
type textarea "Natl Comm Renaisance-[GEOGRAPHIC_DATA] Hotel - Review of Ins Requirements [DATE…"
type textarea "x"
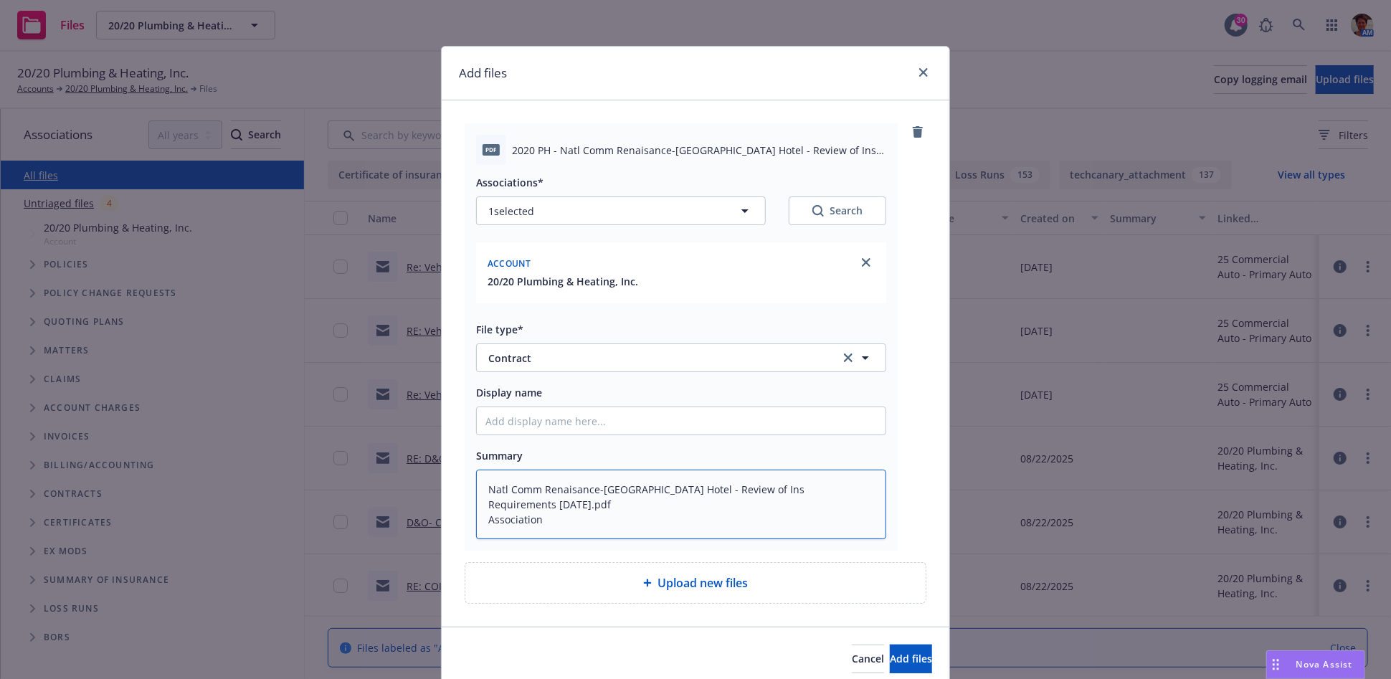
type textarea "Natl Comm Renaisance-[GEOGRAPHIC_DATA] Hotel - Review of Ins Requirements [DATE…"
type textarea "x"
type textarea "Natl Comm Renaisance-[GEOGRAPHIC_DATA] Hotel - Review of Ins Requirements [DATE…"
type textarea "x"
type textarea "Natl Comm Renaisance-Ontario Airport Hotel - Review of Ins Requirements [DATE].…"
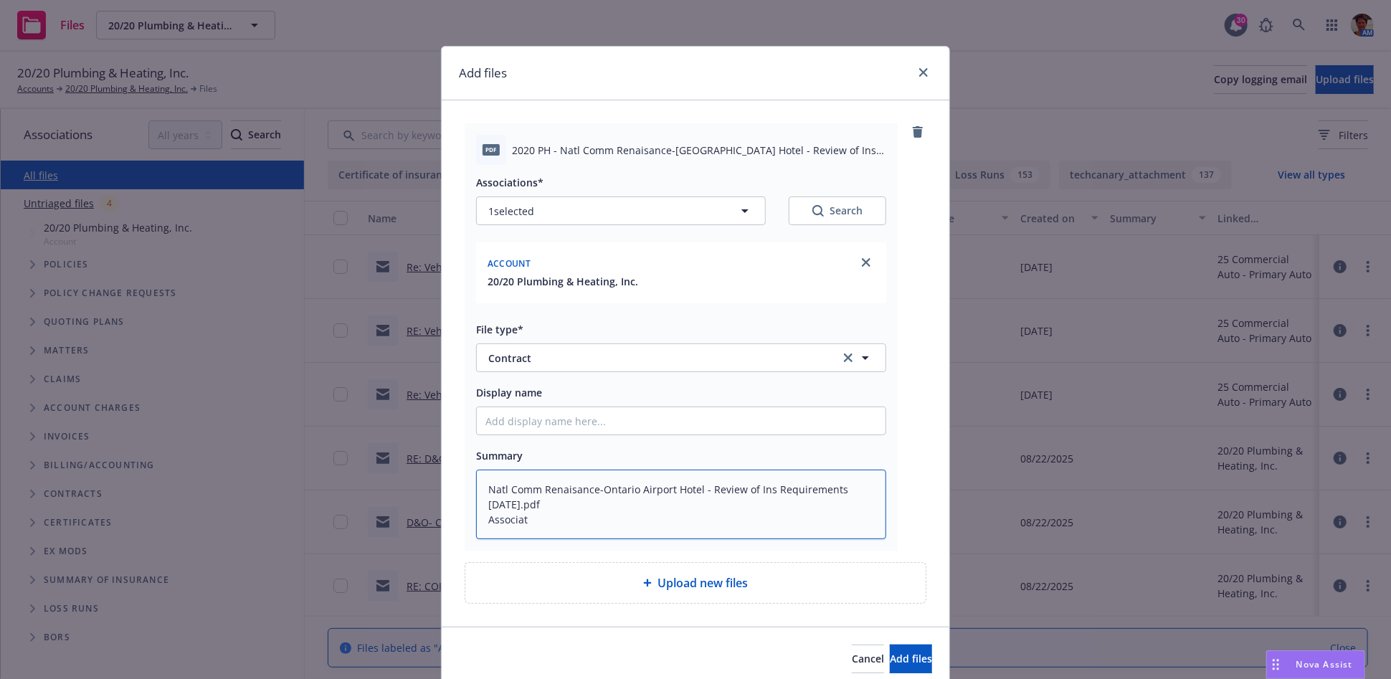
type textarea "x"
type textarea "Natl Comm Renaisance-[GEOGRAPHIC_DATA] Hotel - Review of Ins Requirements [DATE…"
type textarea "x"
type textarea "Natl Comm Renaisance-[GEOGRAPHIC_DATA] Hotel - Review of Ins Requirements [DATE…"
type textarea "x"
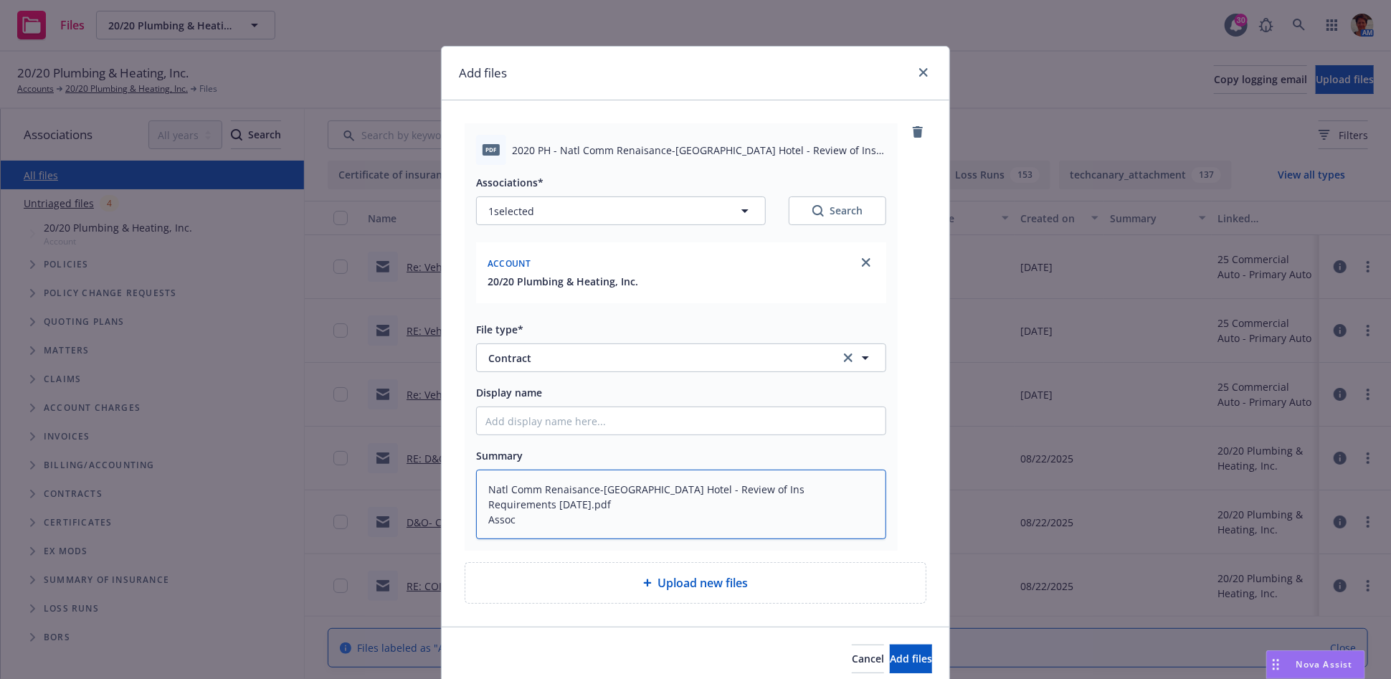
type textarea "Natl Comm Renaisance-[GEOGRAPHIC_DATA] Hotel - Review of Ins Requirements [DATE…"
type textarea "x"
type textarea "Natl Comm Renaisance-[GEOGRAPHIC_DATA] Hotel - Review of Ins Requirements [DATE…"
type textarea "x"
type textarea "Natl Comm Renaisance-[GEOGRAPHIC_DATA] Hotel - Review of Ins Requirements [DATE…"
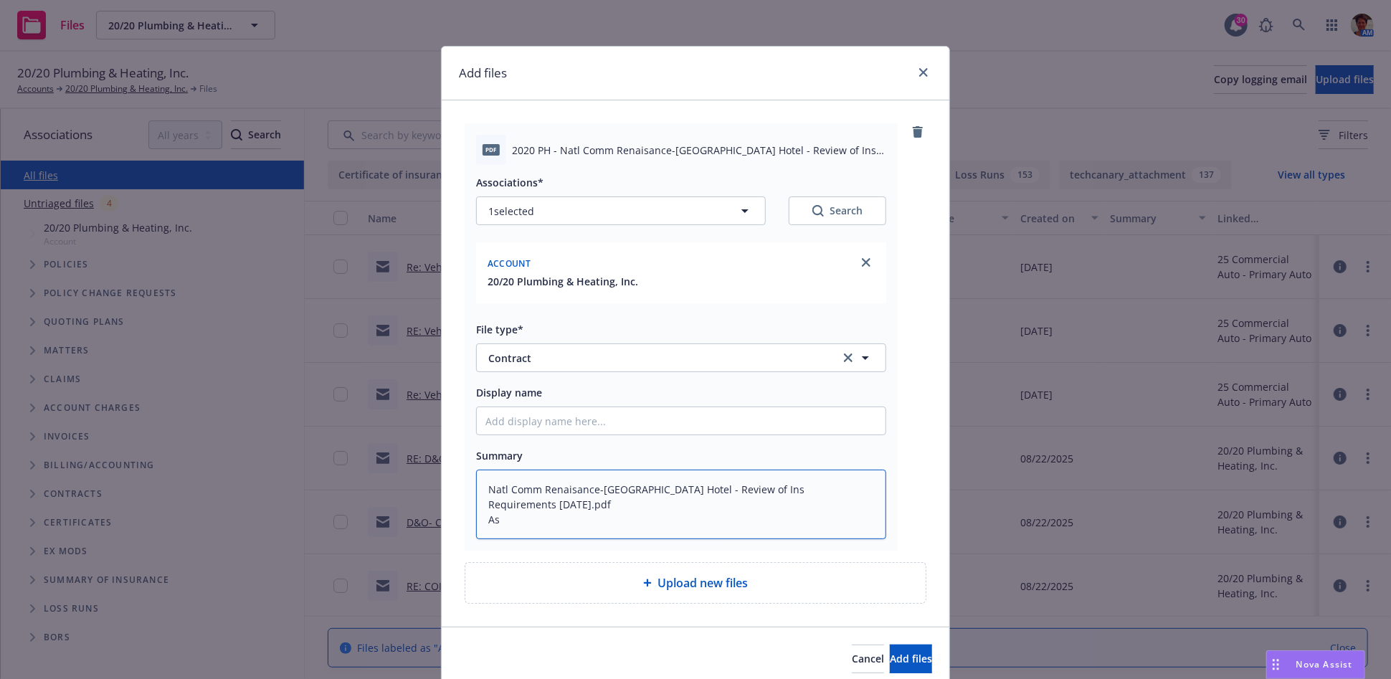
type textarea "x"
type textarea "Natl Comm Renaisance-[GEOGRAPHIC_DATA] Hotel - Review of Ins Requirements [DATE…"
type textarea "x"
type textarea "Natl Comm Renaisance-[GEOGRAPHIC_DATA] Hotel - Review of Ins Requirements [DATE…"
type textarea "x"
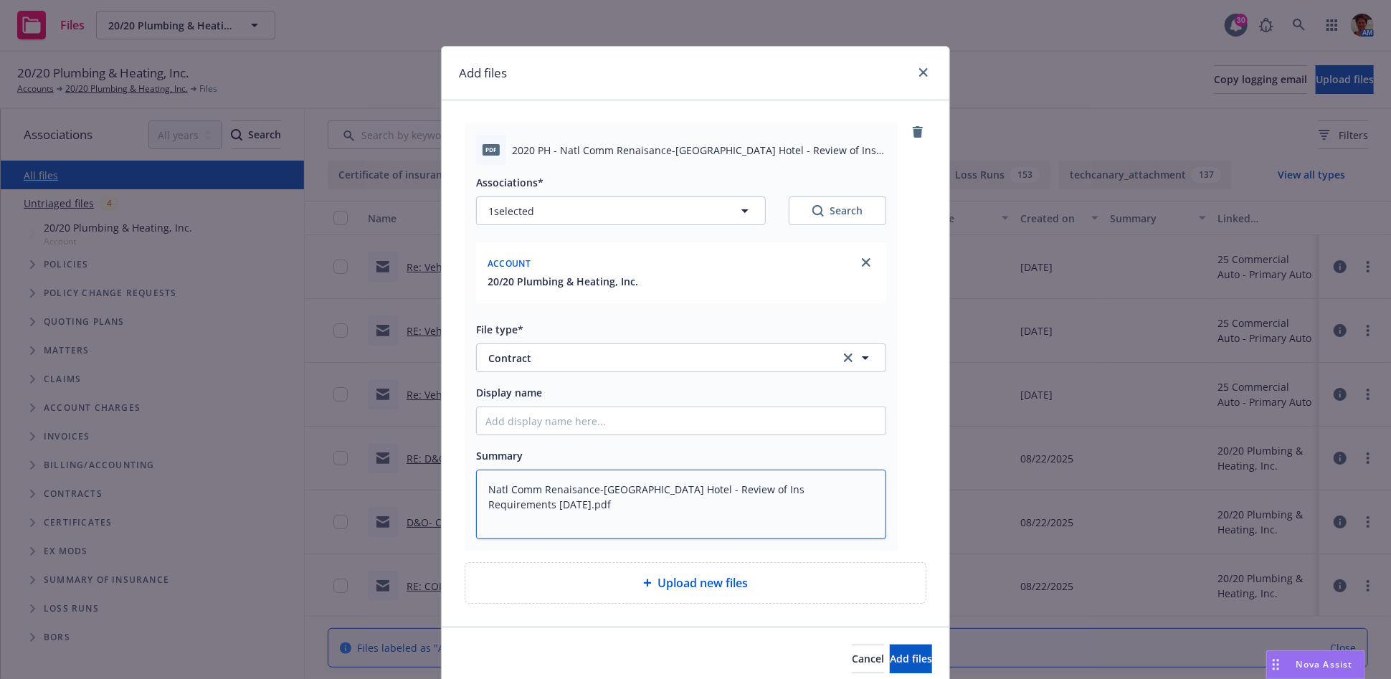
type textarea "Natl Comm Renaisance-[GEOGRAPHIC_DATA] Hotel - Review of Ins Requirements [DATE…"
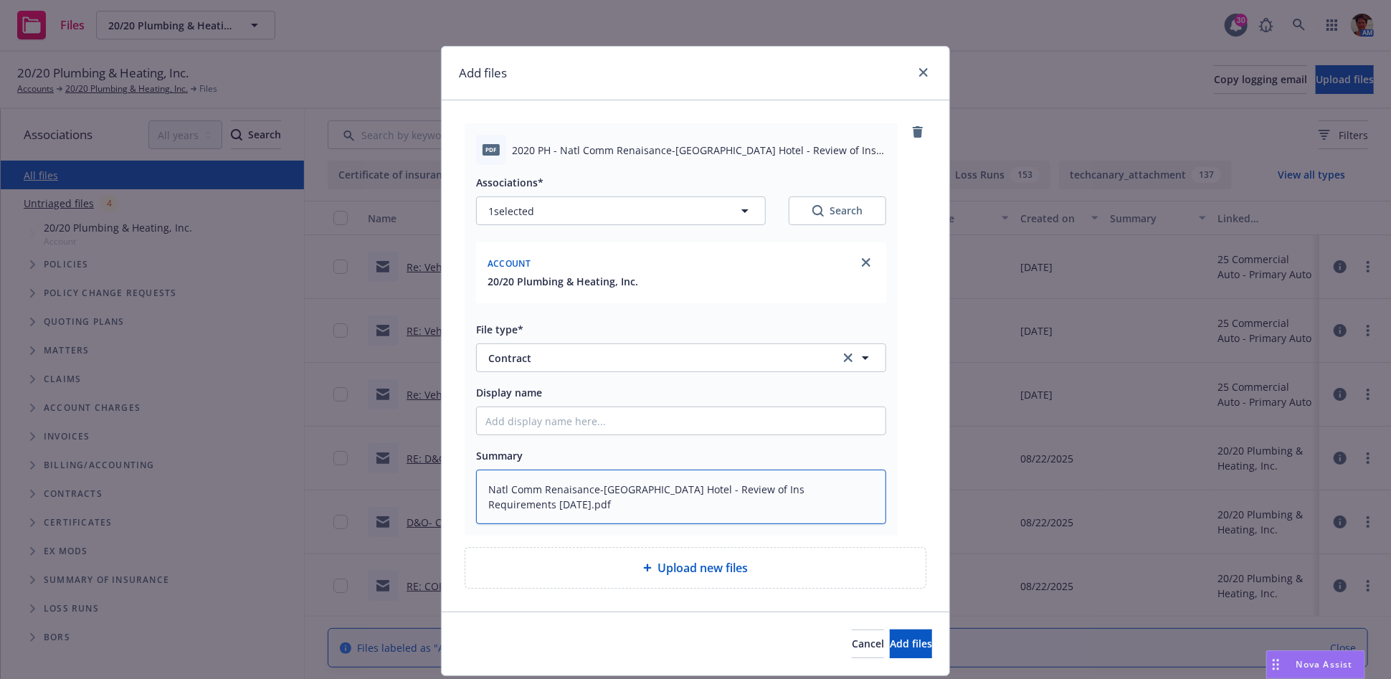
type textarea "x"
type textarea "Natl Comm Renaisance-[GEOGRAPHIC_DATA] Hotel - Review of Ins Requirements [DATE…"
type textarea "x"
type textarea "Natl Comm Renaisance-[GEOGRAPHIC_DATA] Hotel - Review of Ins Requirements [DATE…"
type textarea "x"
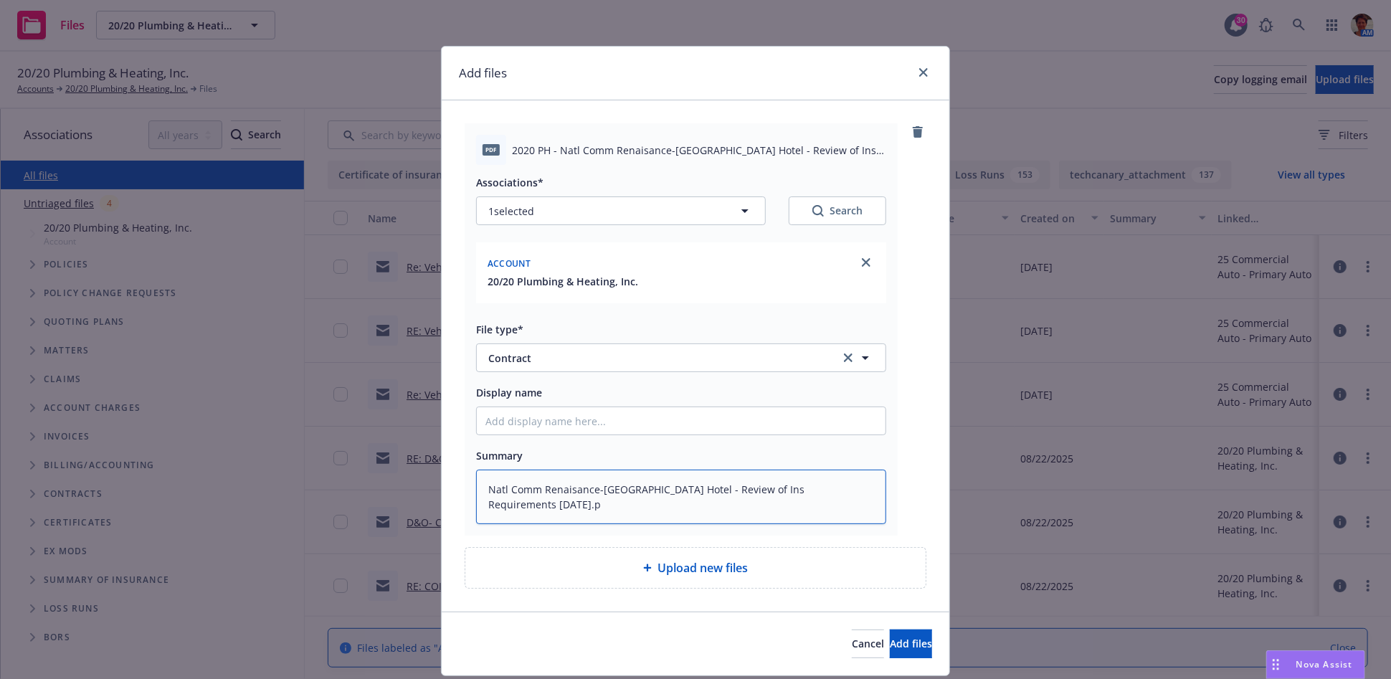
type textarea "Natl Comm Renaisance-[GEOGRAPHIC_DATA] Hotel - Review of Ins Requirements [DATE…"
type textarea "x"
type textarea "Natl Comm Renaisance-[GEOGRAPHIC_DATA] Hotel - Review of Ins Requirements [DATE]"
click at [600, 423] on input "Display name" at bounding box center [681, 420] width 409 height 27
paste input "Natl Comm Renaisance-[GEOGRAPHIC_DATA] Hotel - Review of Ins Requirements [DATE…"
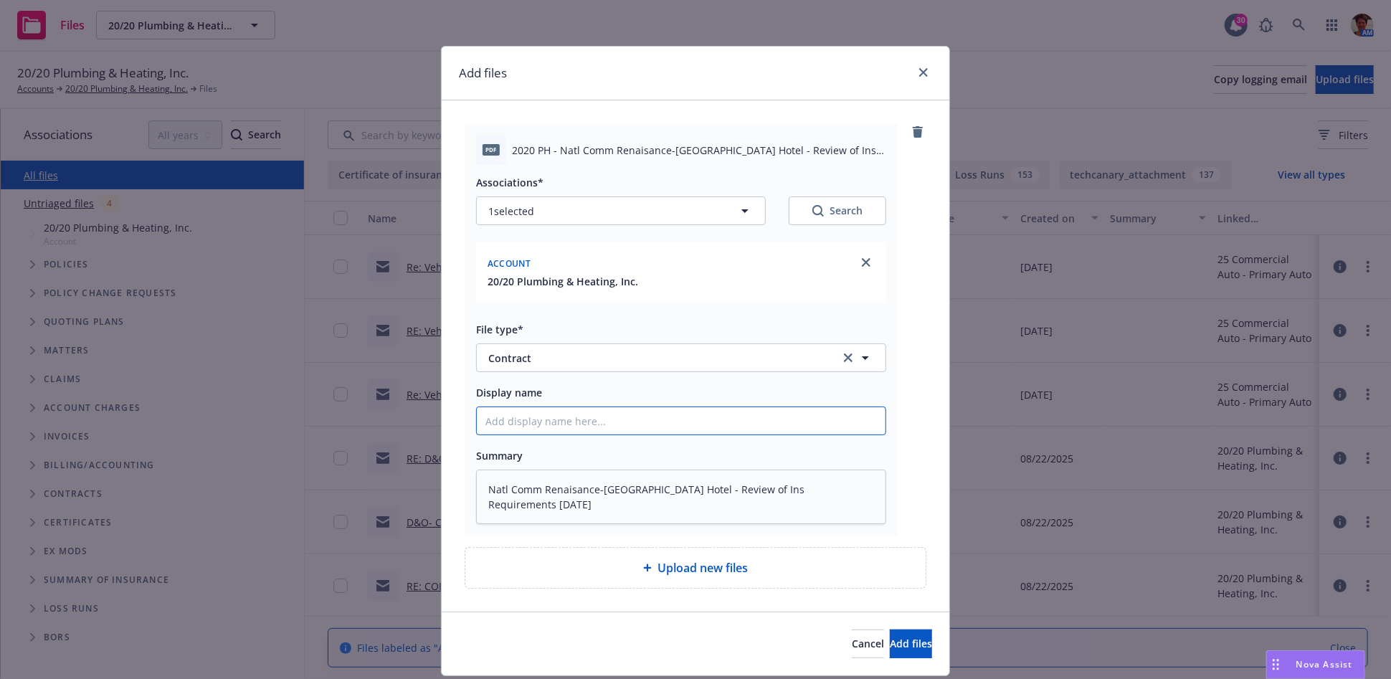
type textarea "x"
type input "Natl Comm Renaisance-[GEOGRAPHIC_DATA] Hotel - Review of Ins Requirements [DATE…"
type textarea "x"
type input "Natl Comm Renaisance-[GEOGRAPHIC_DATA] Hotel - Review of Ins Requirements [DATE…"
type textarea "x"
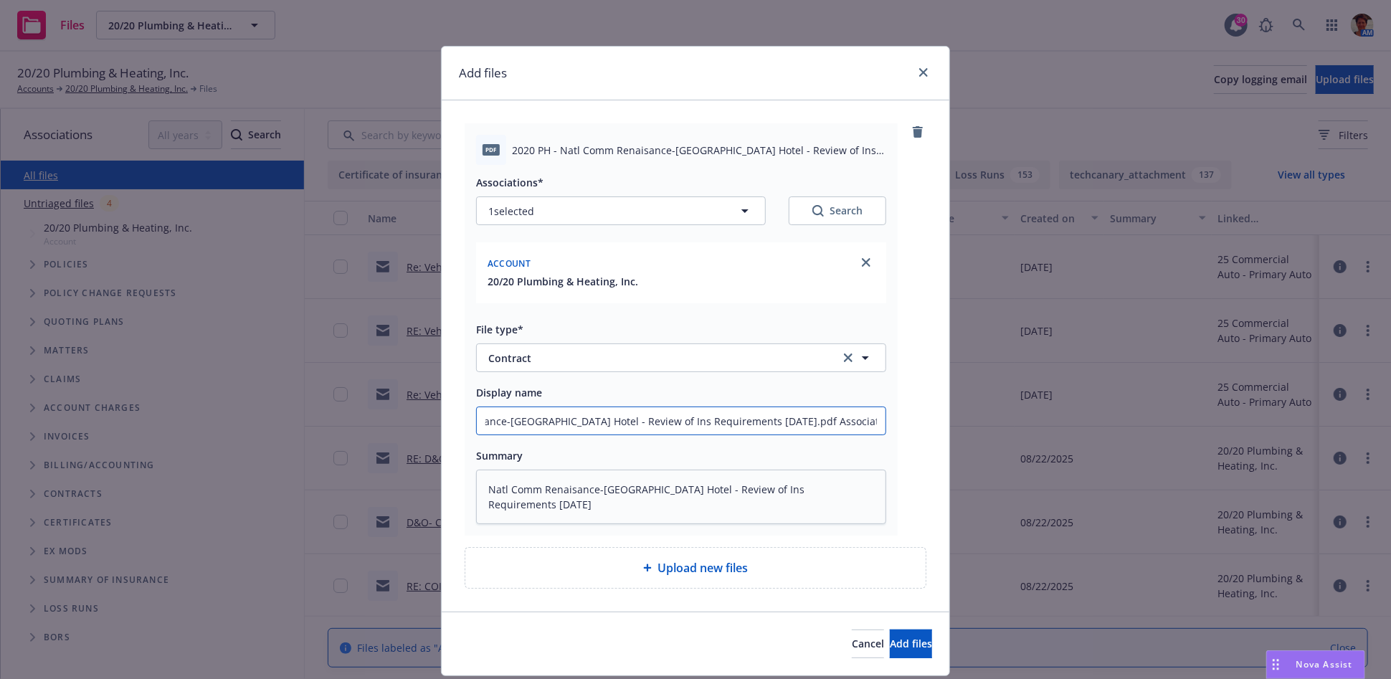
type input "Natl Comm Renaisance-[GEOGRAPHIC_DATA] Hotel - Review of Ins Requirements [DATE…"
type textarea "x"
type input "Natl Comm Renaisance-[GEOGRAPHIC_DATA] Hotel - Review of Ins Requirements [DATE…"
type textarea "x"
type input "Natl Comm Renaisance-[GEOGRAPHIC_DATA] Hotel - Review of Ins Requirements [DATE…"
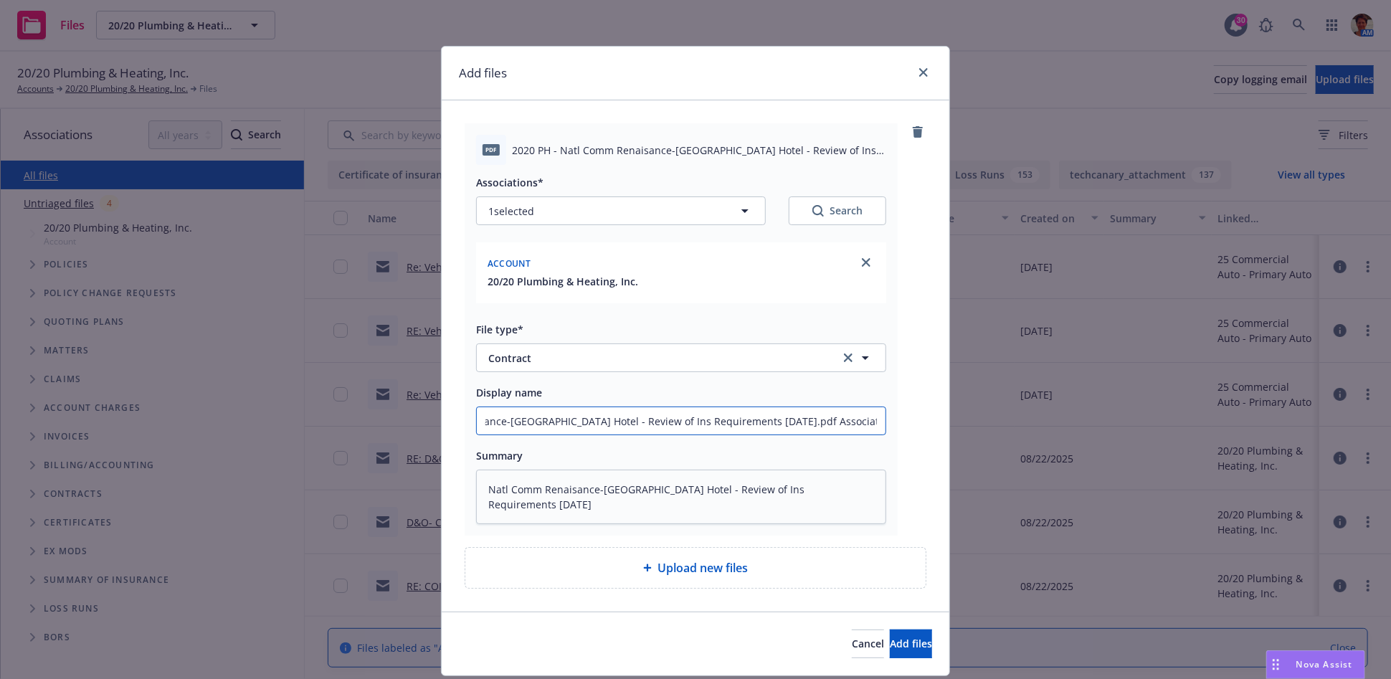
type textarea "x"
type input "Natl Comm Renaisance-Ontario Airport Hotel - Review of Ins Requirements [DATE].…"
type textarea "x"
type input "Natl Comm Renaisance-[GEOGRAPHIC_DATA] Hotel - Review of Ins Requirements [DATE…"
type textarea "x"
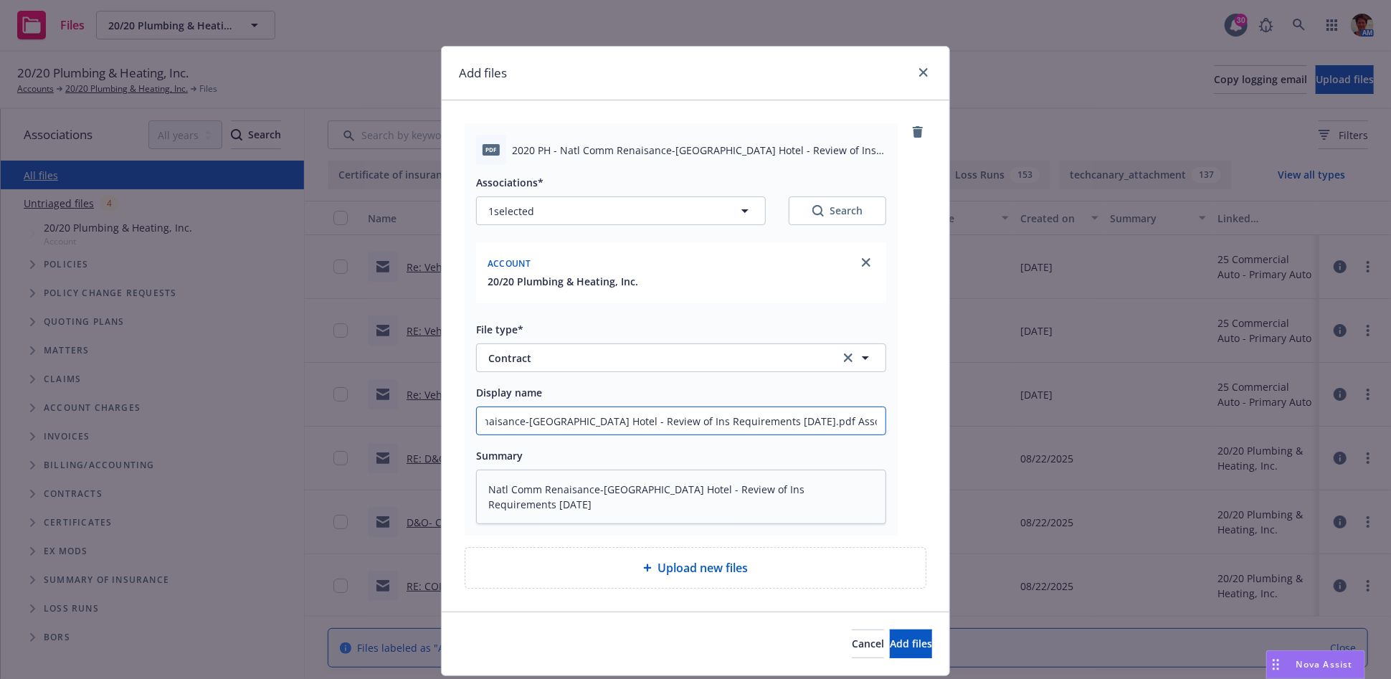
type input "Natl Comm Renaisance-[GEOGRAPHIC_DATA] Hotel - Review of Ins Requirements [DATE…"
type textarea "x"
type input "Natl Comm Renaisance-[GEOGRAPHIC_DATA] Hotel - Review of Ins Requirements [DATE…"
type textarea "x"
type input "Natl Comm Renaisance-[GEOGRAPHIC_DATA] Hotel - Review of Ins Requirements [DATE…"
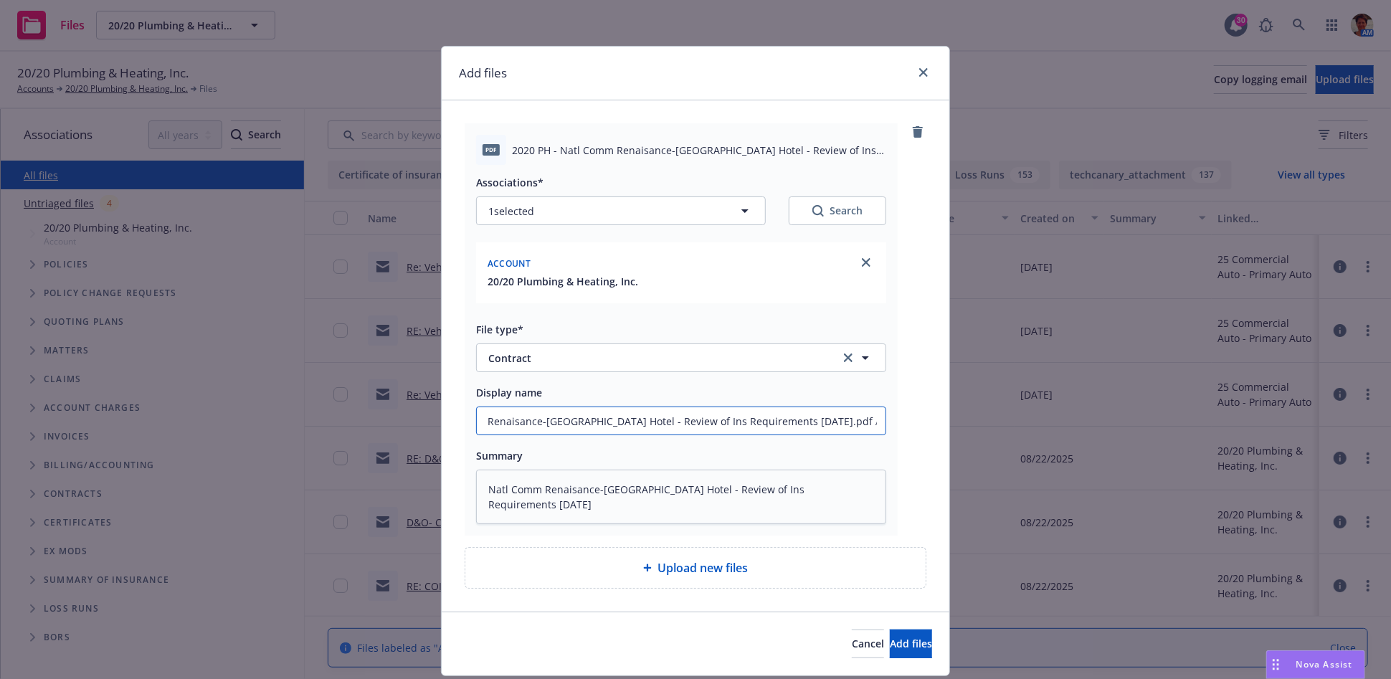
type textarea "x"
type input "Natl Comm Renaisance-[GEOGRAPHIC_DATA] Hotel - Review of Ins Requirements [DATE…"
type textarea "x"
type input "Natl Comm Renaisance-[GEOGRAPHIC_DATA] Hotel - Review of Ins Requirements [DATE…"
type textarea "x"
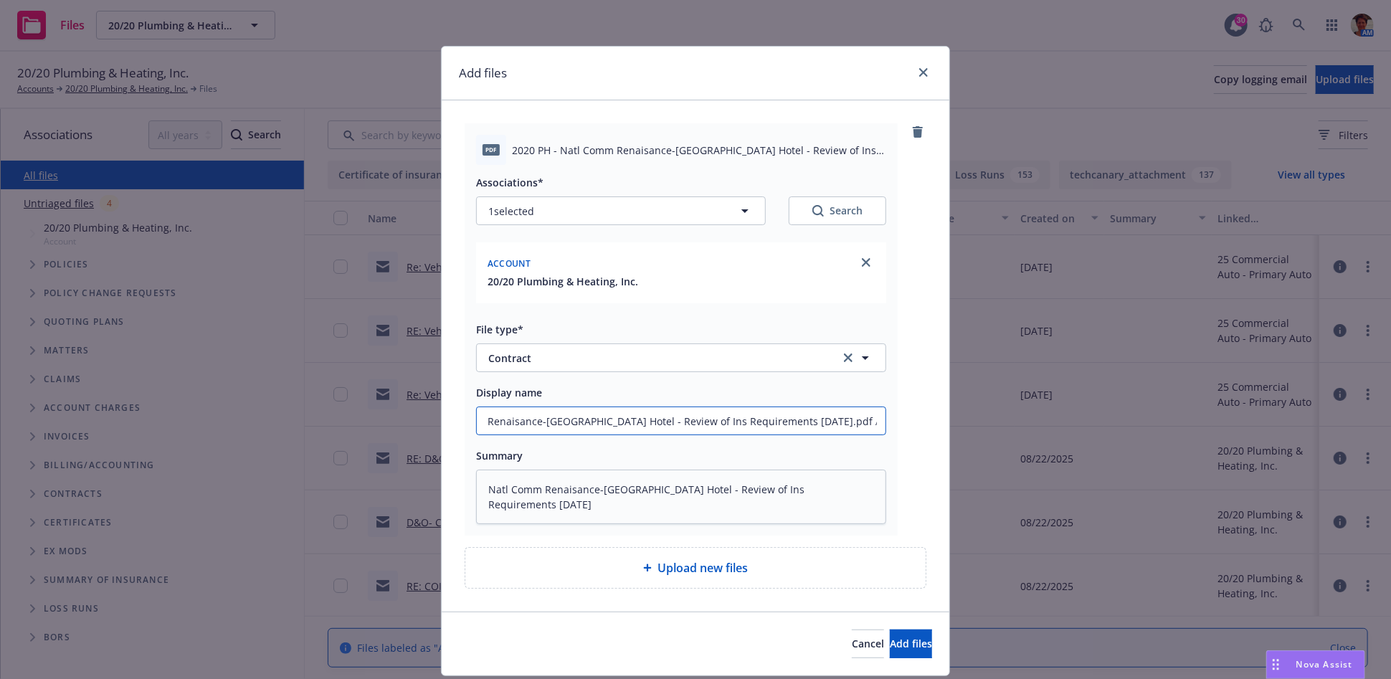
type input "Natl Comm Renaisance-[GEOGRAPHIC_DATA] Hotel - Review of Ins Requirements [DATE…"
type textarea "x"
type input "Natl Comm Renaisance-[GEOGRAPHIC_DATA] Hotel - Review of Ins Requirements [DATE…"
type textarea "x"
type input "Natl Comm Renaisance-[GEOGRAPHIC_DATA] Hotel - Review of Ins Requirements [DATE…"
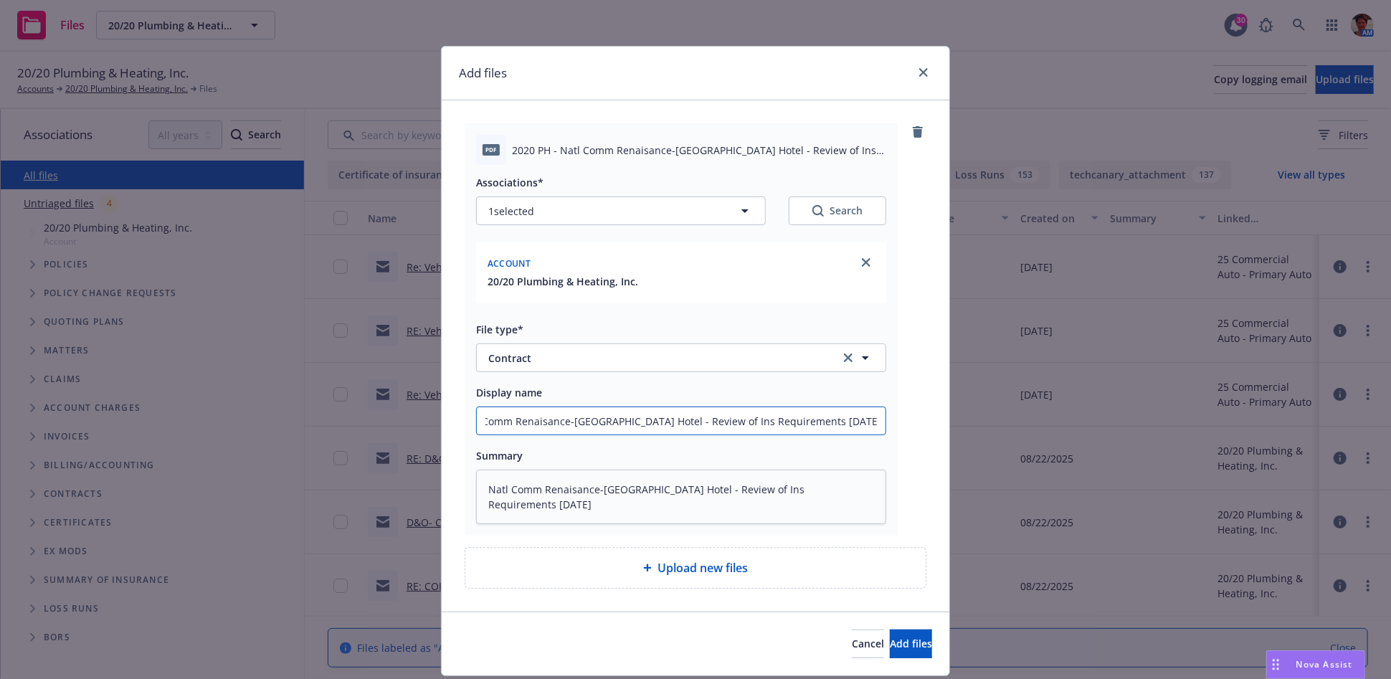
type textarea "x"
type input "Natl Comm Renaisance-[GEOGRAPHIC_DATA] Hotel - Review of Ins Requirements [DATE…"
type textarea "x"
type input "Natl Comm Renaisance-[GEOGRAPHIC_DATA] Hotel - Review of Ins Requirements [DATE…"
type textarea "x"
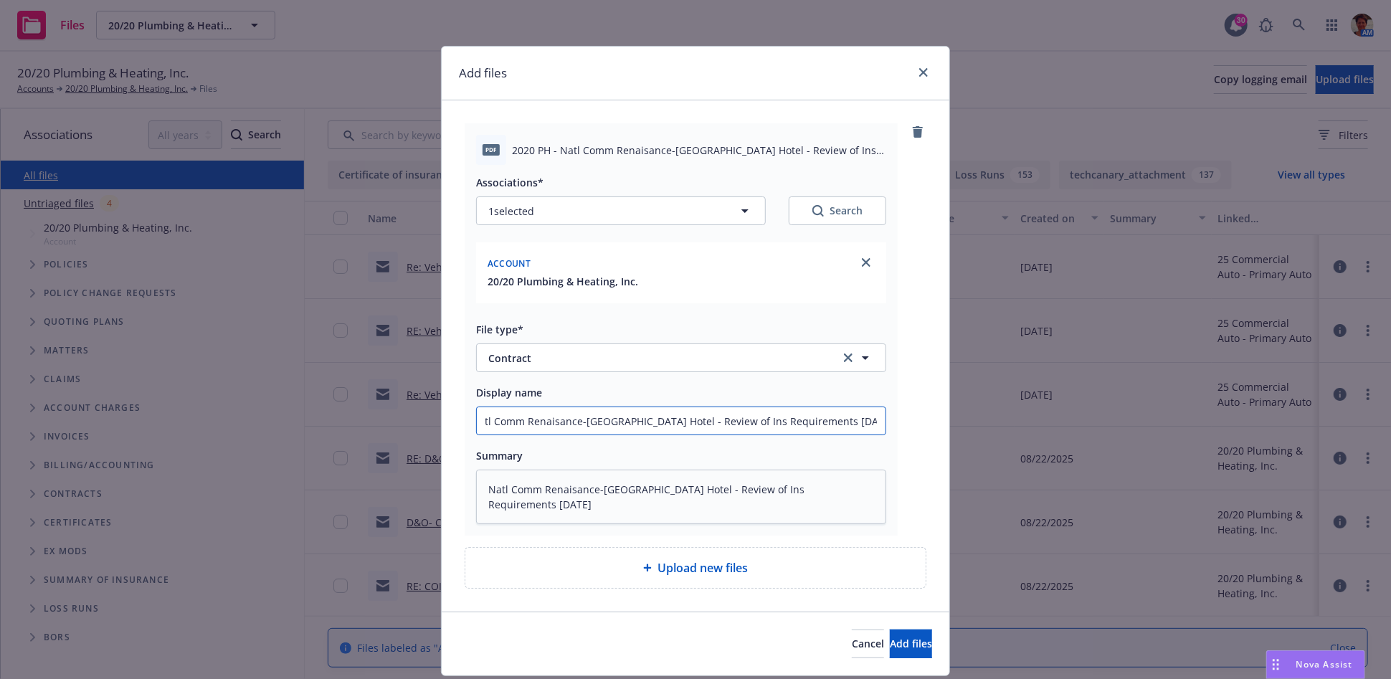
scroll to position [0, 12]
type input "Natl Comm Renaisance-[GEOGRAPHIC_DATA] Hotel - Review of Ins Requirements [DATE]"
click at [890, 640] on span "Add files" at bounding box center [911, 644] width 42 height 14
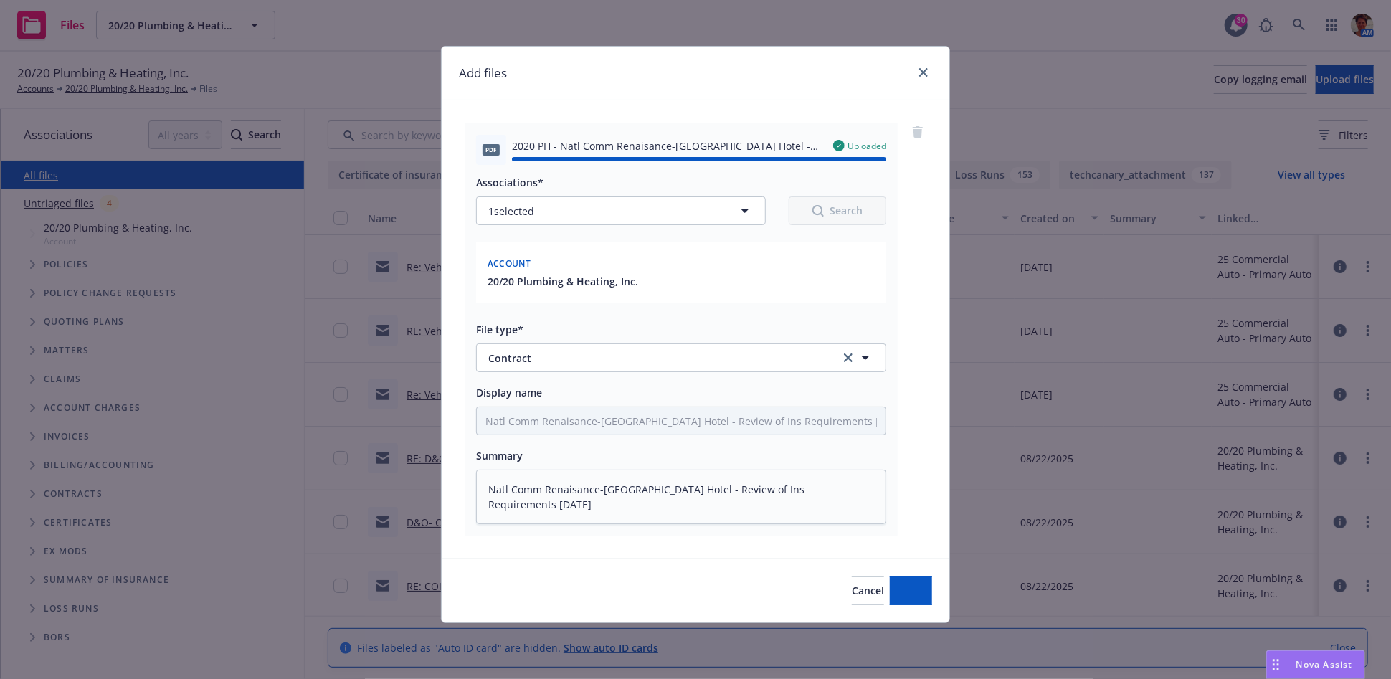
type textarea "x"
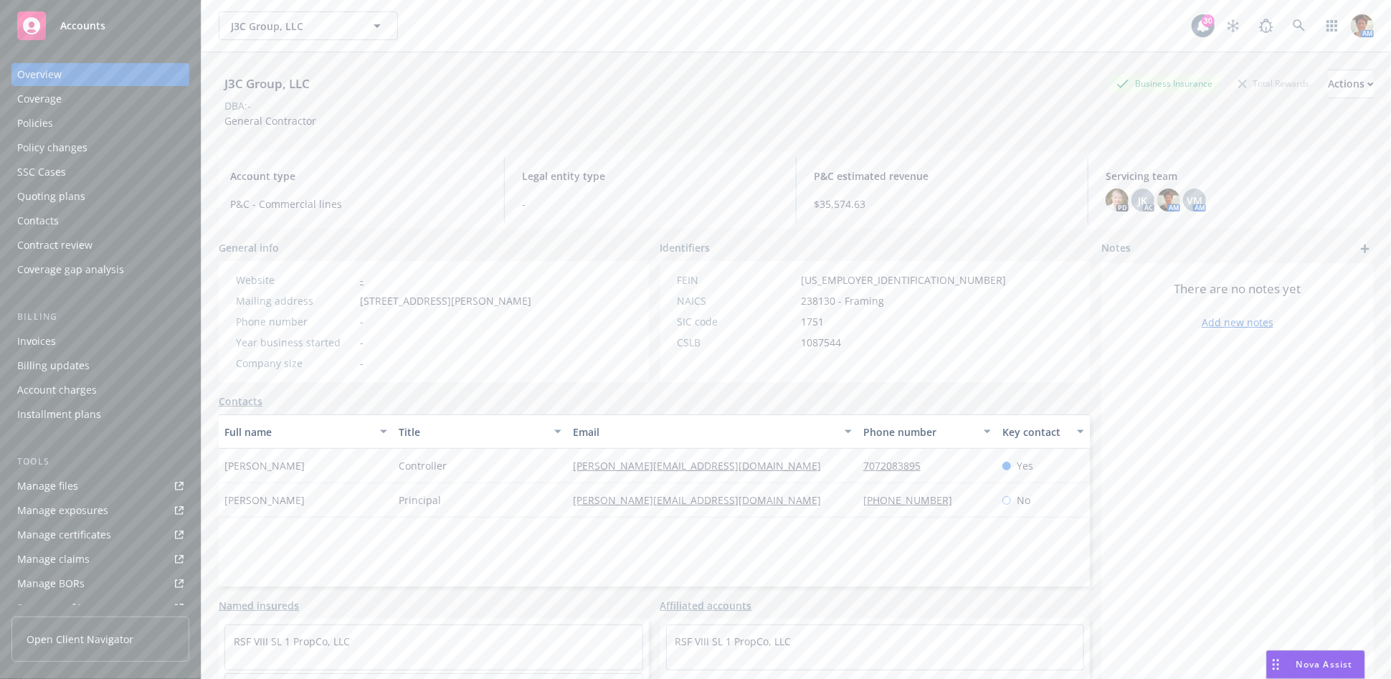
click at [45, 124] on div "Policies" at bounding box center [35, 123] width 36 height 23
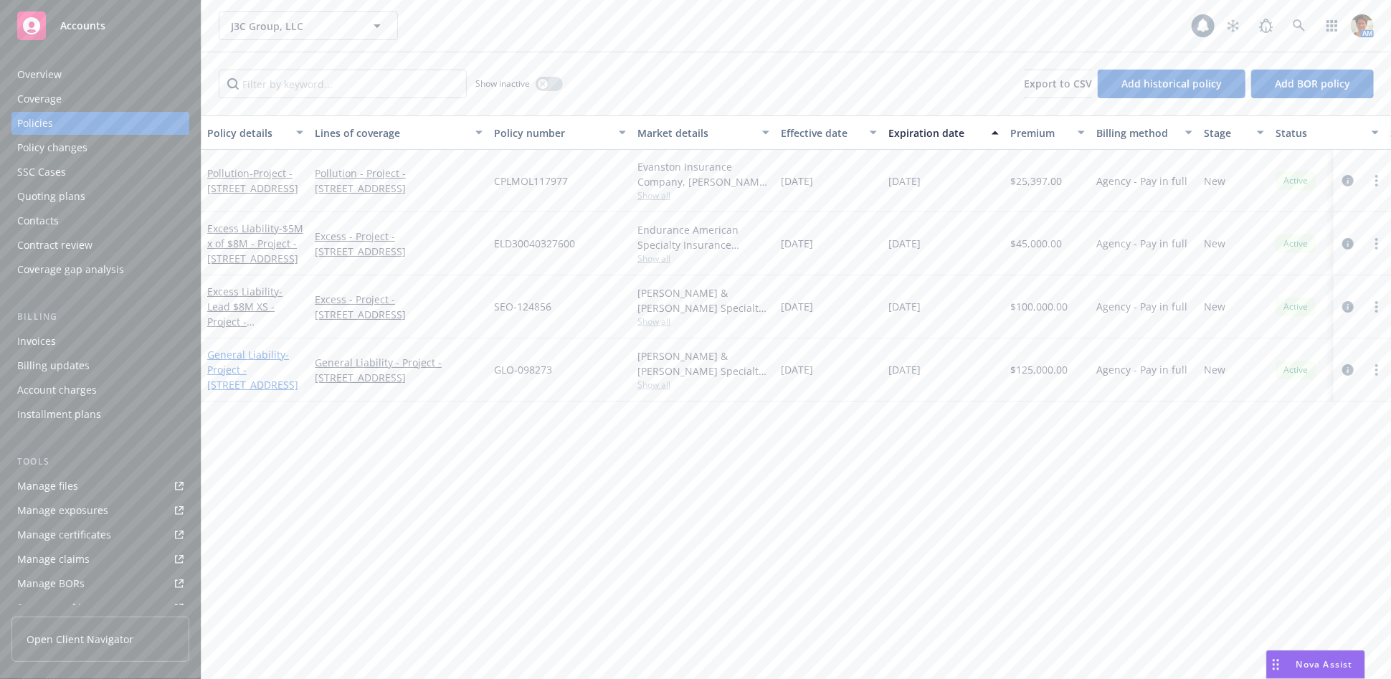
click at [219, 367] on span "- Project - 5630 Soquel Drive, Soquel CA" at bounding box center [252, 370] width 91 height 44
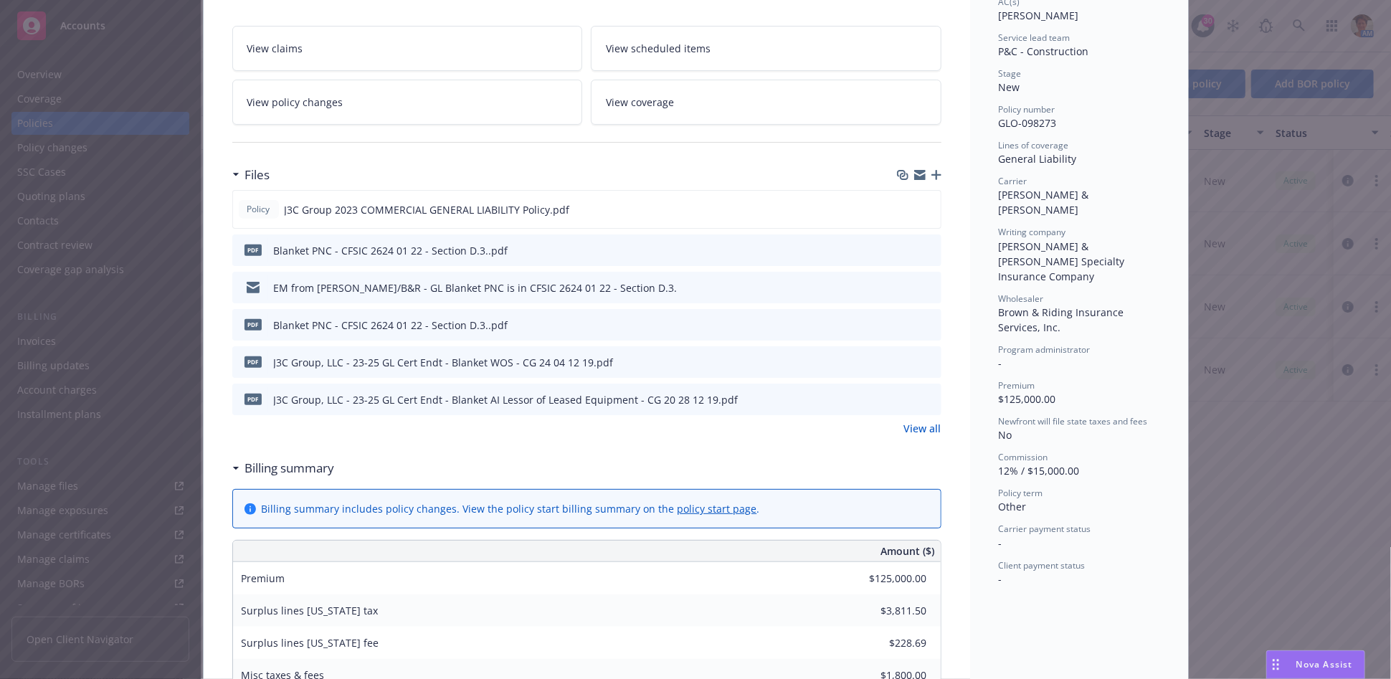
scroll to position [398, 0]
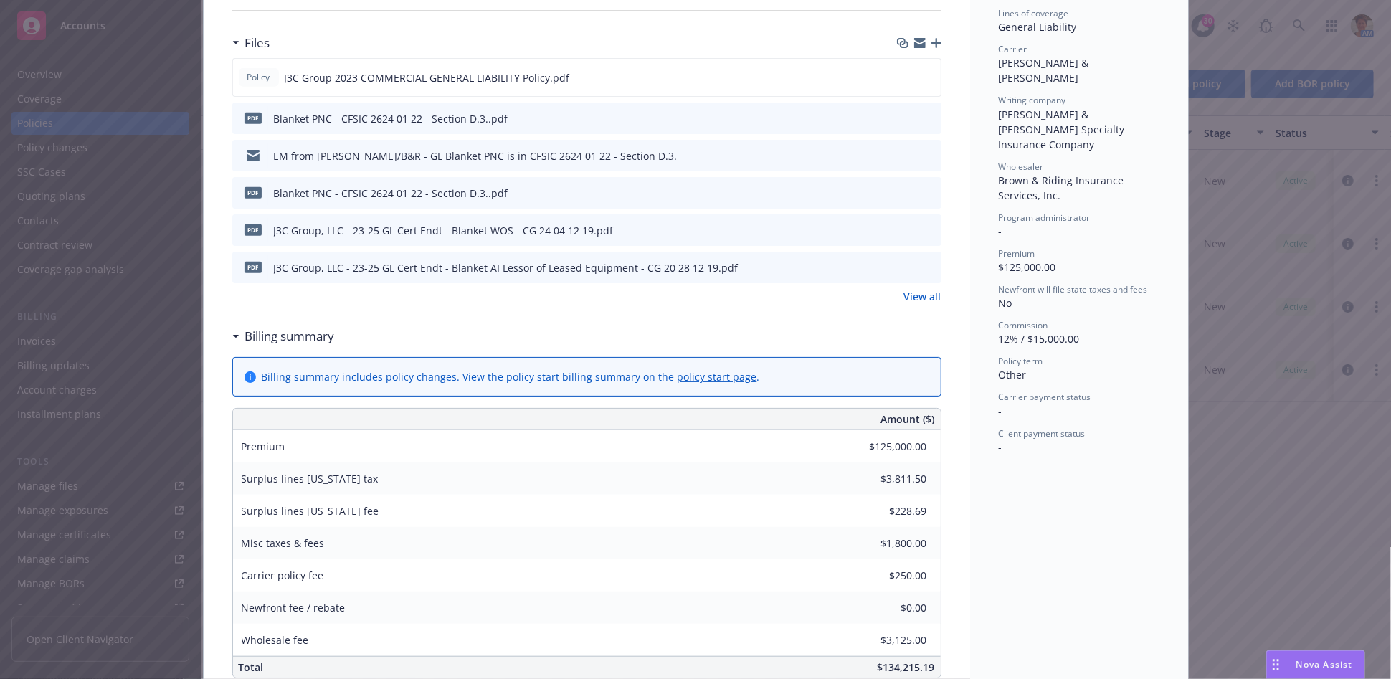
click at [917, 298] on link "View all" at bounding box center [922, 296] width 37 height 15
